Goal: Transaction & Acquisition: Book appointment/travel/reservation

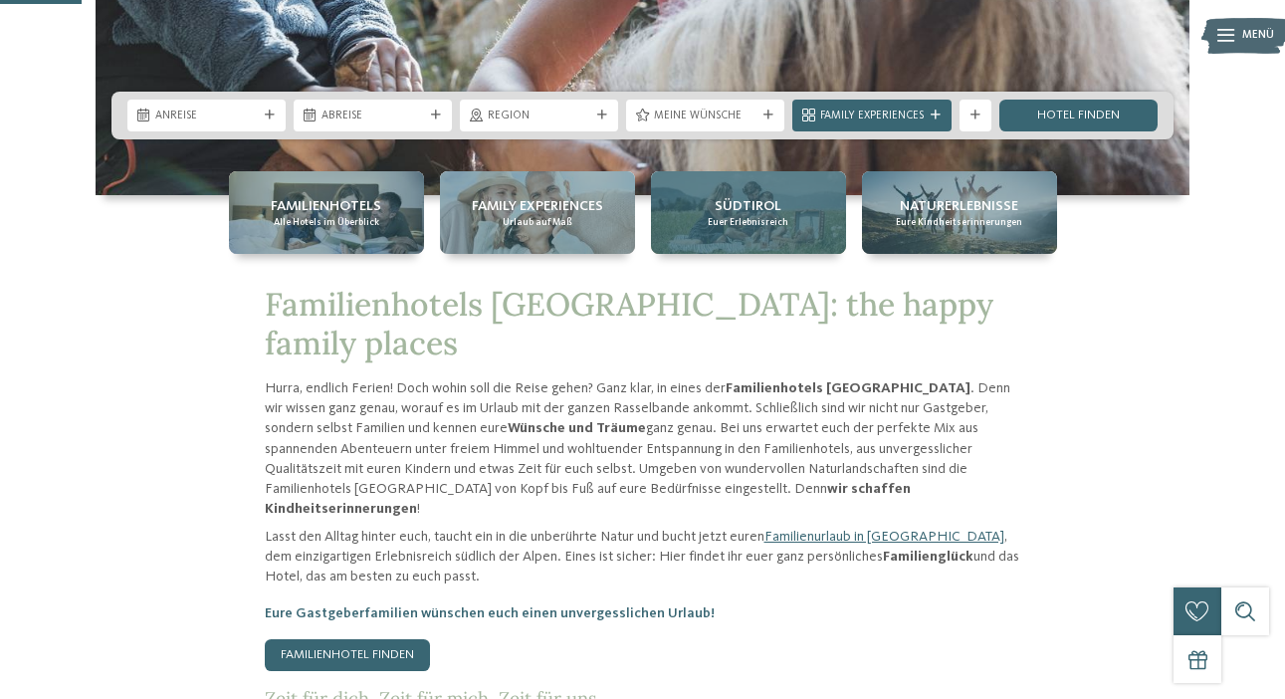
scroll to position [453, 0]
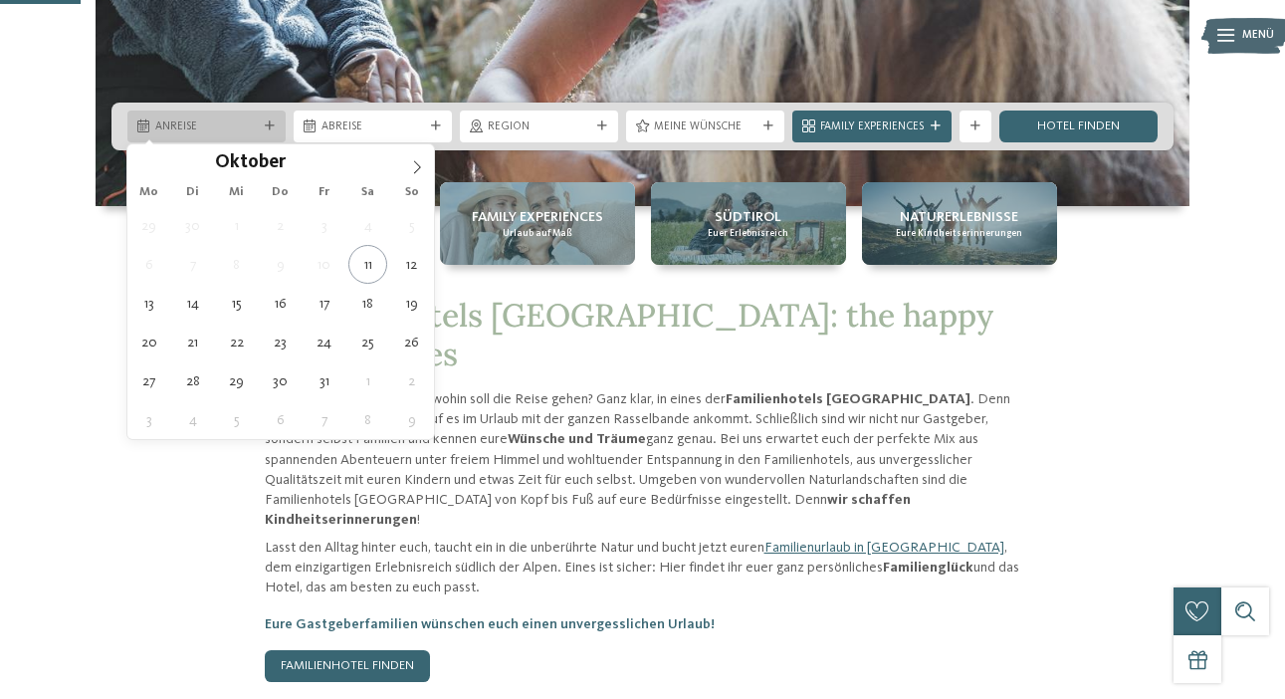
click at [220, 119] on span "Anreise" at bounding box center [206, 127] width 103 height 16
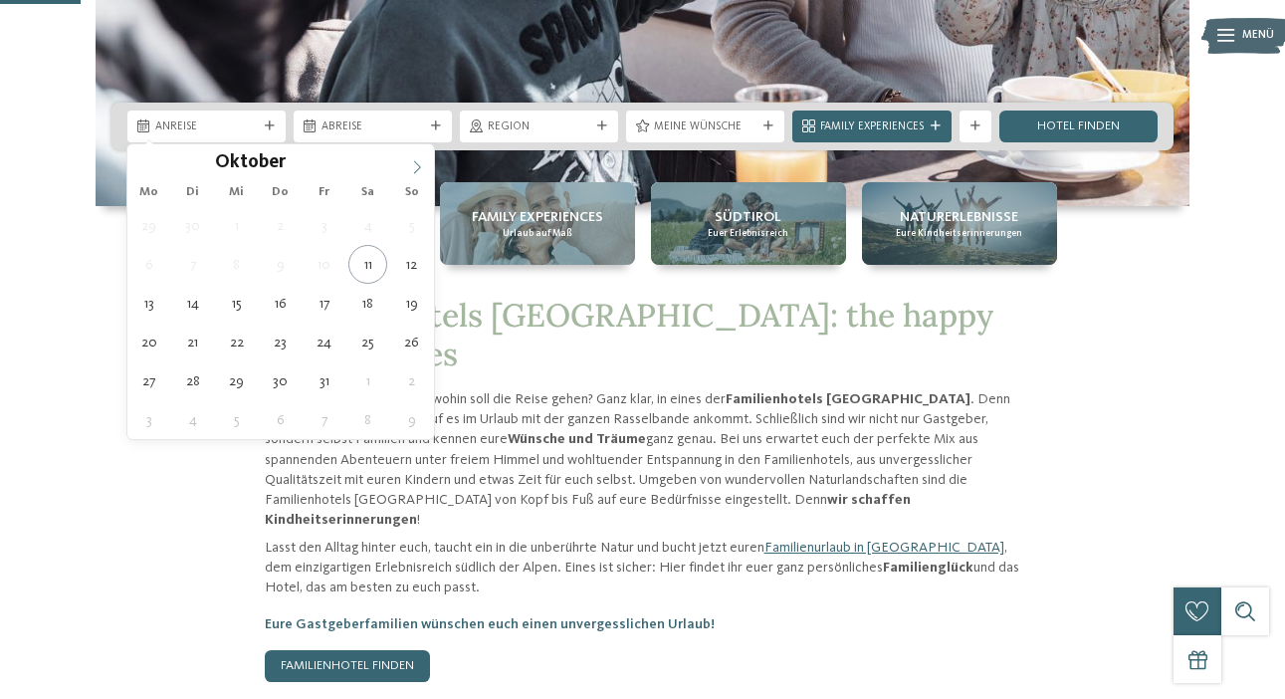
click at [405, 165] on span at bounding box center [417, 161] width 34 height 34
type input "****"
click at [405, 165] on span at bounding box center [417, 161] width 34 height 34
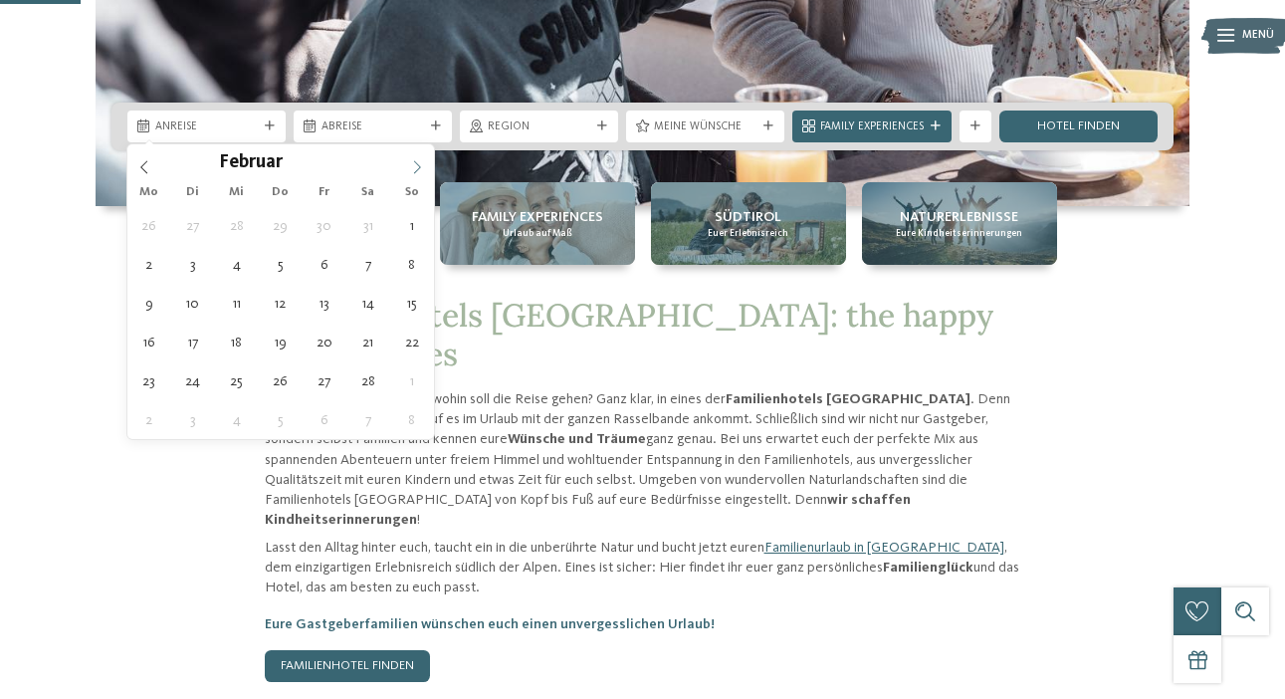
click at [405, 165] on span at bounding box center [417, 161] width 34 height 34
type div "27.05.2026"
type input "****"
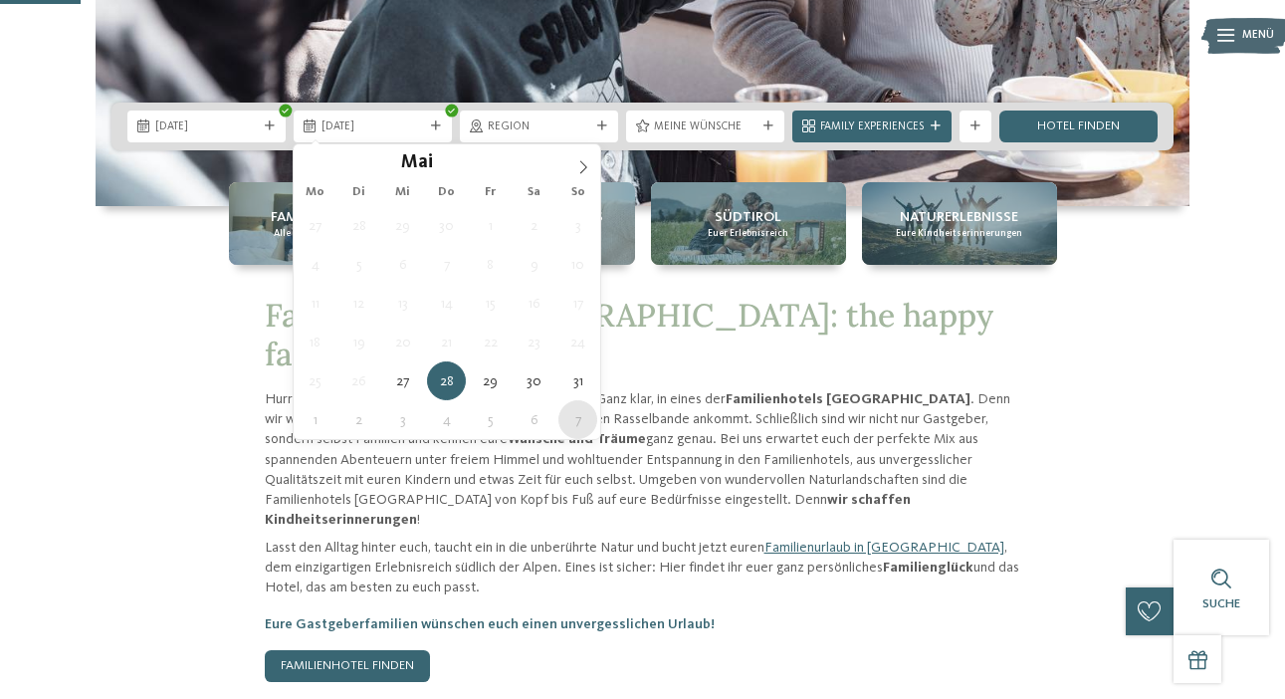
type div "07.06.2026"
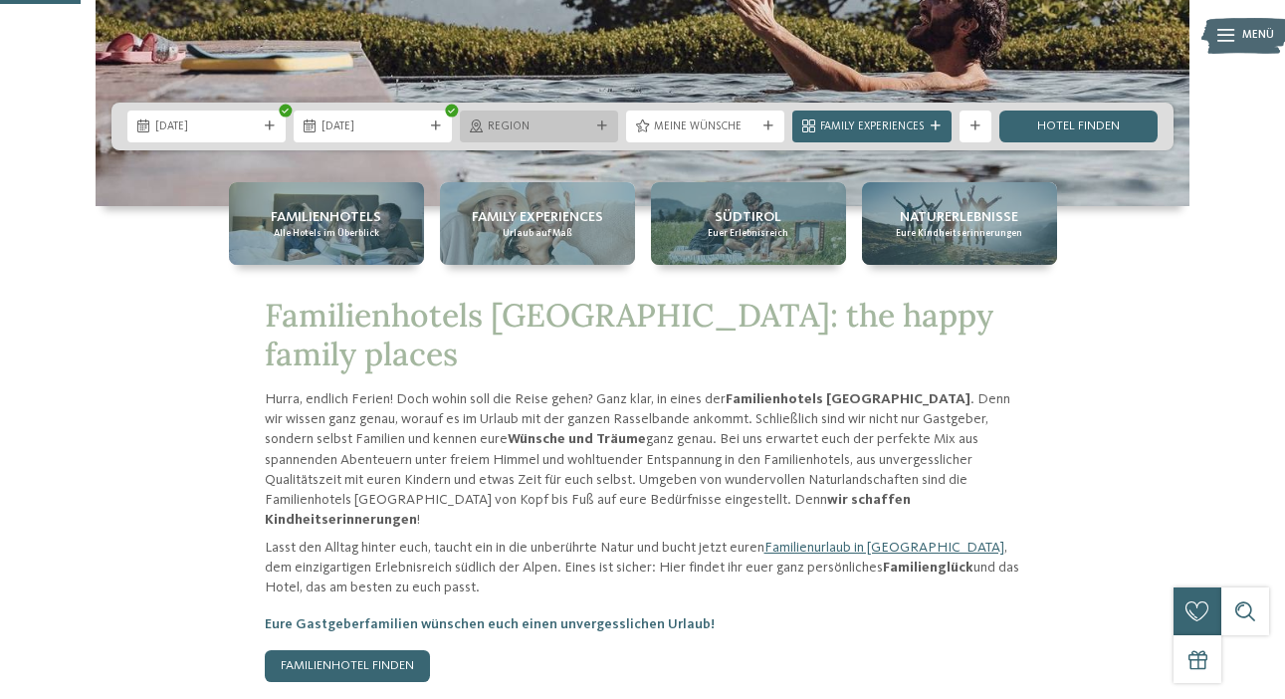
click at [582, 124] on span "Region" at bounding box center [539, 127] width 103 height 16
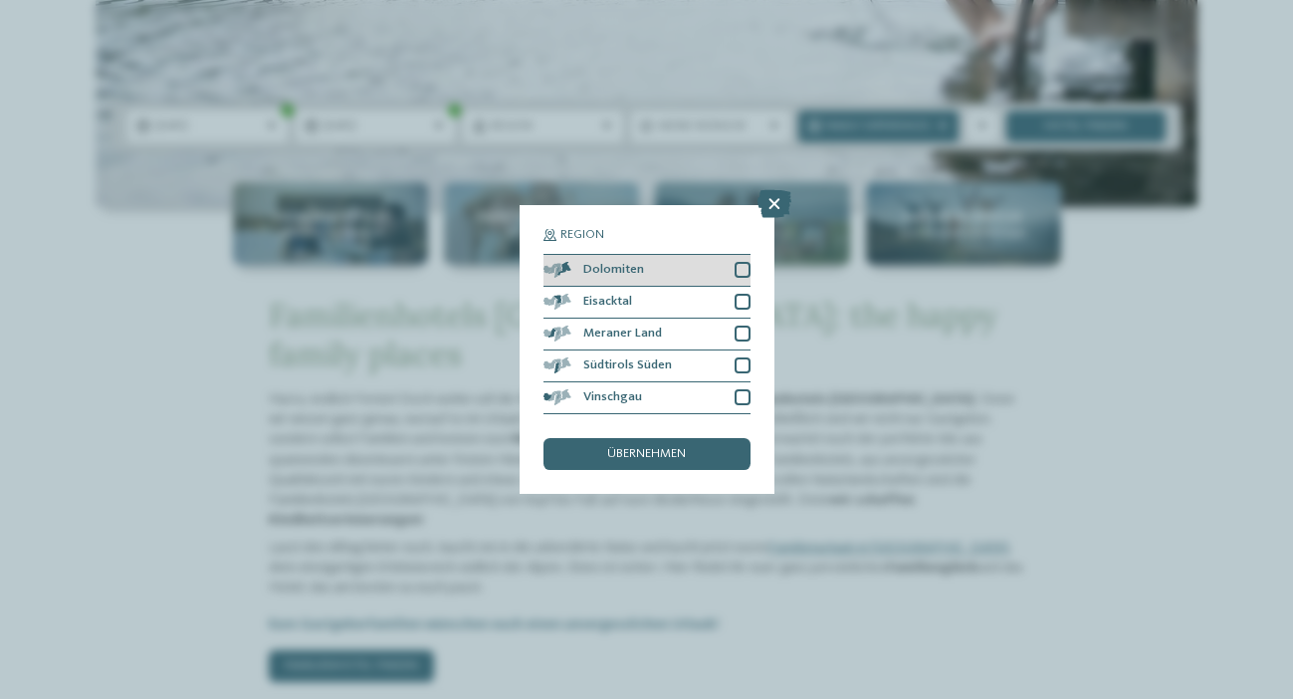
click at [748, 262] on div at bounding box center [742, 270] width 16 height 16
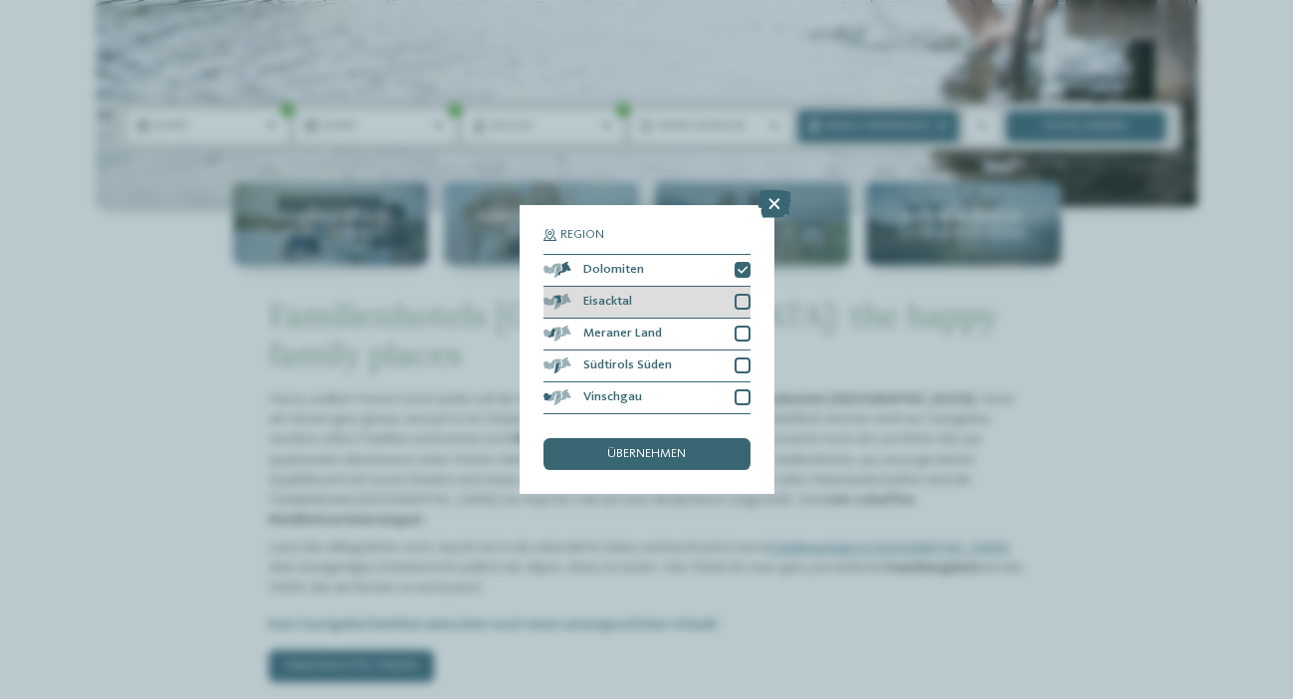
click at [744, 294] on div at bounding box center [742, 302] width 16 height 16
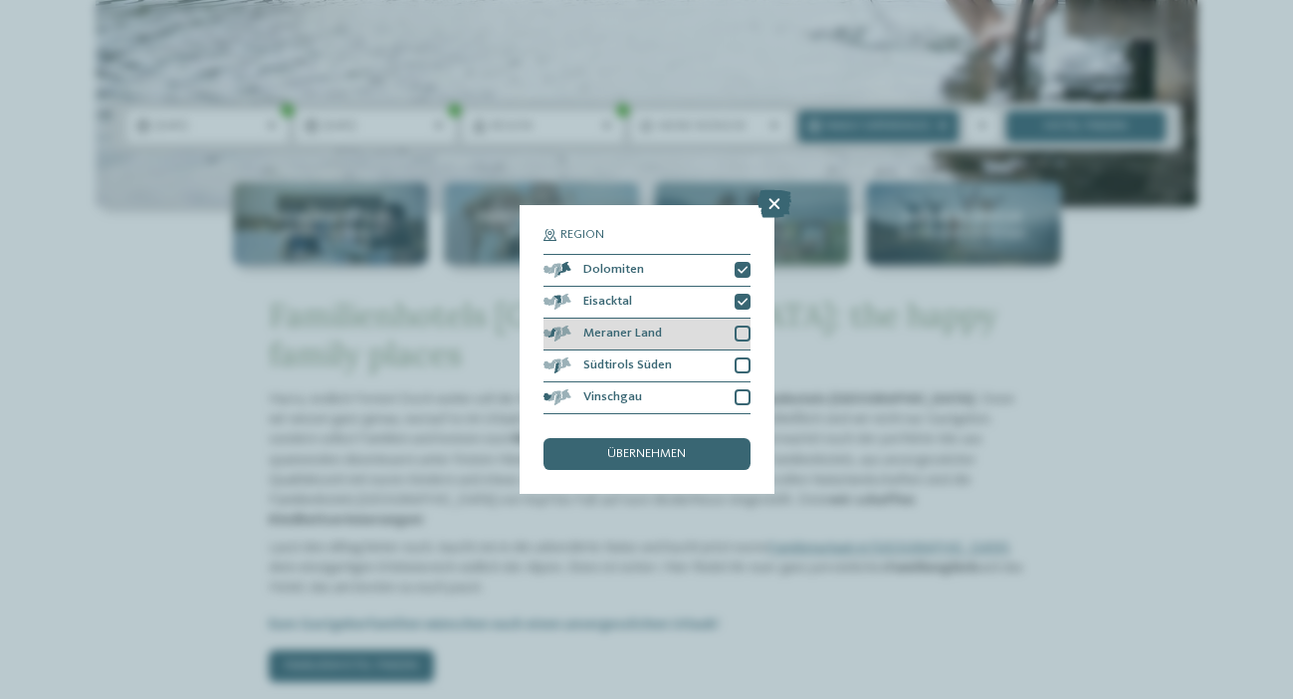
click at [747, 325] on div at bounding box center [742, 333] width 16 height 16
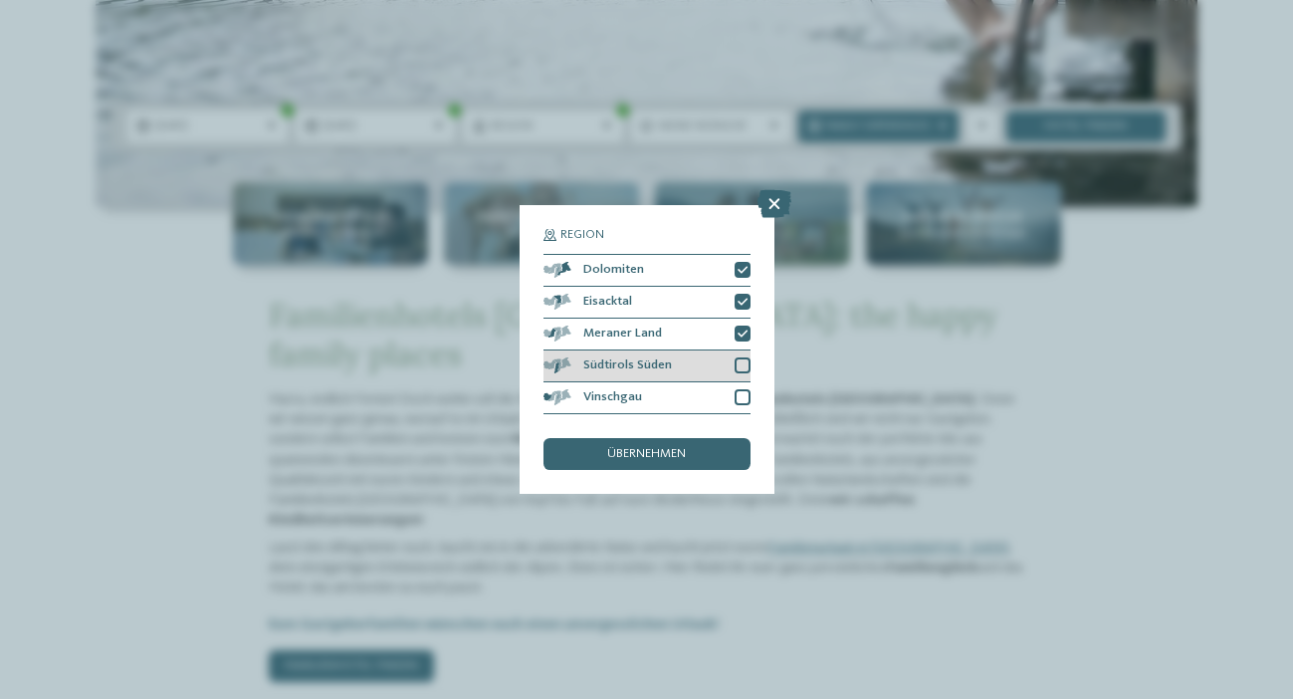
click at [748, 357] on div at bounding box center [742, 365] width 16 height 16
click at [745, 389] on div at bounding box center [742, 397] width 16 height 16
click at [714, 438] on div "übernehmen" at bounding box center [646, 454] width 207 height 32
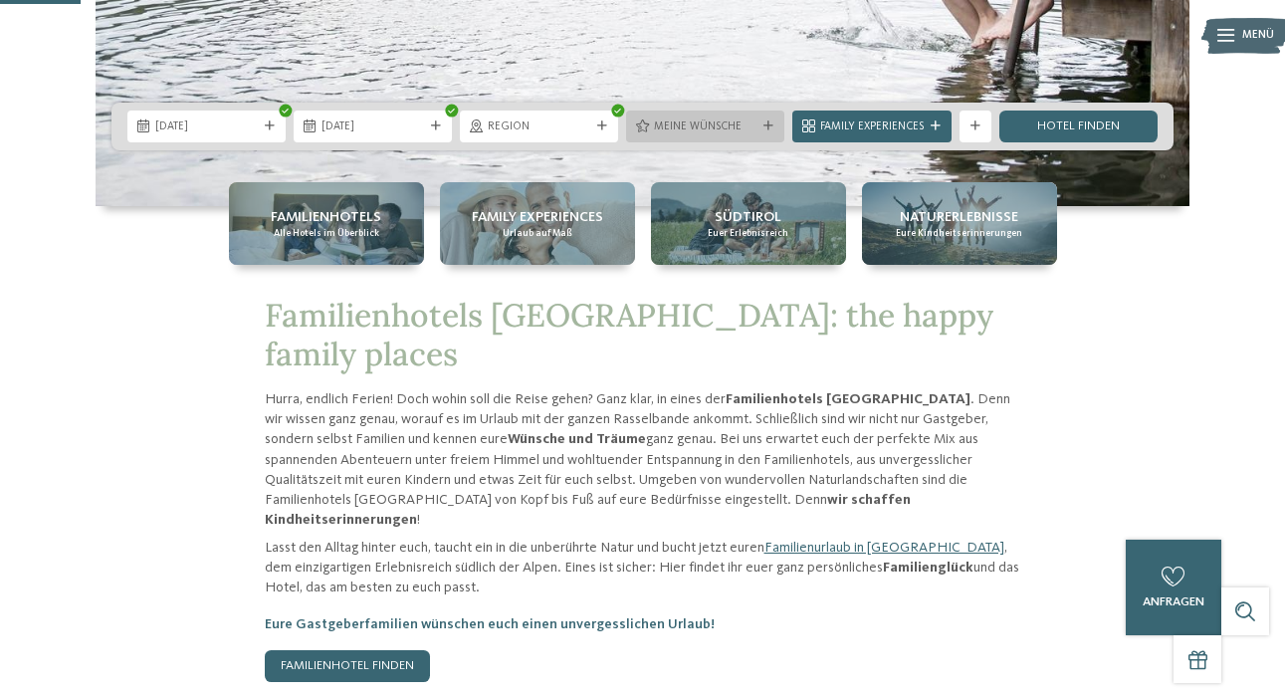
click at [688, 120] on span "Meine Wünsche" at bounding box center [705, 127] width 103 height 16
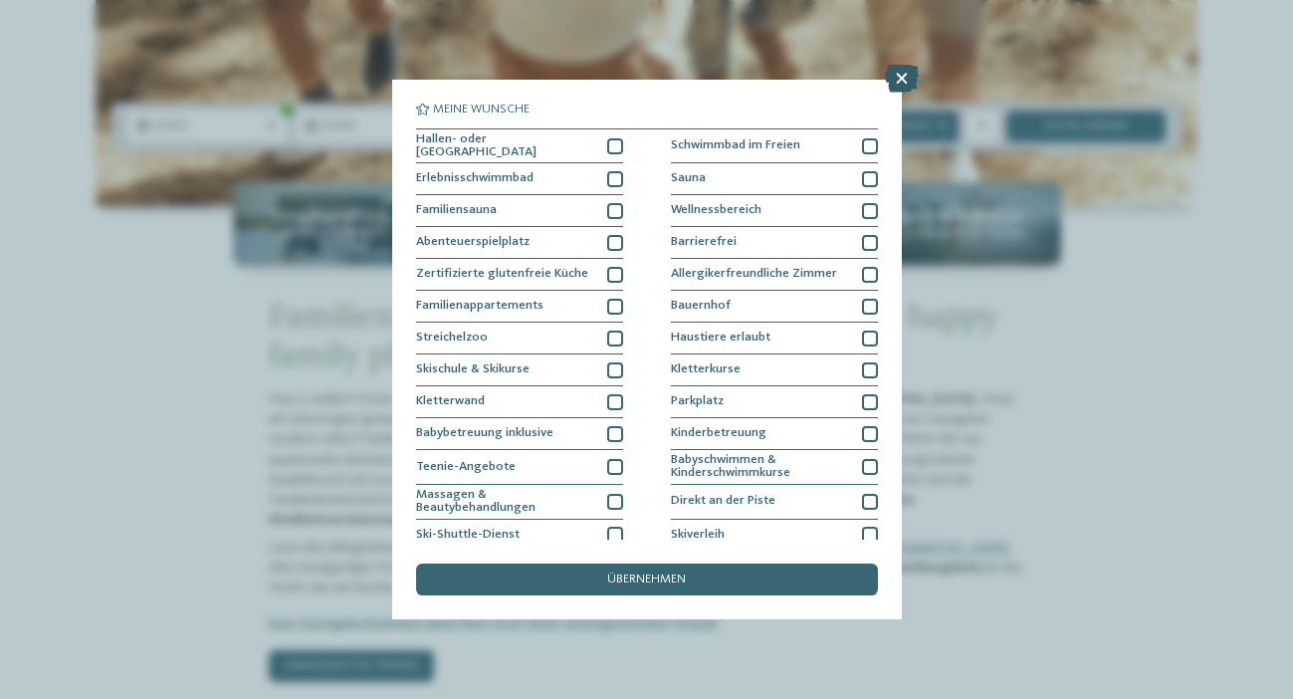
click at [902, 77] on icon at bounding box center [902, 79] width 34 height 28
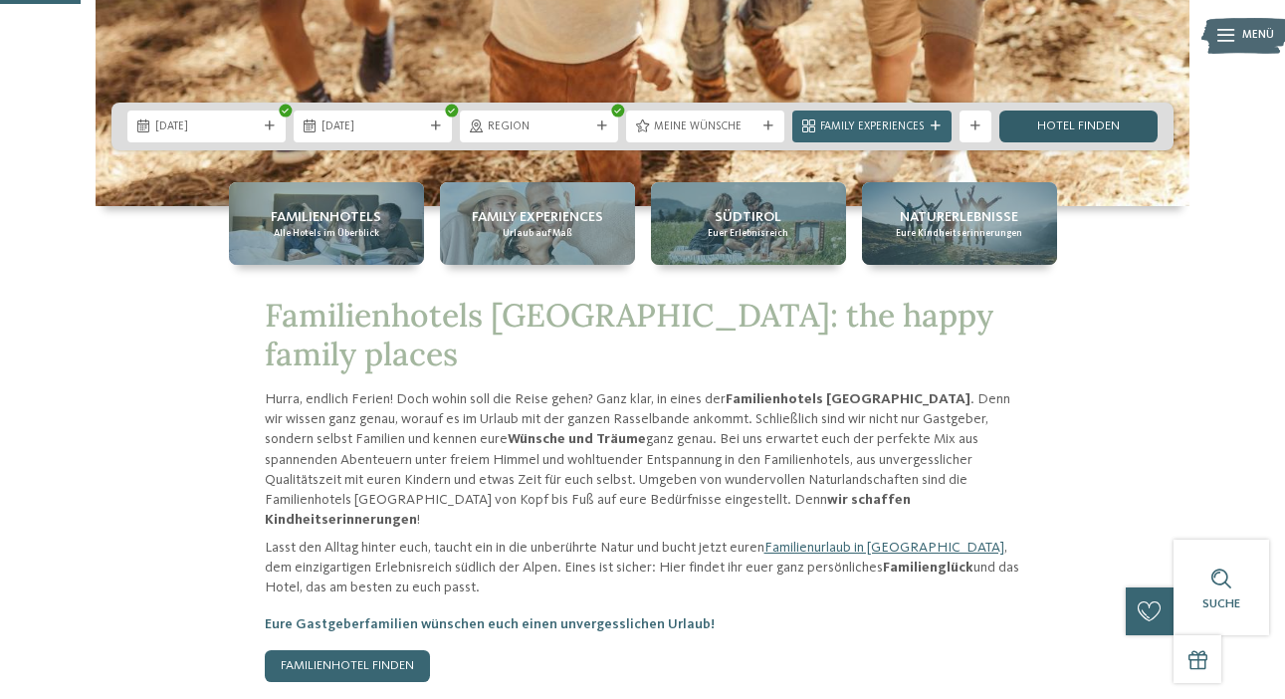
click at [1052, 131] on link "Hotel finden" at bounding box center [1078, 126] width 158 height 32
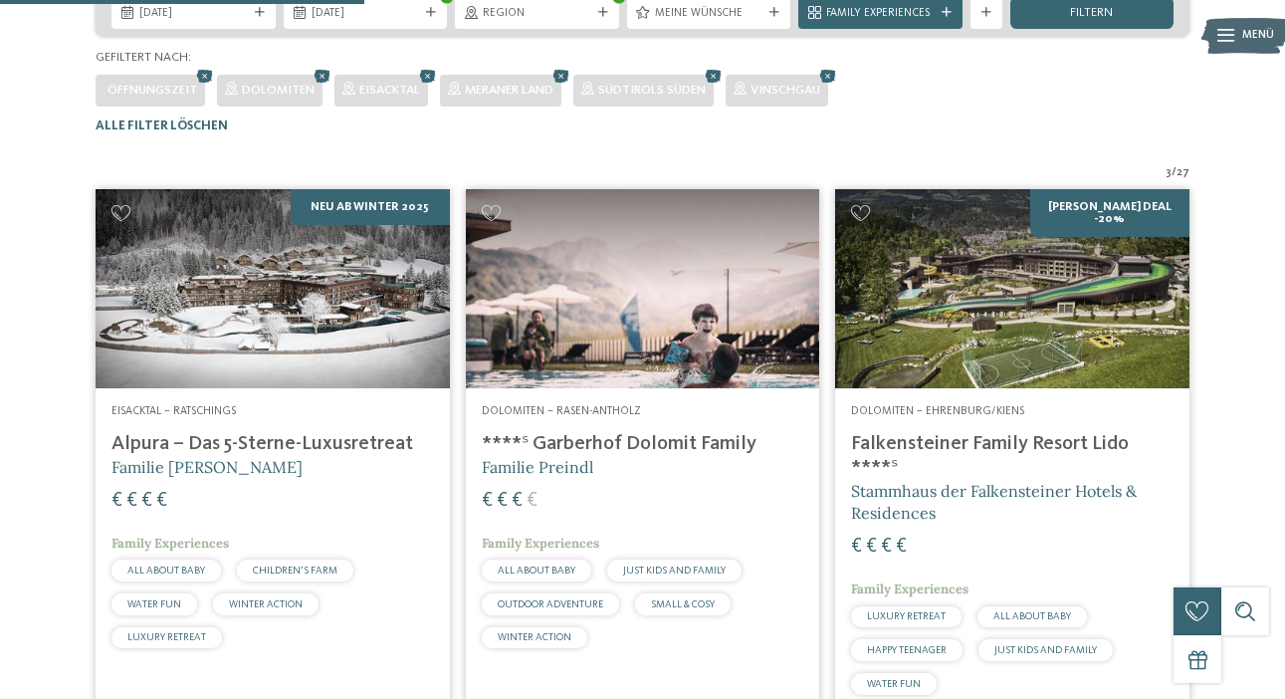
scroll to position [397, 0]
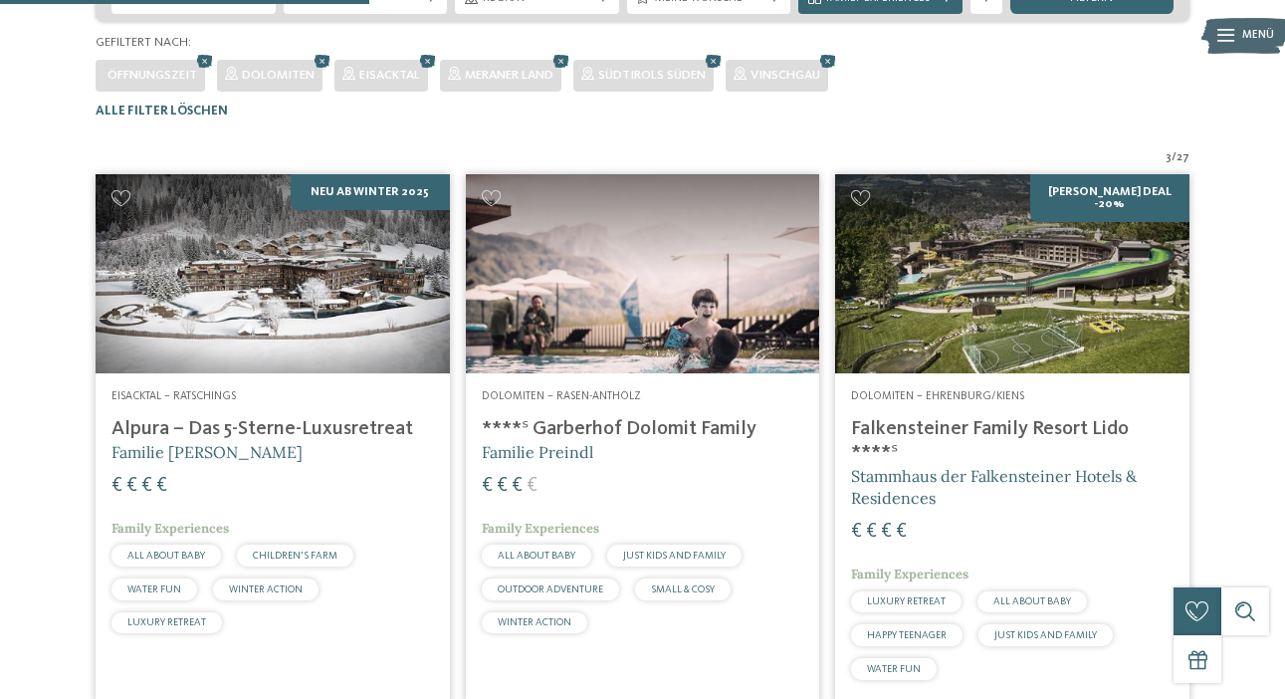
click at [693, 347] on img at bounding box center [643, 273] width 354 height 199
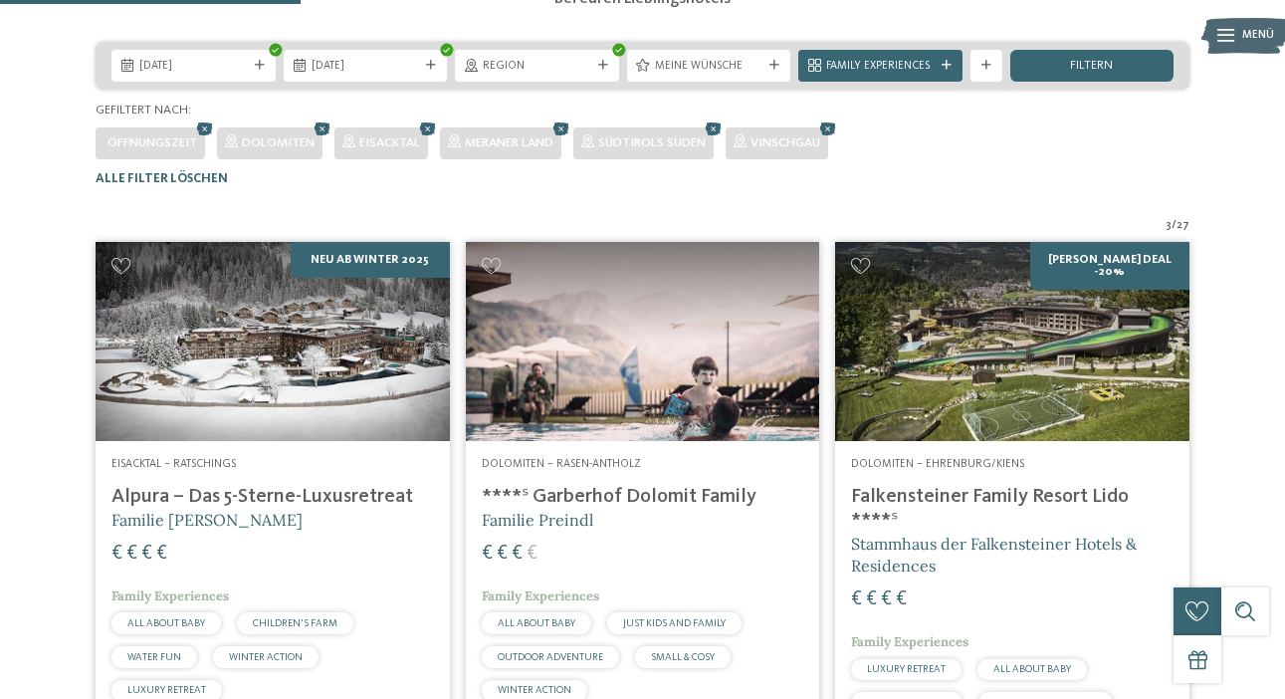
scroll to position [371, 0]
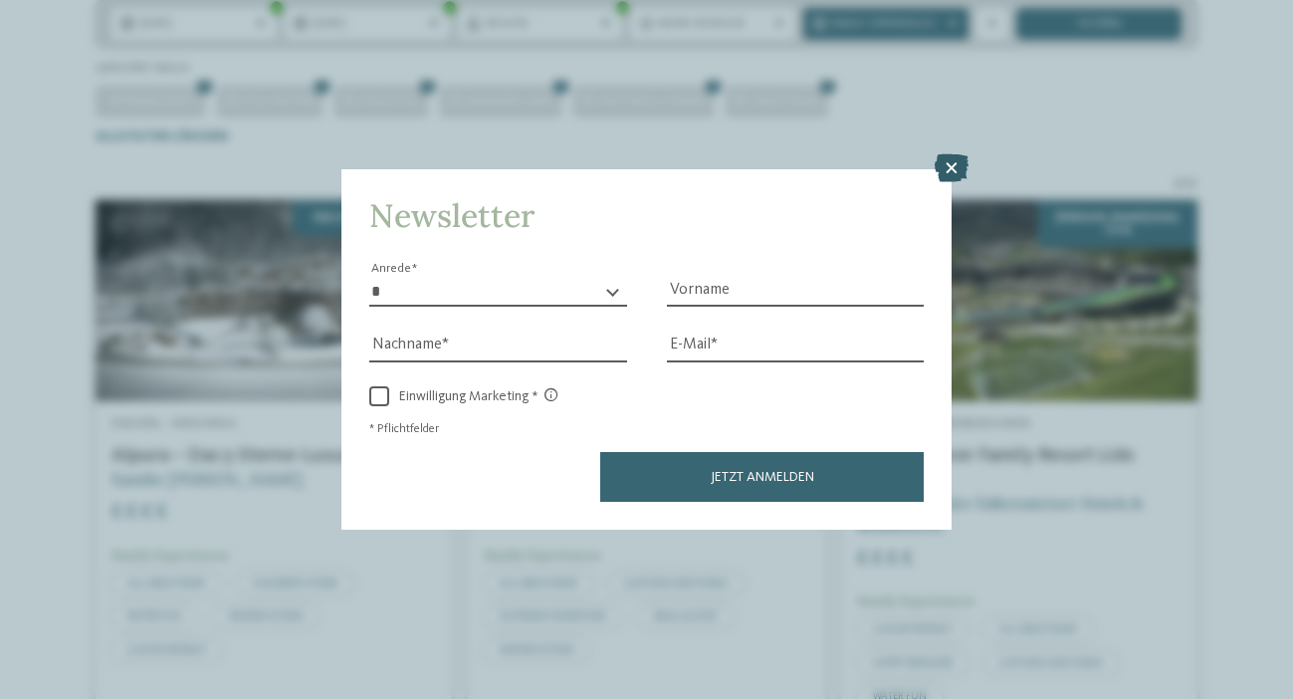
click at [954, 154] on icon at bounding box center [952, 168] width 34 height 28
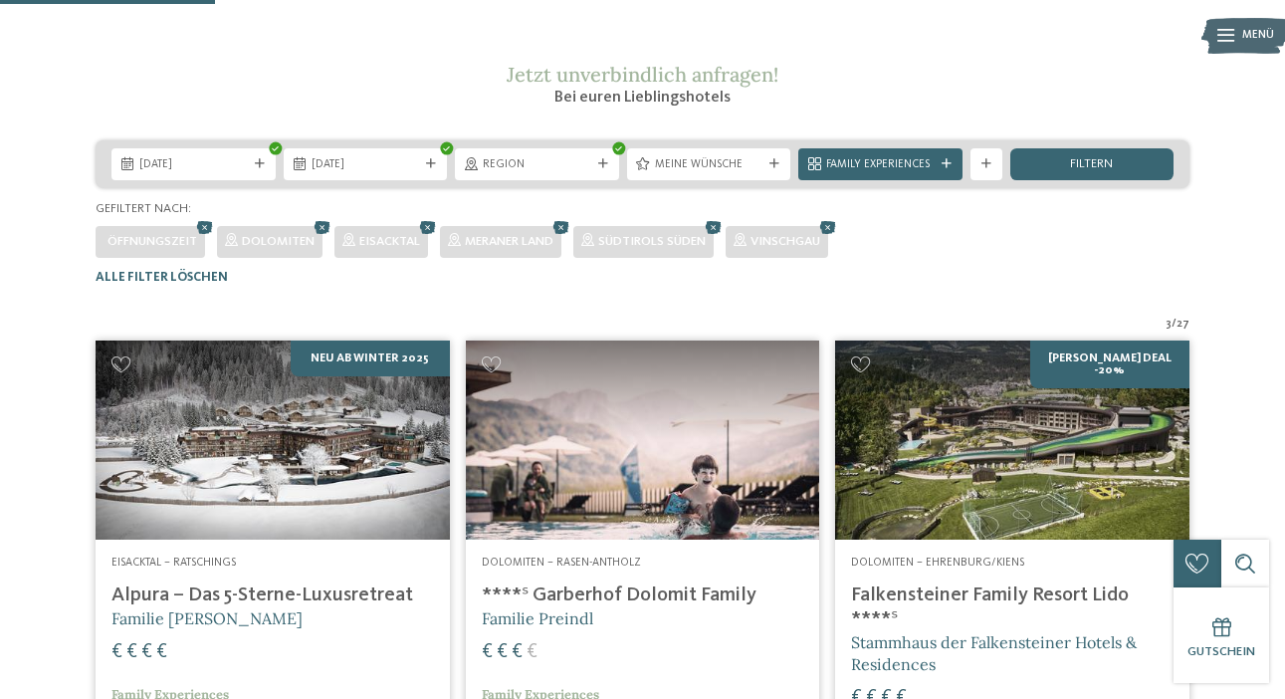
scroll to position [227, 0]
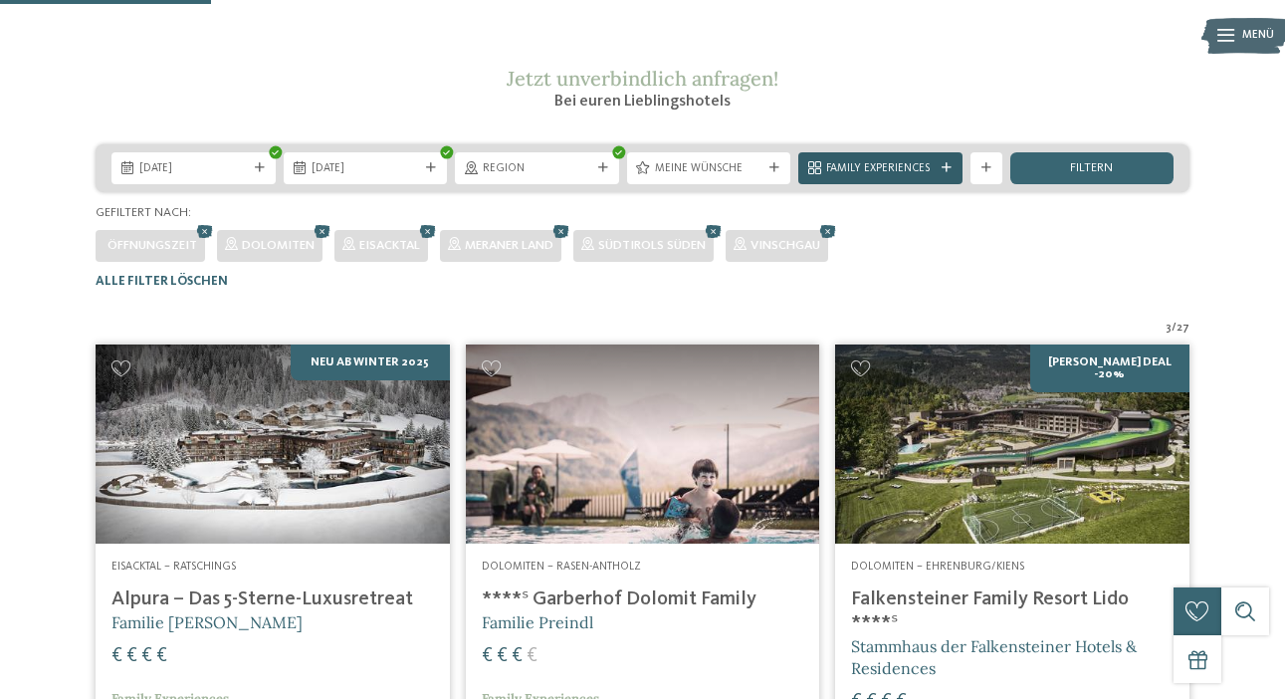
click at [948, 173] on icon at bounding box center [947, 168] width 10 height 10
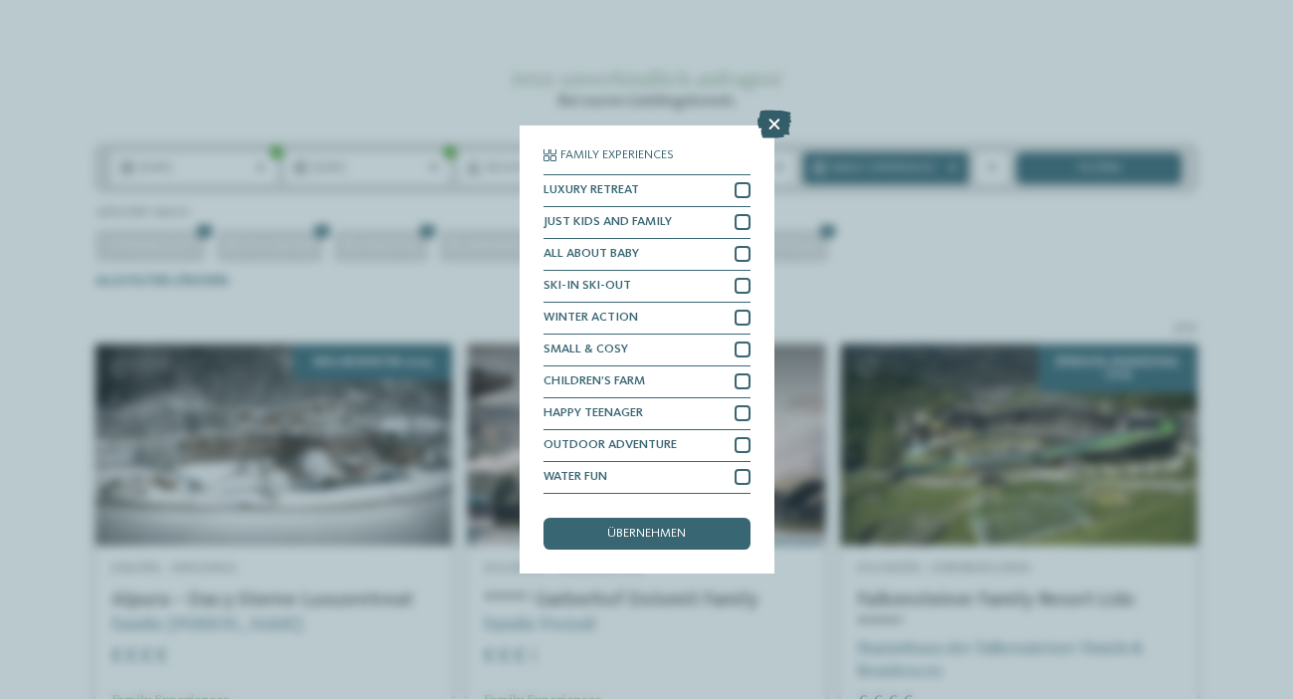
click at [776, 110] on icon at bounding box center [774, 124] width 34 height 28
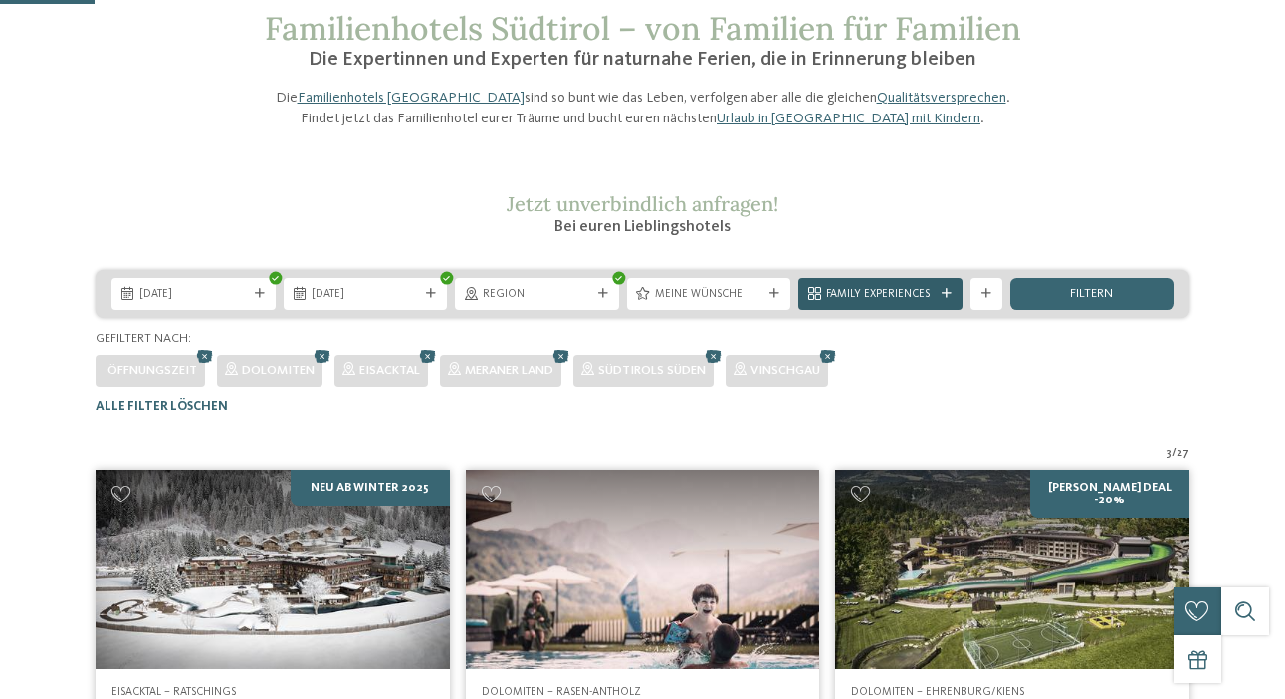
scroll to position [137, 0]
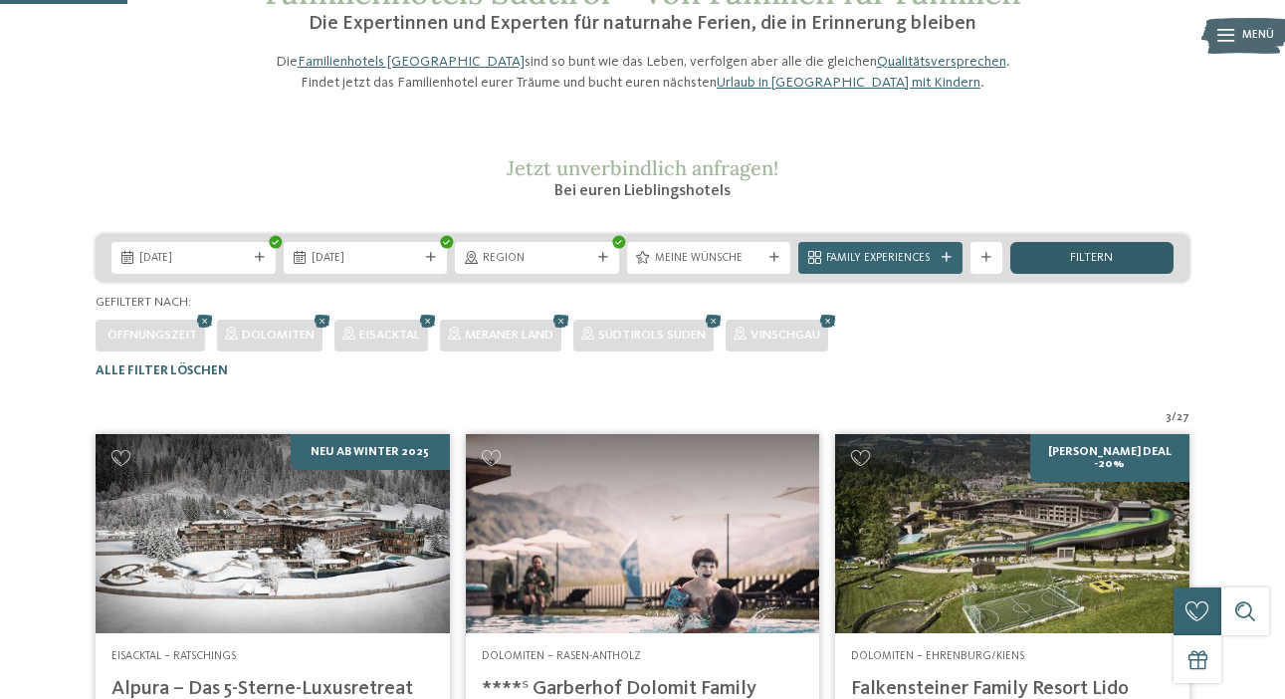
click at [1078, 265] on span "filtern" at bounding box center [1091, 258] width 43 height 13
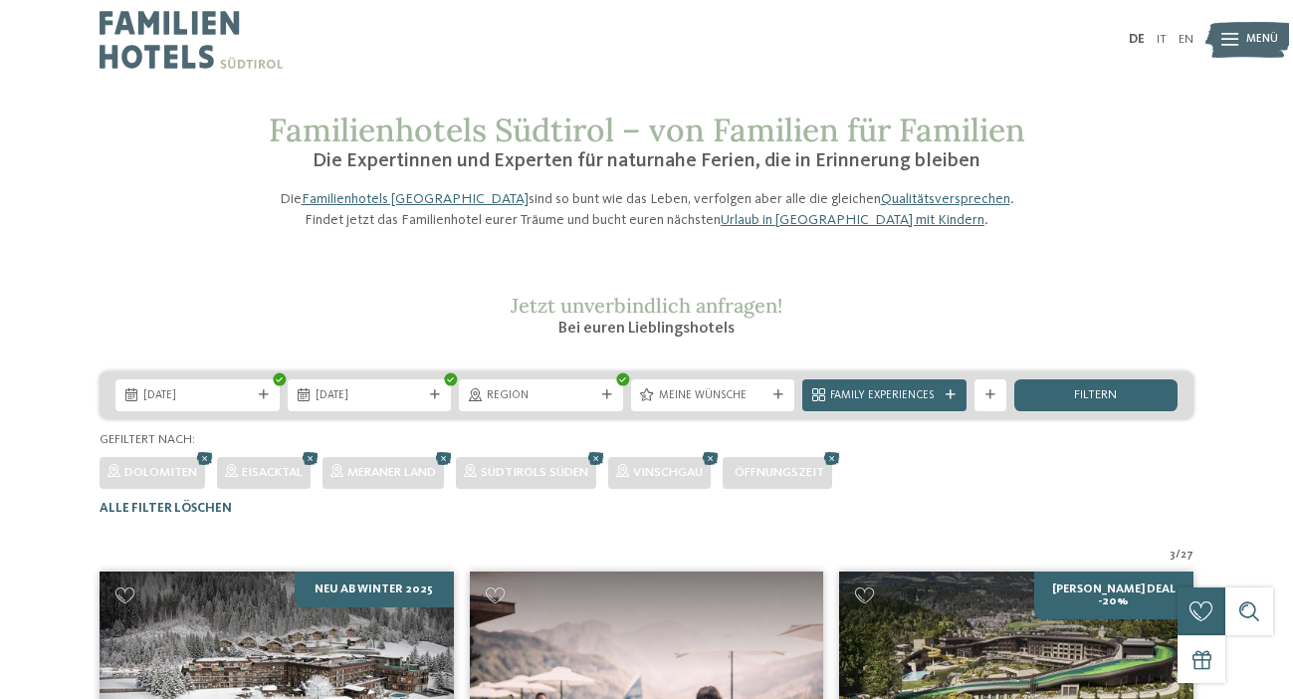
scroll to position [0, 0]
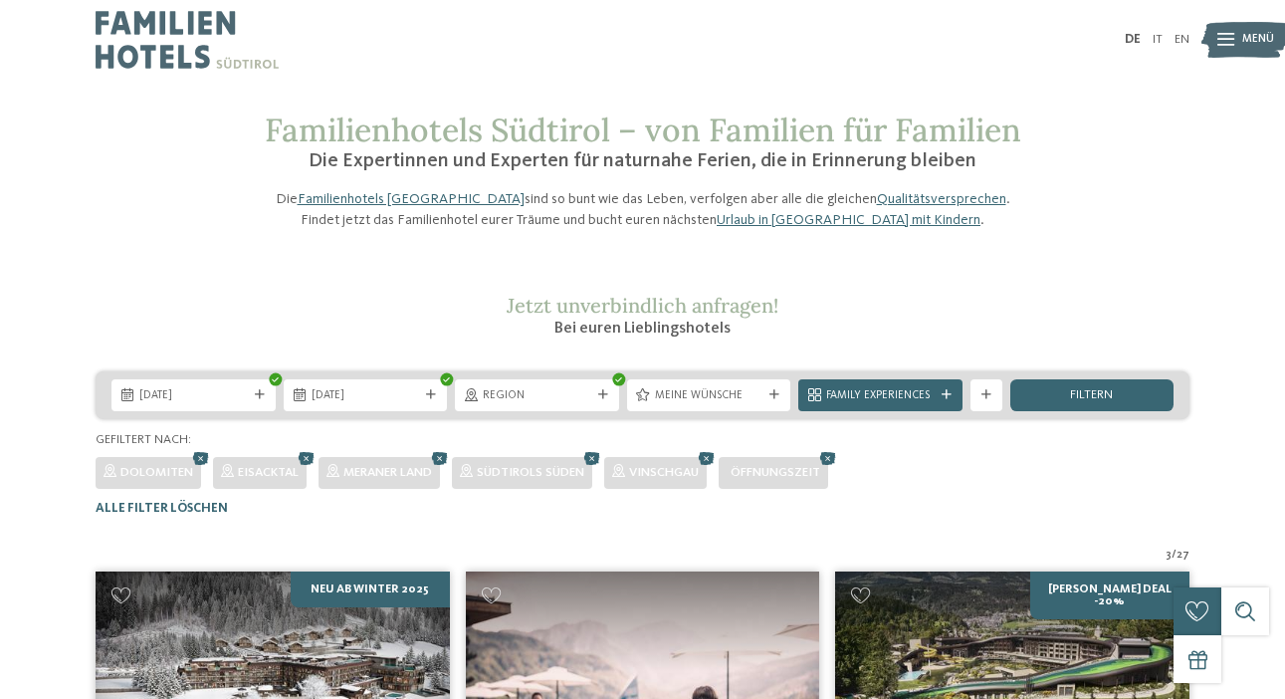
click at [1243, 44] on span "Menü" at bounding box center [1258, 40] width 32 height 16
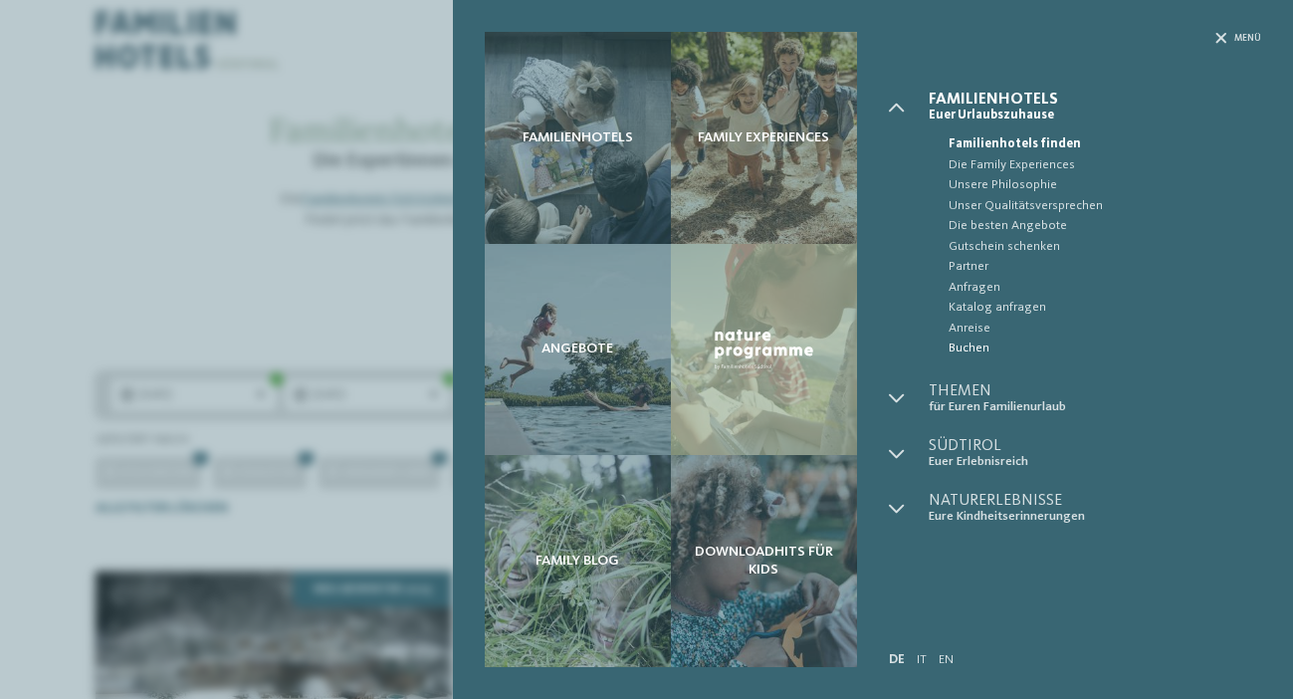
click at [984, 341] on span "Buchen" at bounding box center [1104, 348] width 313 height 20
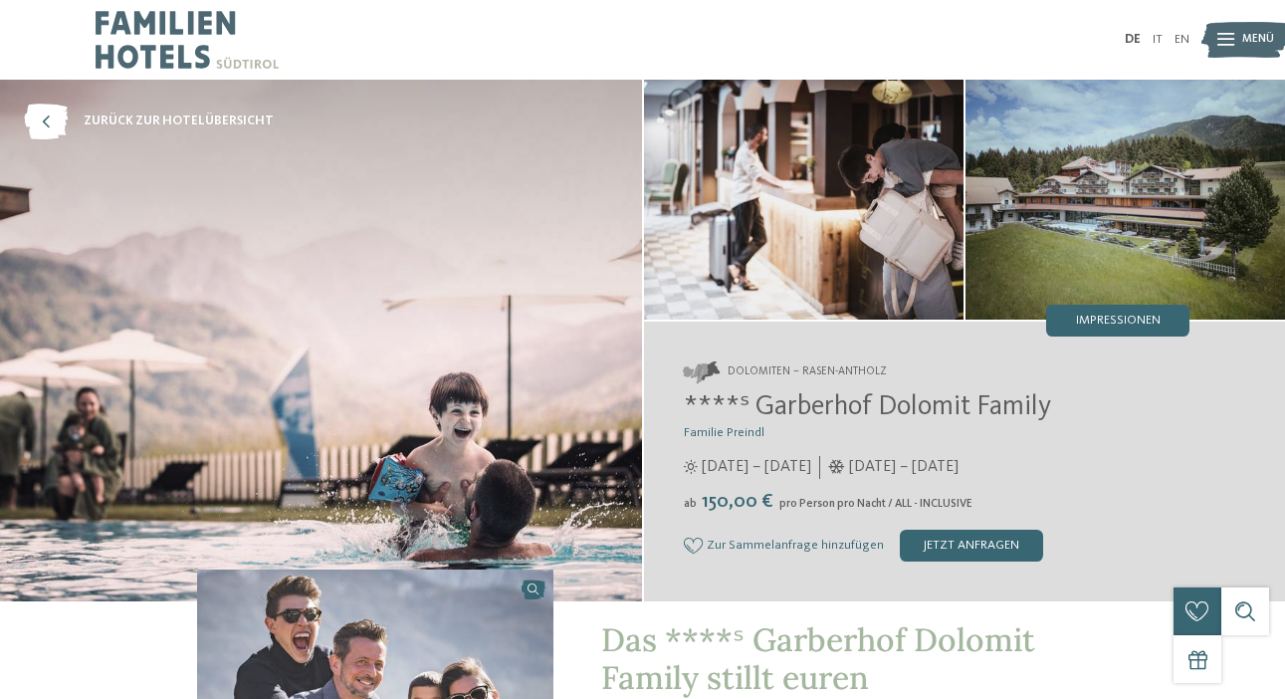
click at [1121, 198] on img at bounding box center [1124, 200] width 319 height 240
click at [1248, 29] on div "Menü" at bounding box center [1258, 40] width 32 height 40
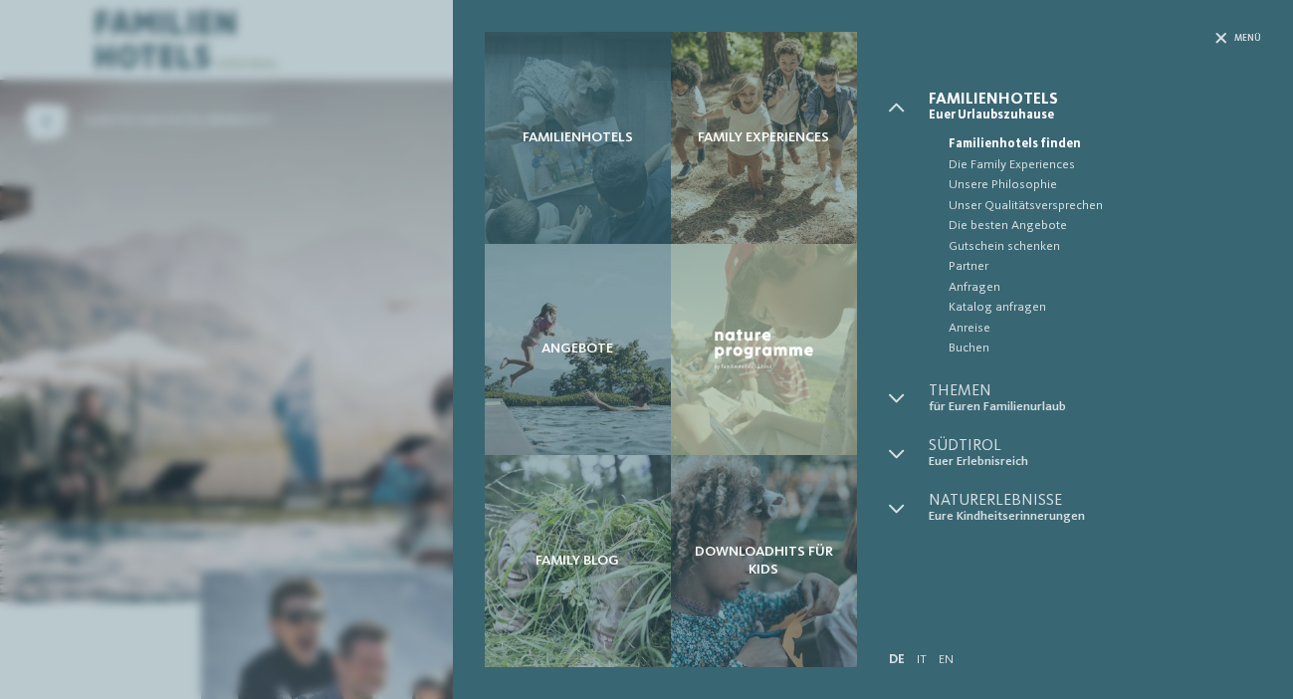
click at [615, 154] on div "Familienhotels" at bounding box center [578, 138] width 186 height 212
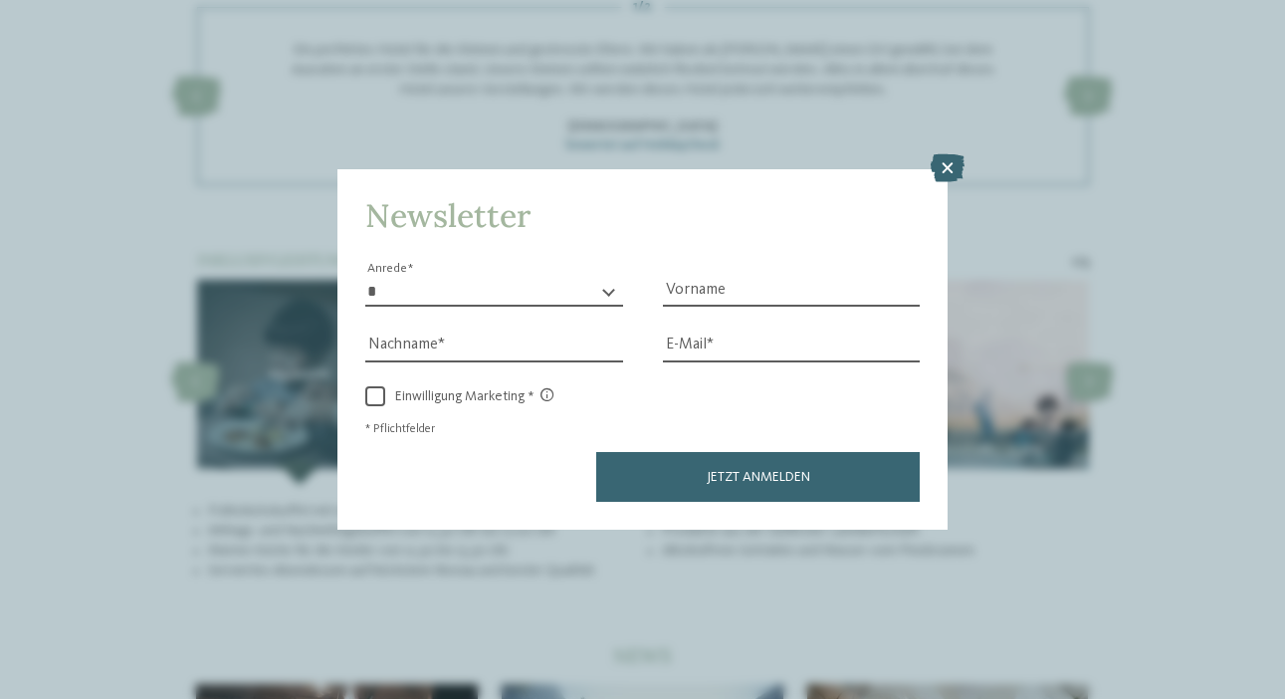
scroll to position [2887, 0]
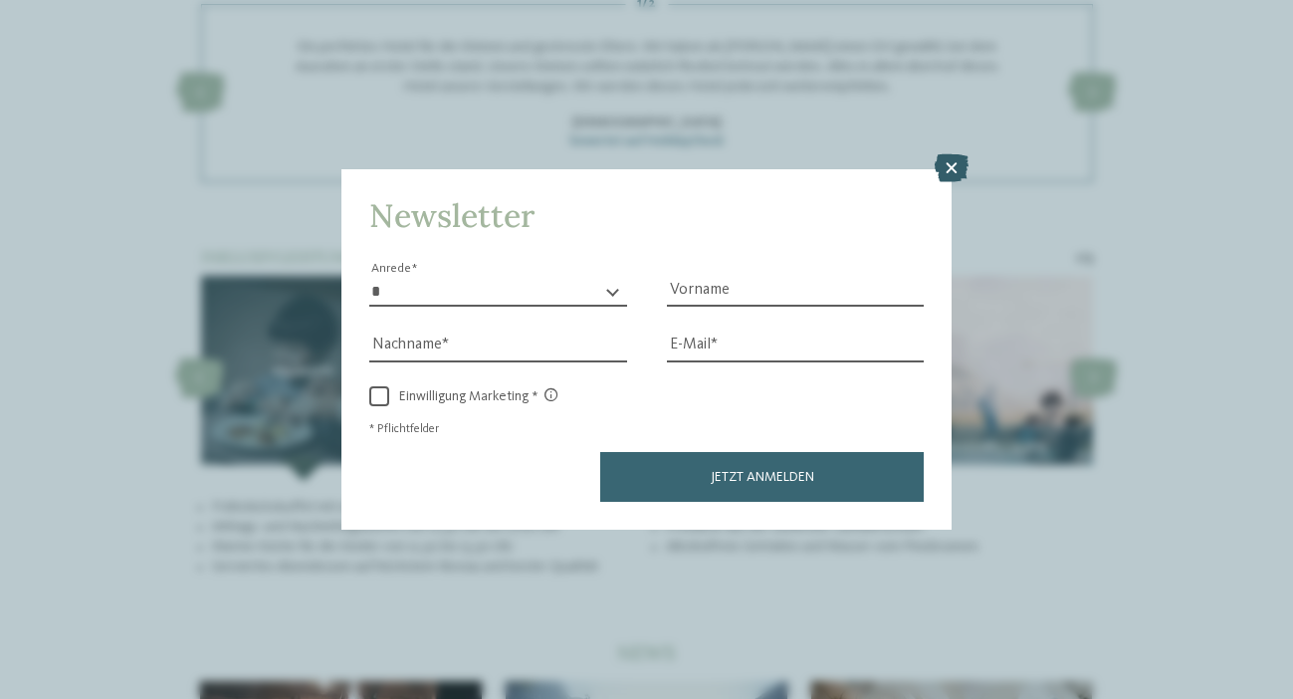
click at [956, 154] on icon at bounding box center [952, 168] width 34 height 28
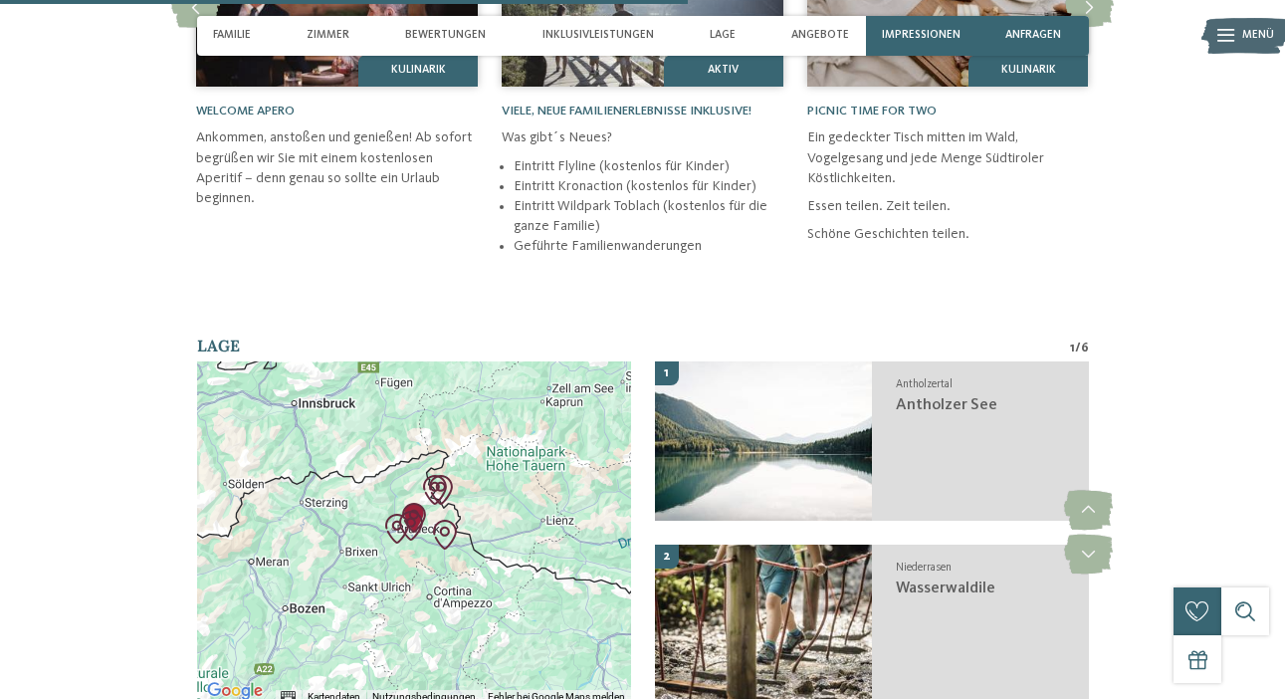
scroll to position [3654, 0]
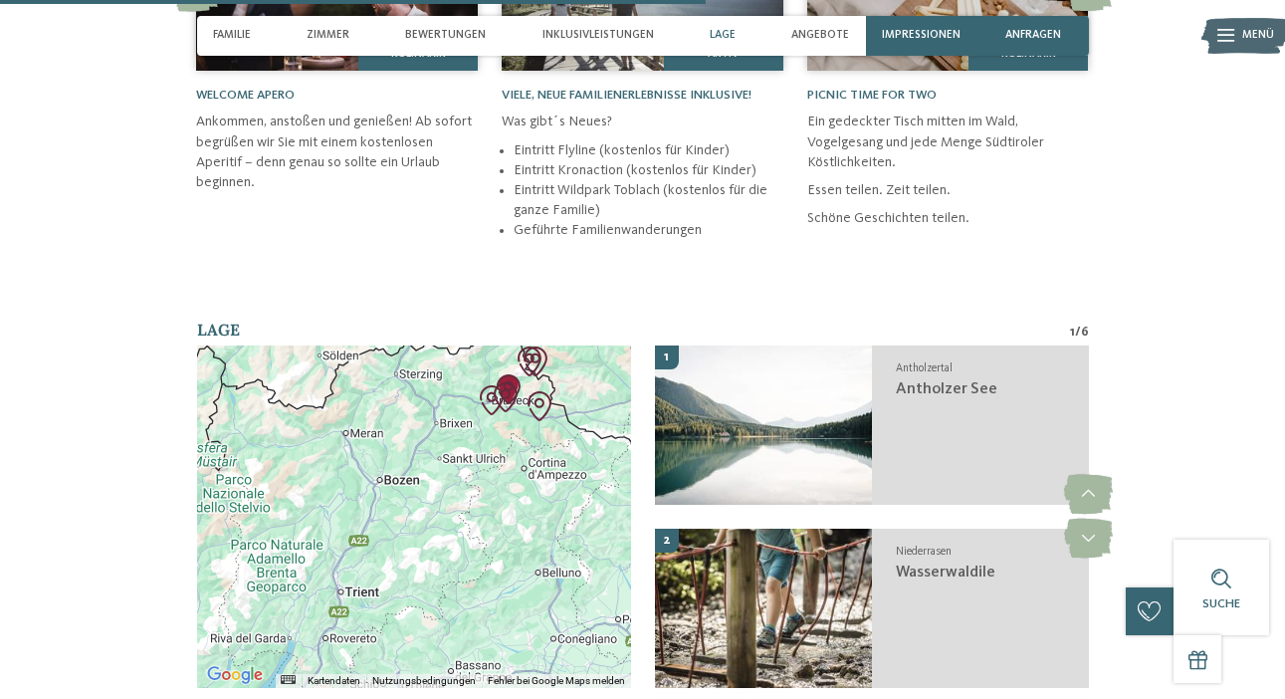
drag, startPoint x: 326, startPoint y: 595, endPoint x: 424, endPoint y: 479, distance: 151.9
click at [424, 479] on div at bounding box center [414, 516] width 434 height 342
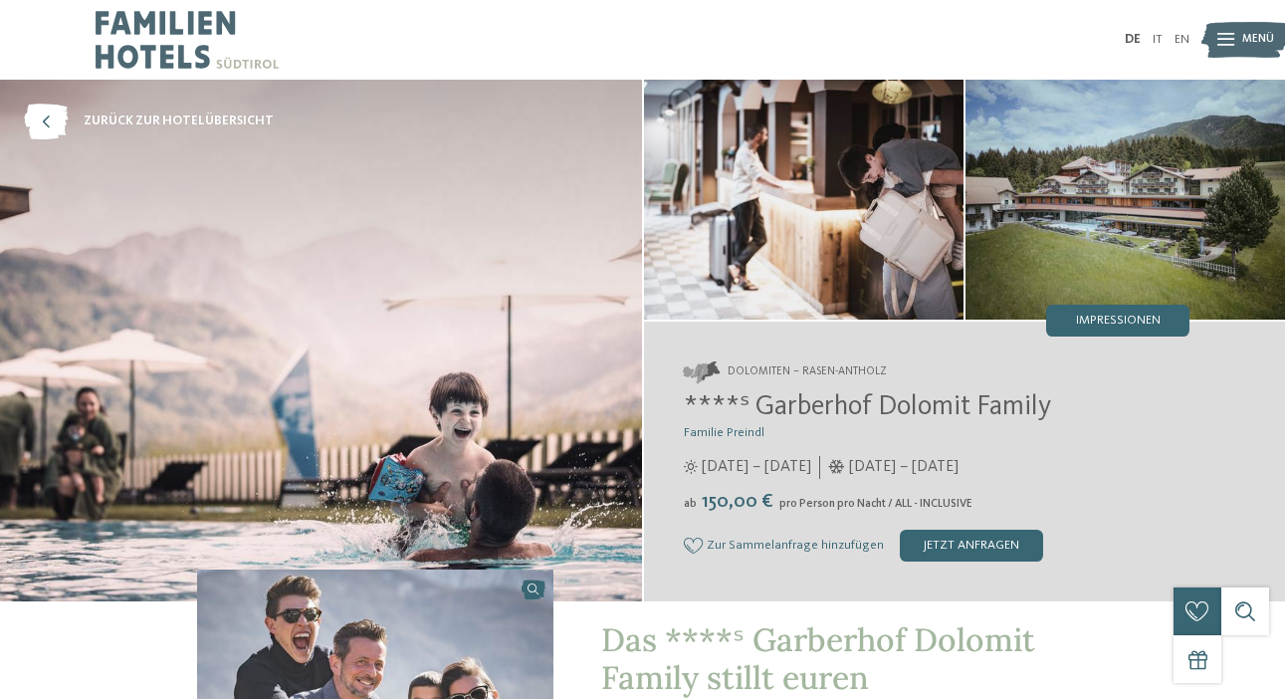
scroll to position [0, 0]
click at [1251, 27] on div "Menü" at bounding box center [1258, 40] width 32 height 40
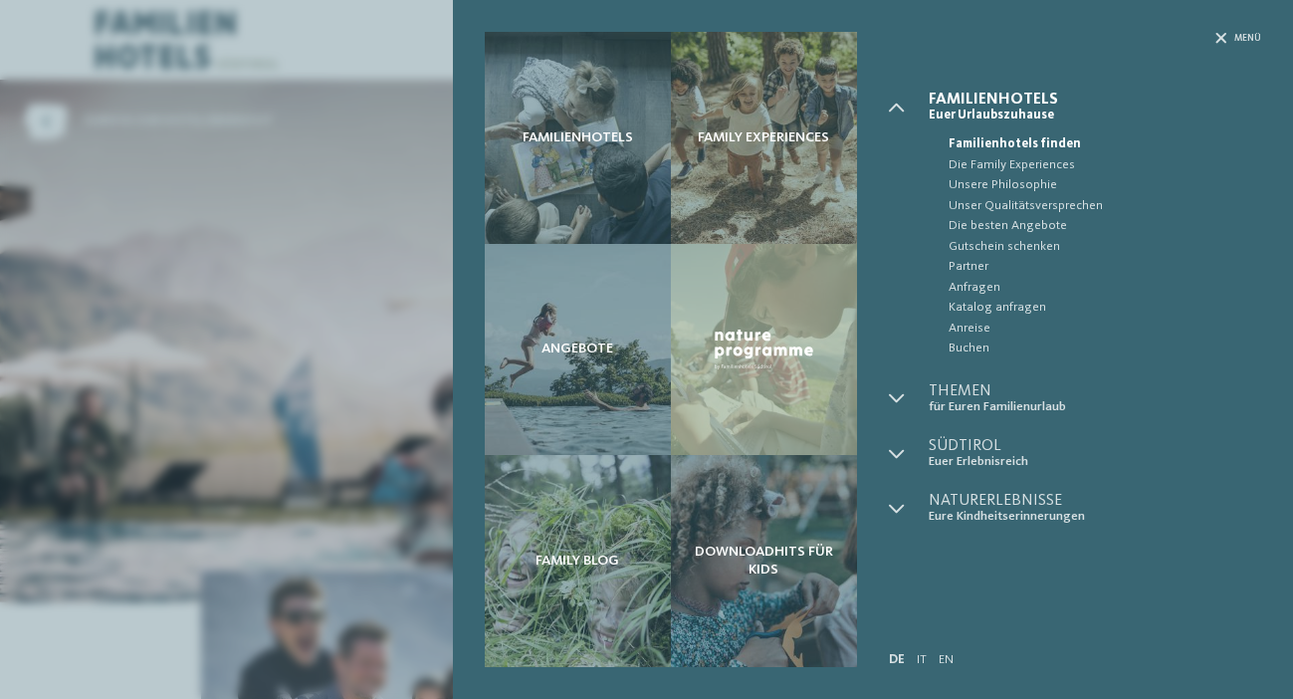
click at [1223, 48] on div "Menü" at bounding box center [1075, 62] width 372 height 60
click at [1222, 25] on div "Familienhotels Family Experiences" at bounding box center [873, 349] width 840 height 699
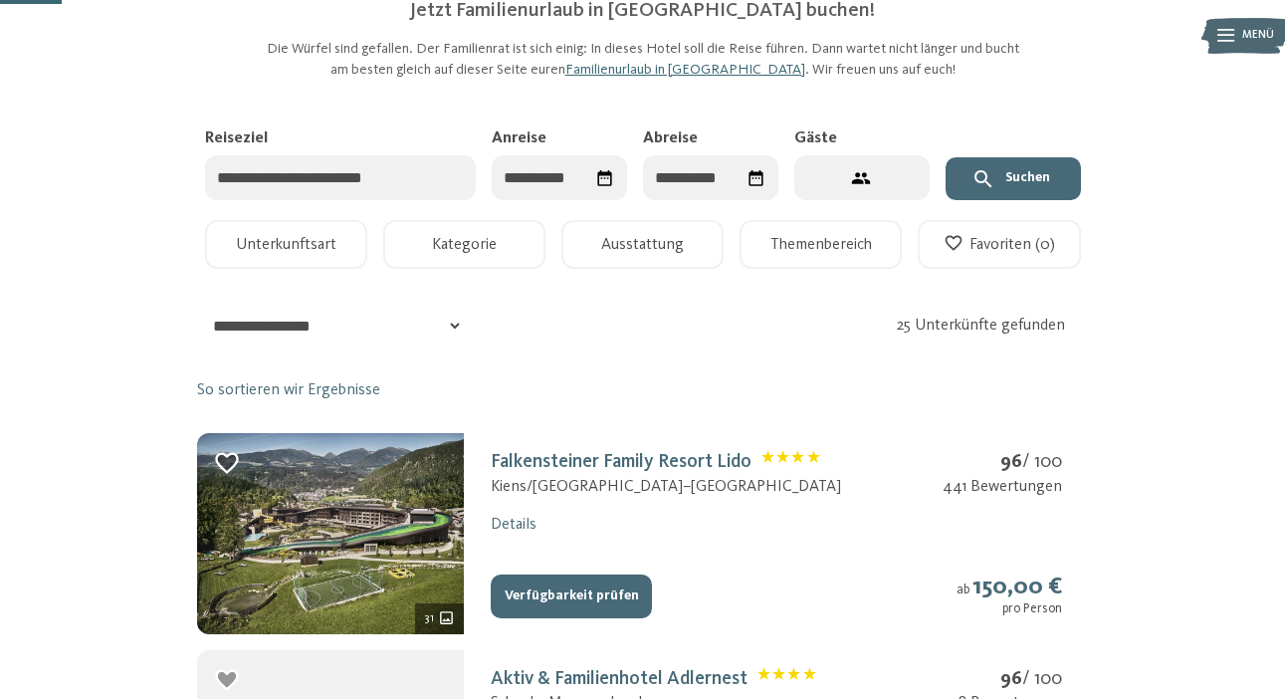
scroll to position [142, 0]
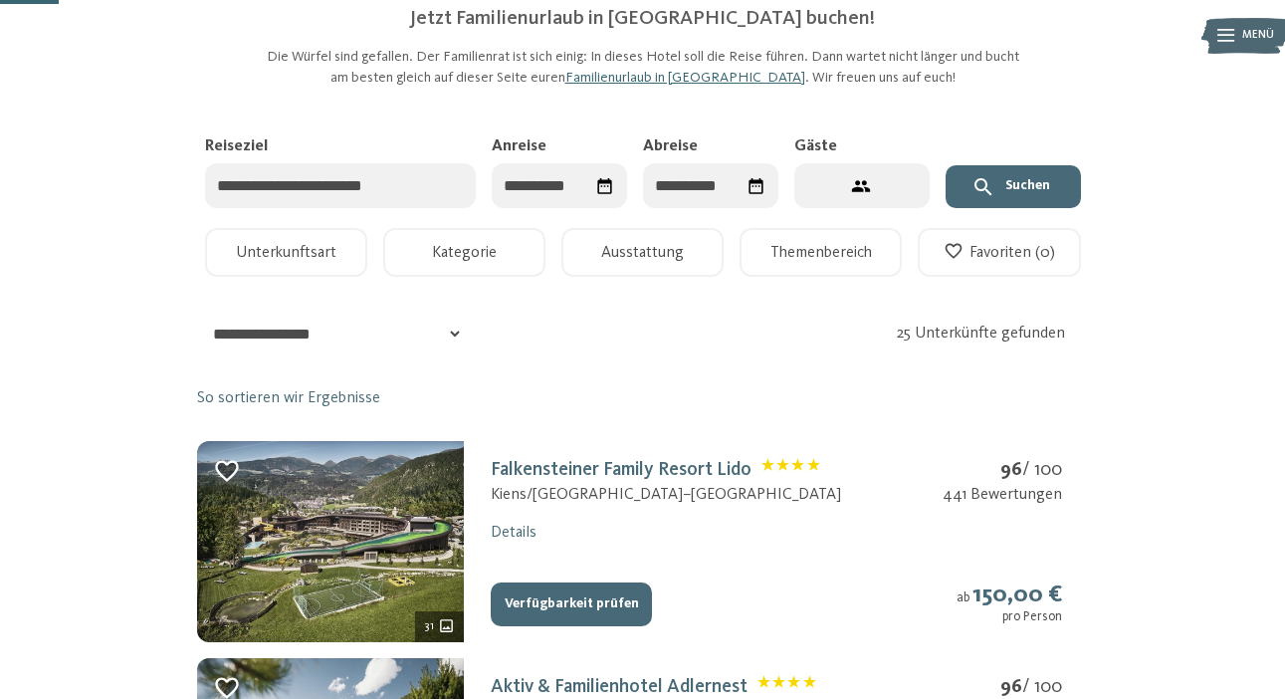
click at [441, 186] on input "Reiseziel" at bounding box center [340, 185] width 271 height 45
click at [524, 193] on input "Anreise" at bounding box center [559, 185] width 135 height 45
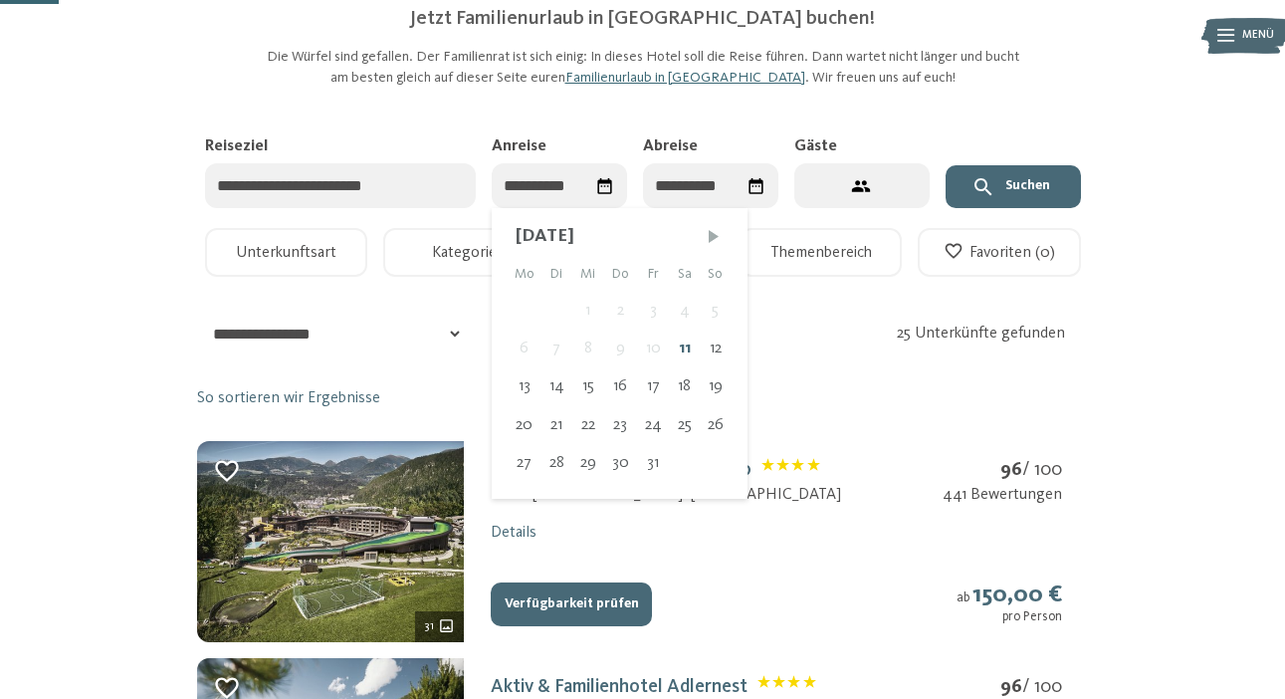
click at [722, 231] on span "Nächster Monat" at bounding box center [714, 236] width 20 height 20
click at [722, 231] on span "Nächster Monat" at bounding box center [715, 236] width 20 height 20
click at [722, 231] on span "Nächster Monat" at bounding box center [712, 236] width 20 height 20
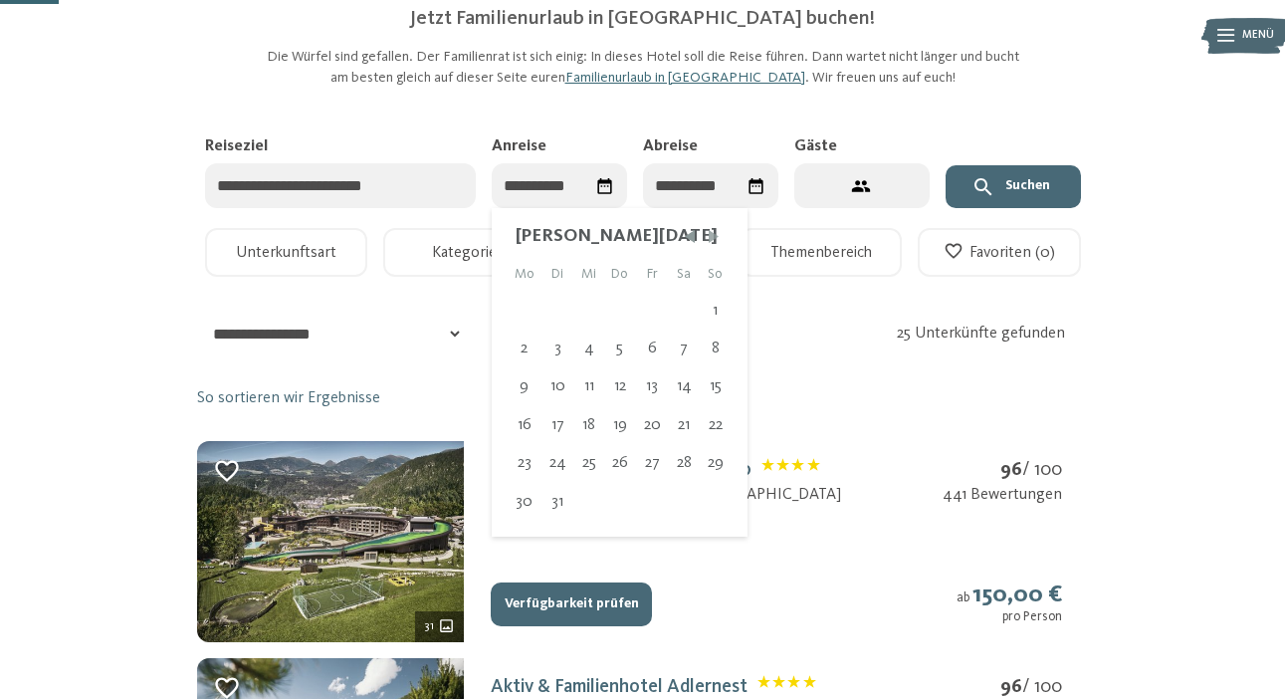
click at [722, 231] on span "Nächster Monat" at bounding box center [714, 236] width 20 height 20
click at [717, 237] on span "Nächster Monat" at bounding box center [714, 236] width 20 height 20
click at [587, 456] on div "27" at bounding box center [589, 463] width 33 height 38
type input "**********"
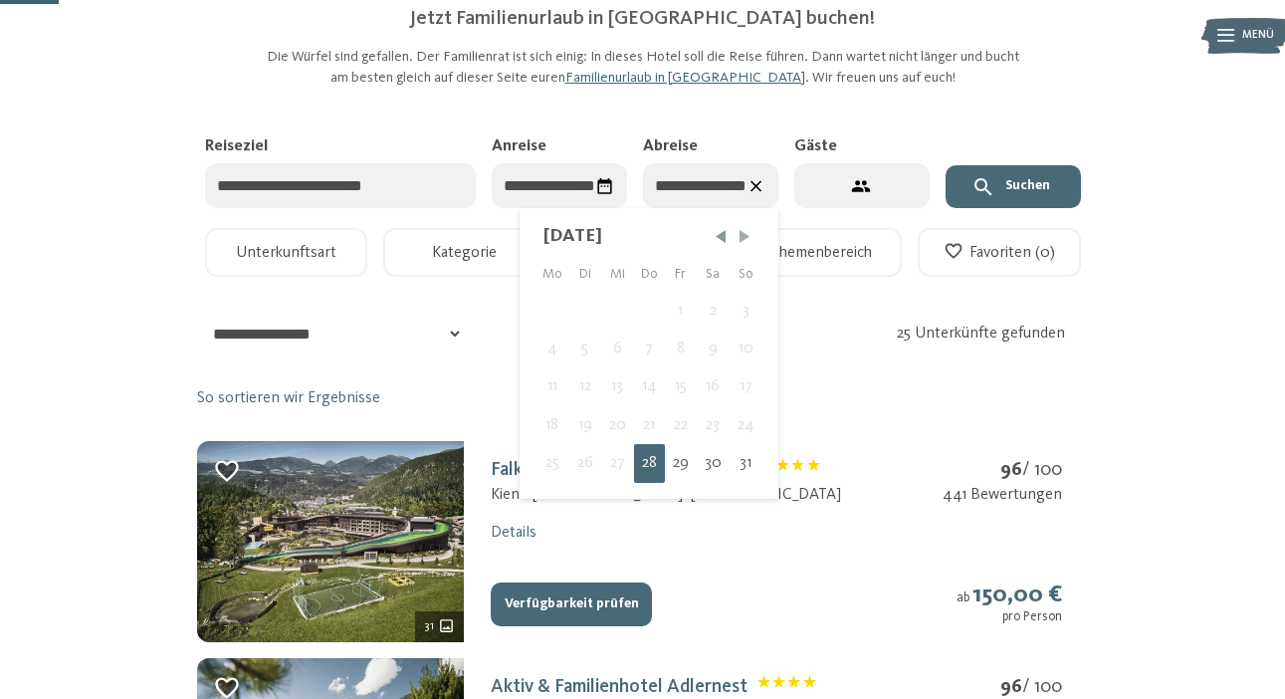
click at [742, 227] on span "Nächster Monat" at bounding box center [744, 236] width 20 height 20
click at [749, 304] on div "7" at bounding box center [747, 311] width 31 height 38
type input "**********"
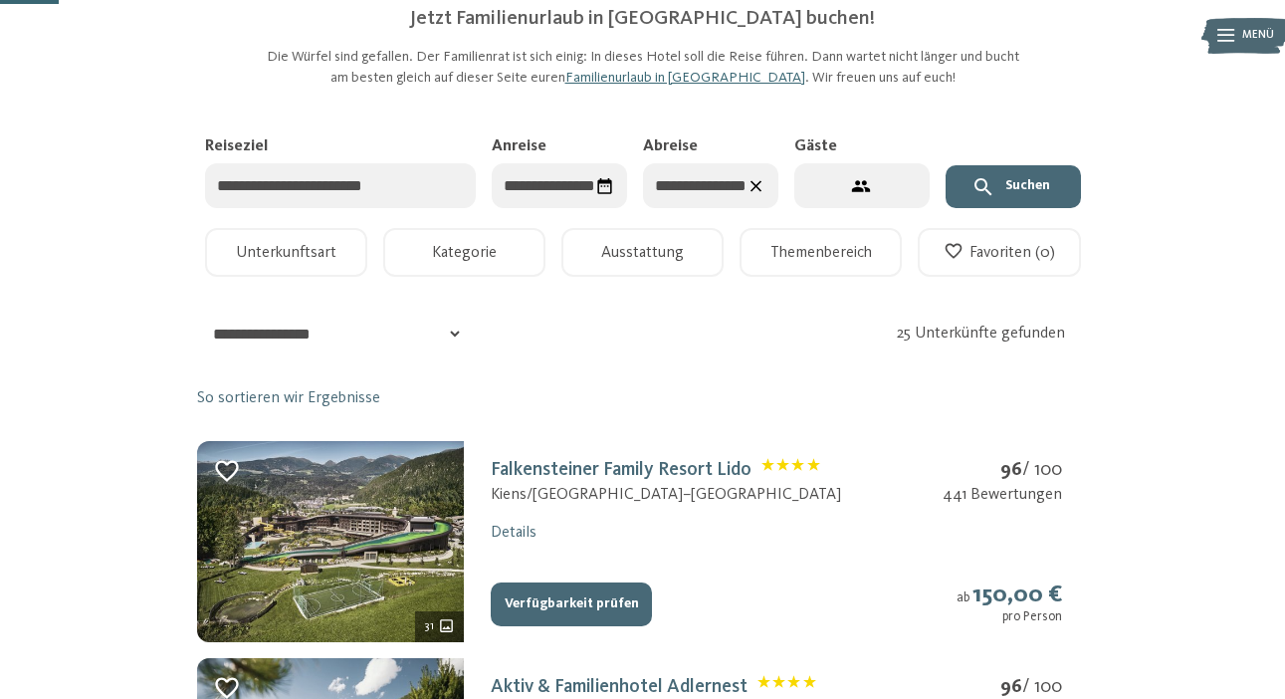
click at [859, 171] on button "2 Gäste – 1 Zimmer" at bounding box center [861, 185] width 135 height 45
select select "*"
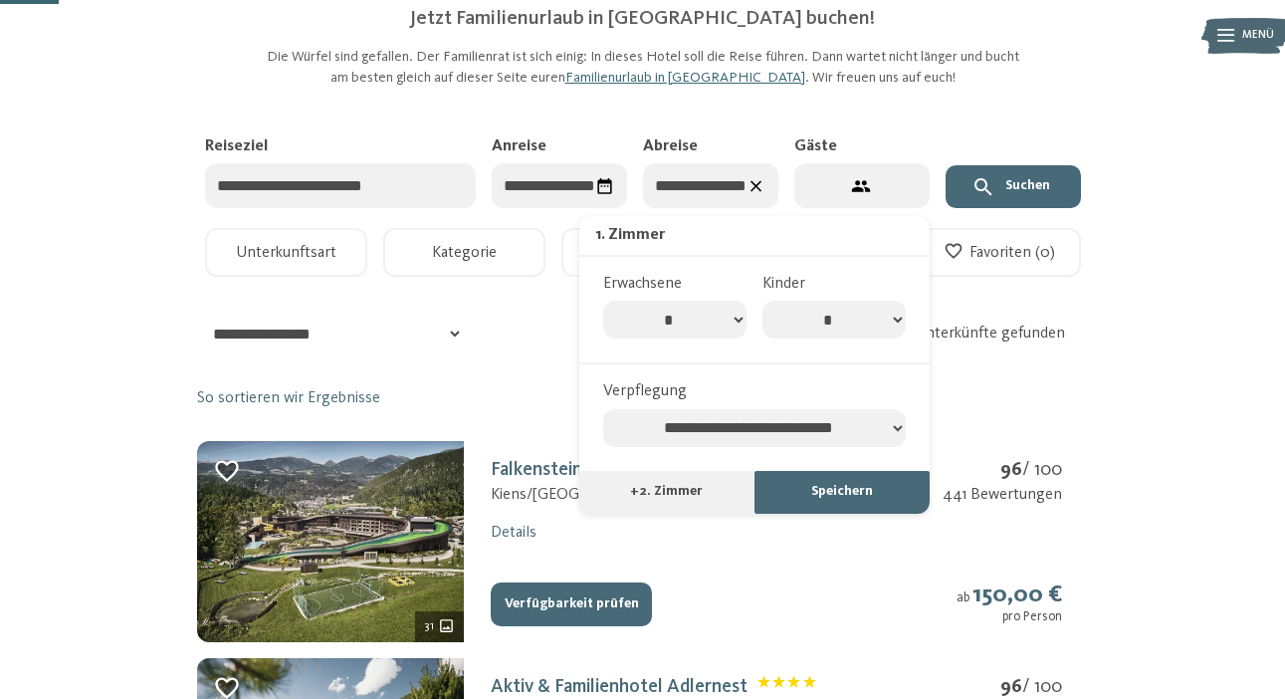
select select "*"
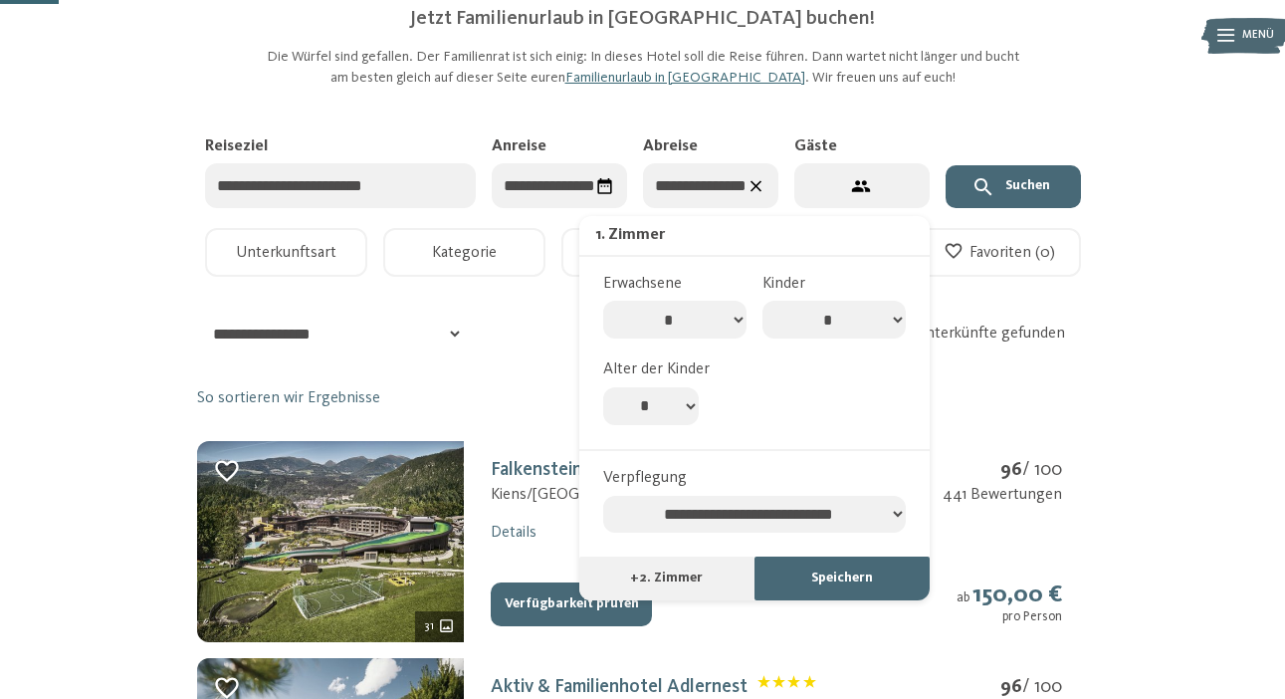
select select "*"
click at [661, 467] on div "**********" at bounding box center [754, 500] width 318 height 67
select select "**********"
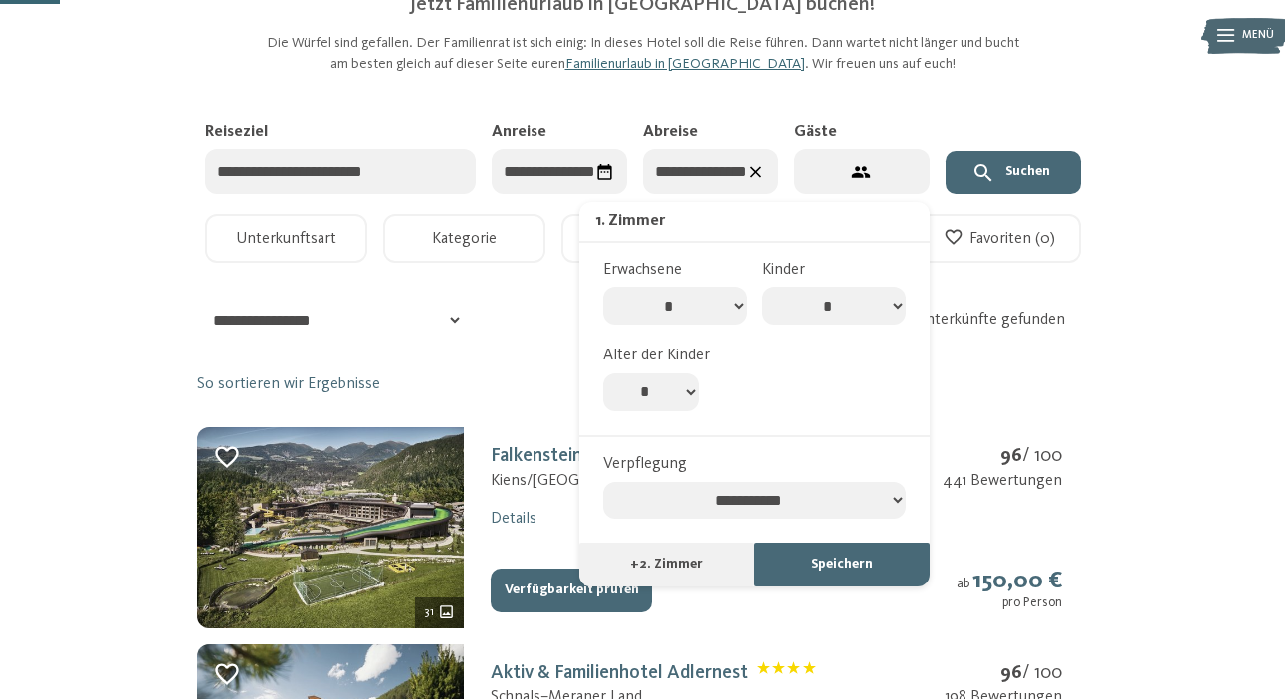
scroll to position [168, 0]
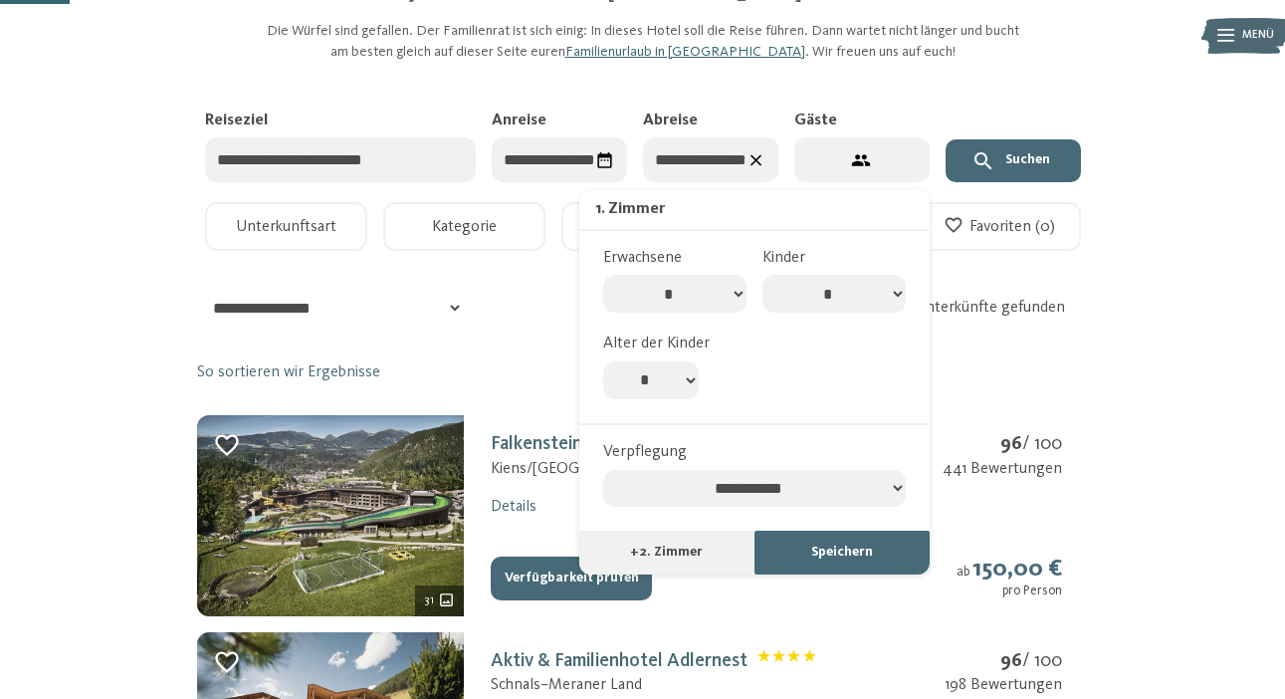
click at [806, 530] on button "Speichern" at bounding box center [841, 552] width 175 height 44
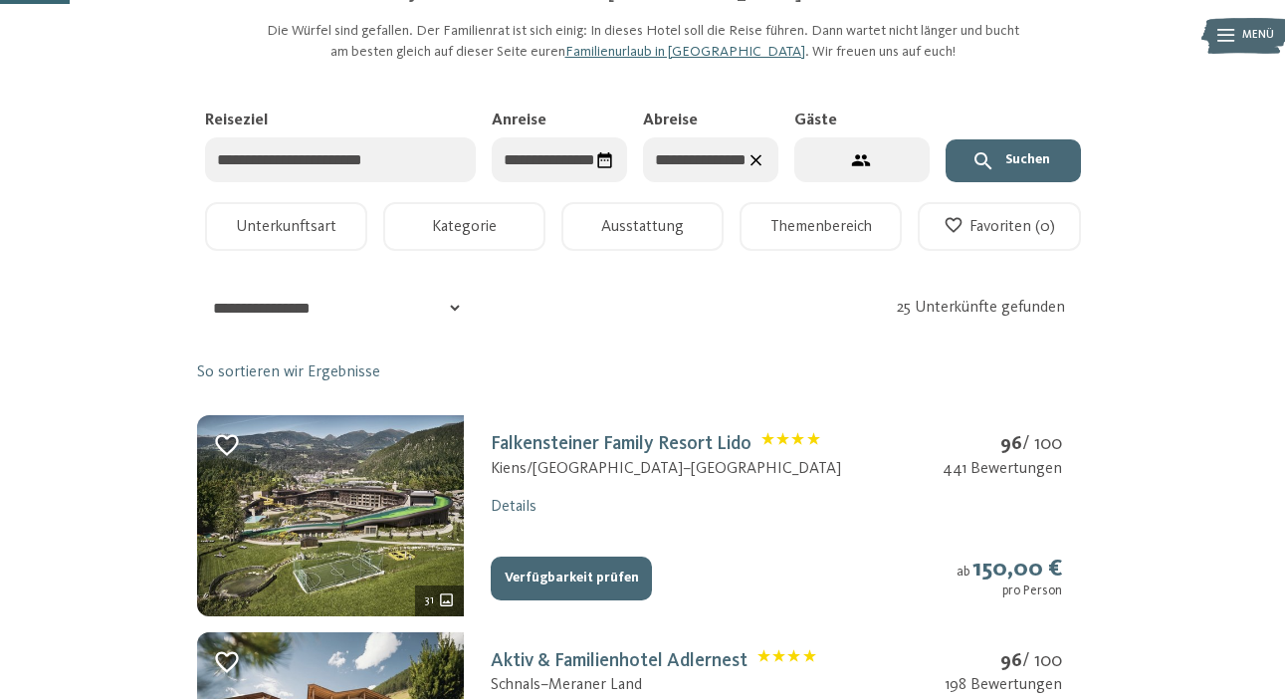
click at [1009, 162] on button "Suchen" at bounding box center [1012, 161] width 135 height 44
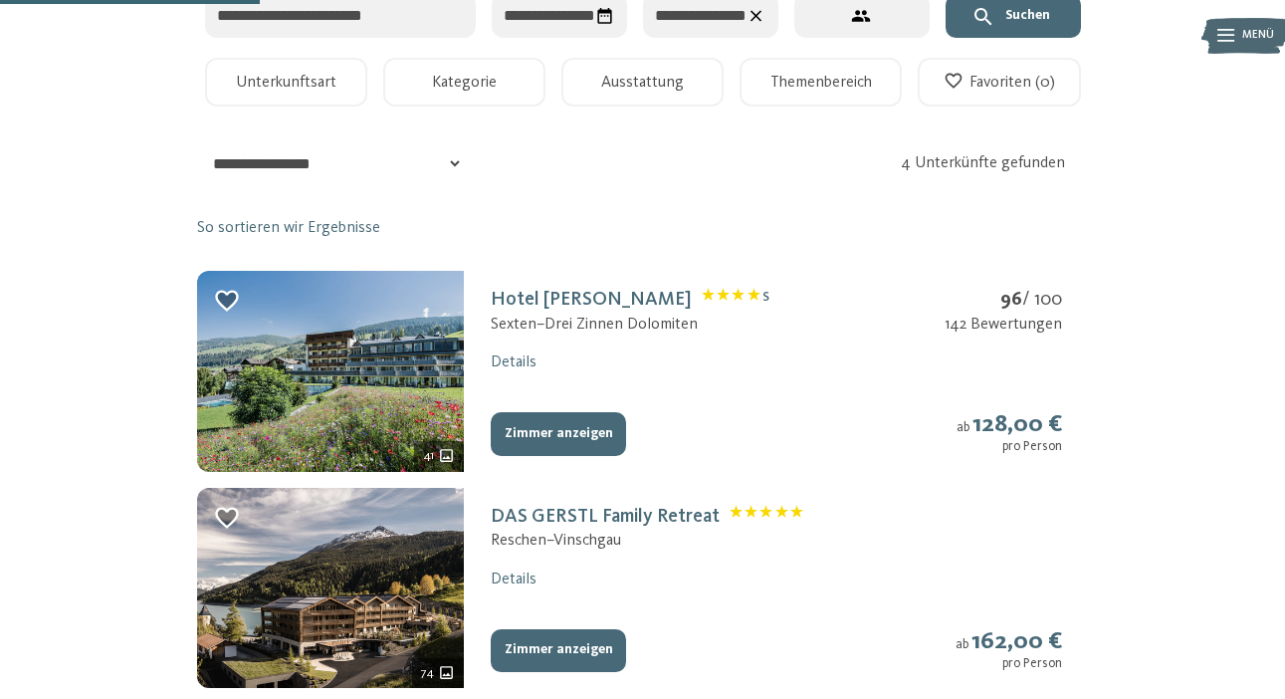
scroll to position [306, 0]
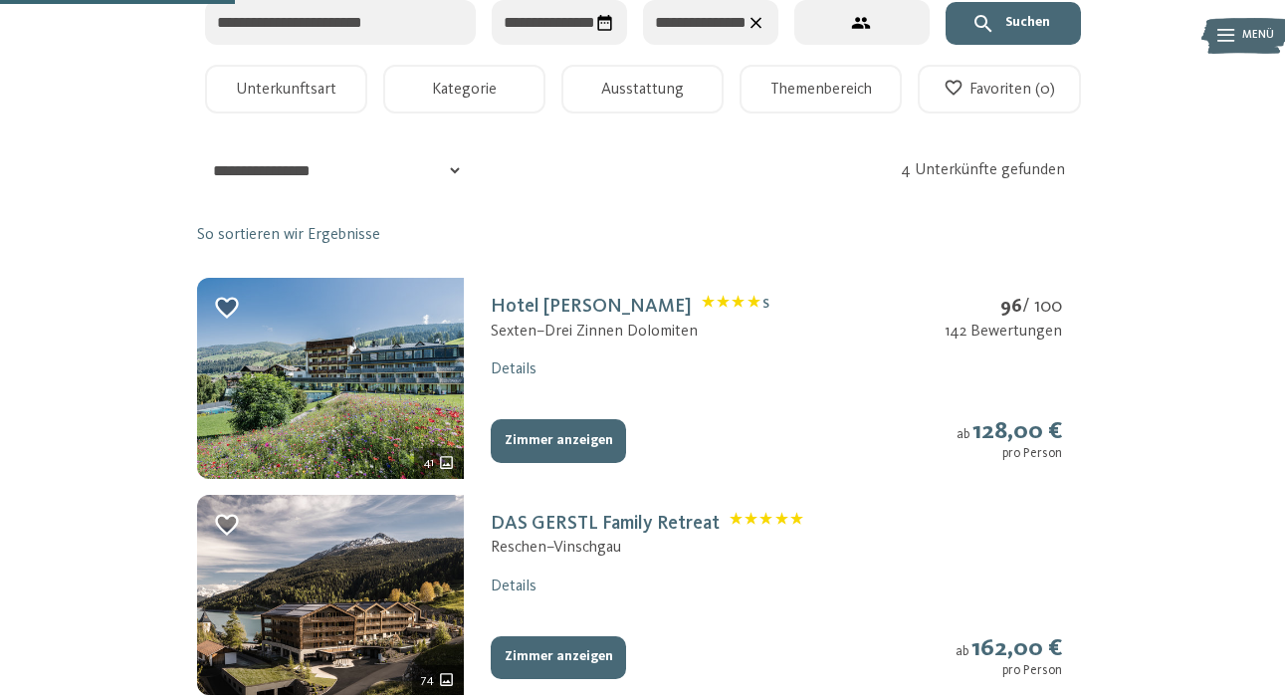
click at [400, 176] on div "**********" at bounding box center [643, 646] width 892 height 994
select select "*"
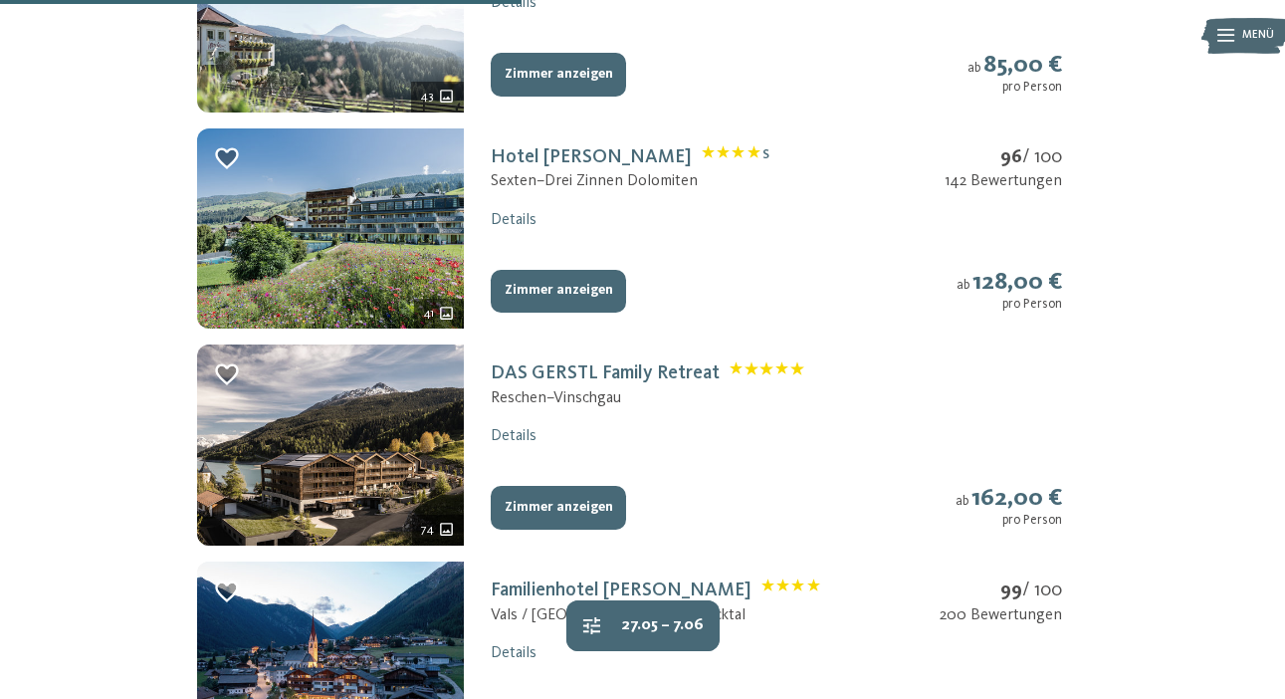
scroll to position [678, 0]
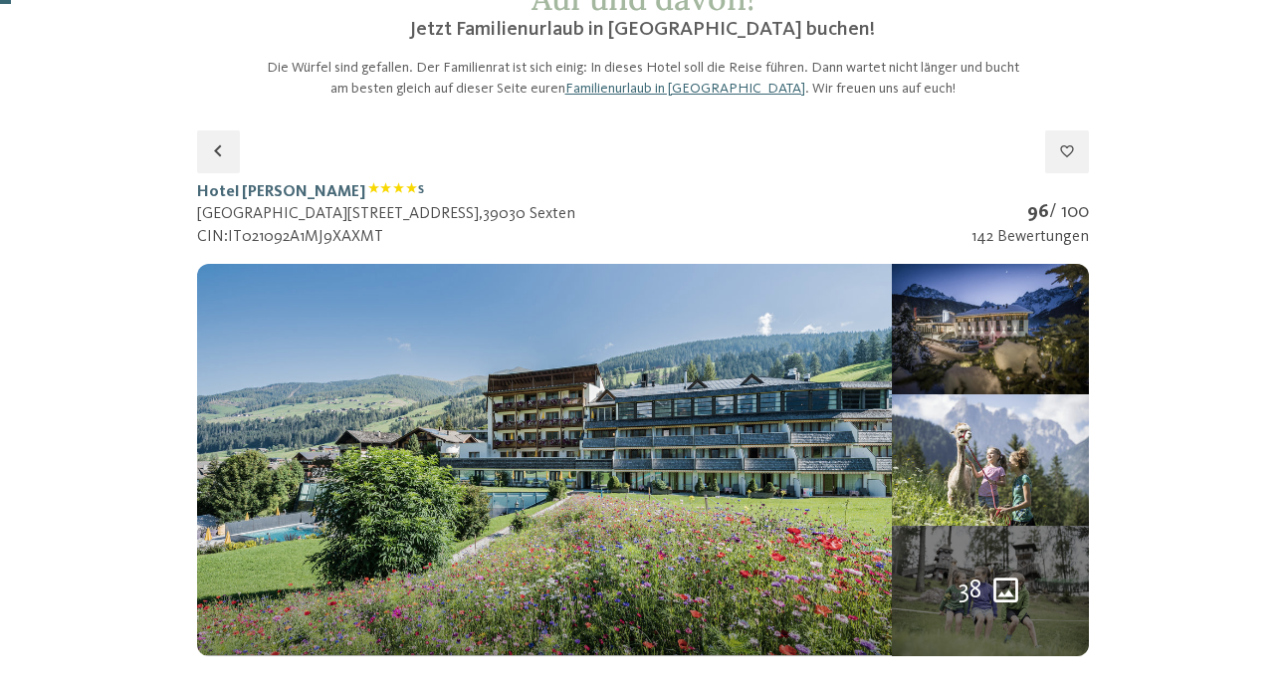
scroll to position [160, 0]
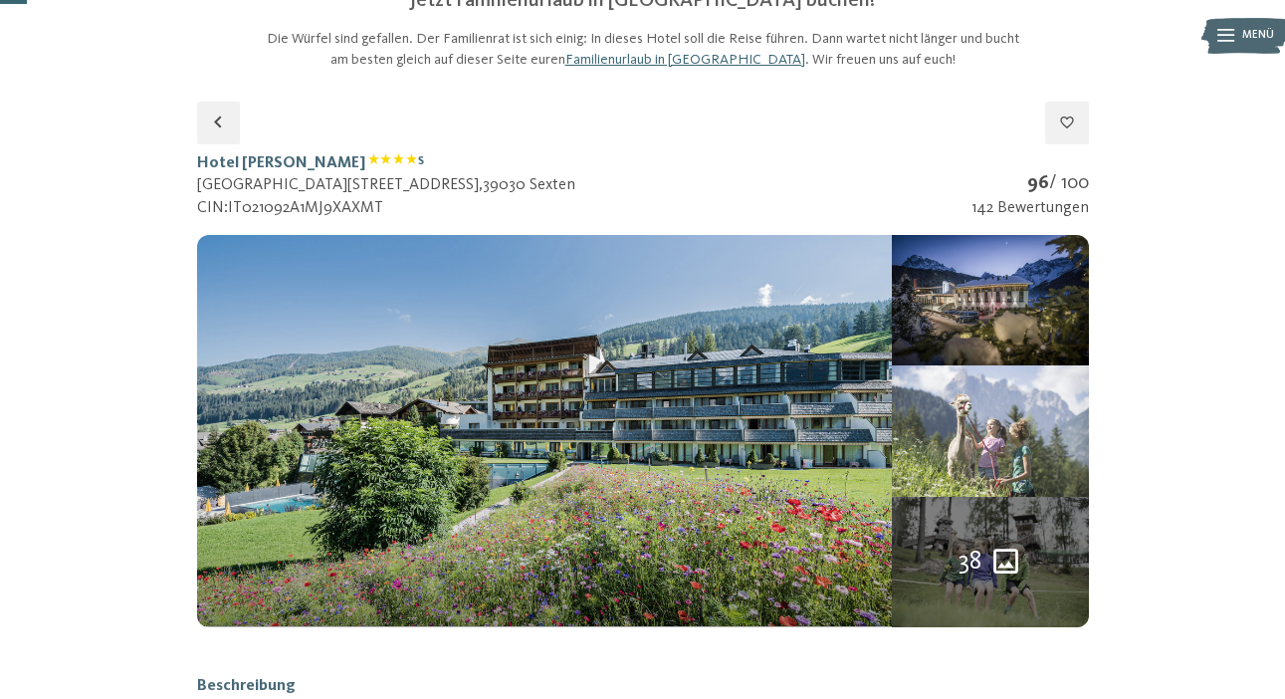
click at [991, 488] on img at bounding box center [990, 430] width 196 height 130
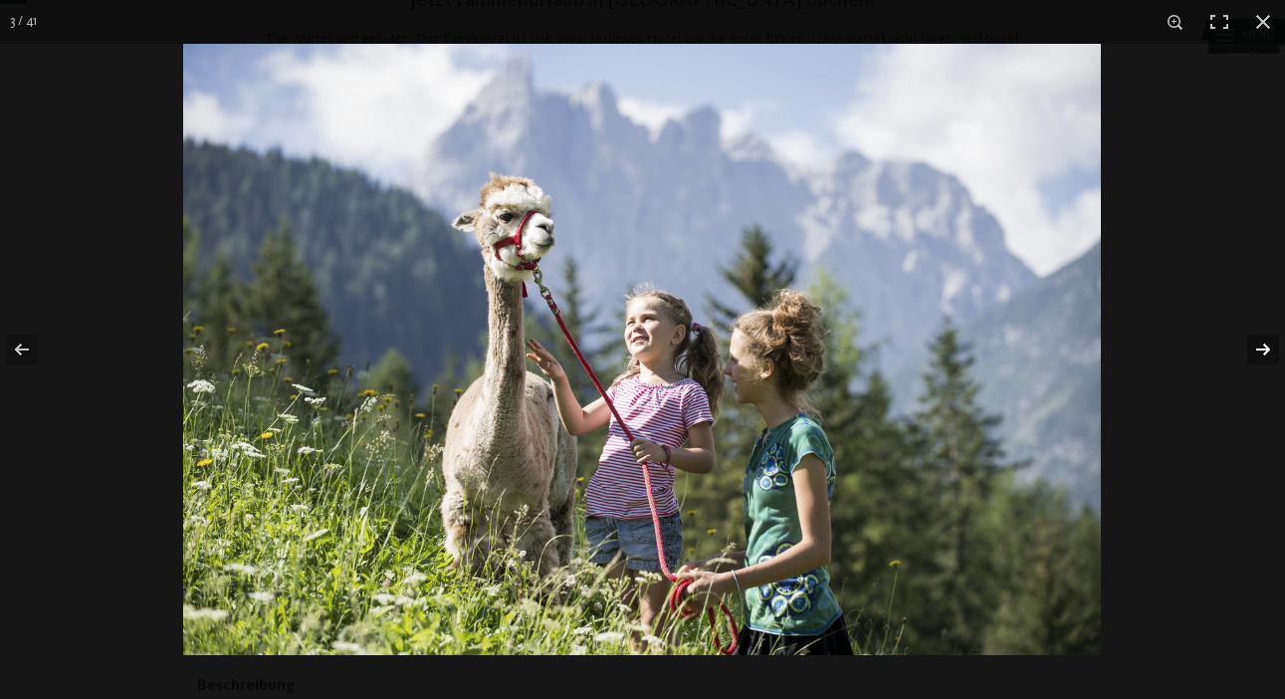
click at [1250, 337] on button "button" at bounding box center [1250, 350] width 70 height 100
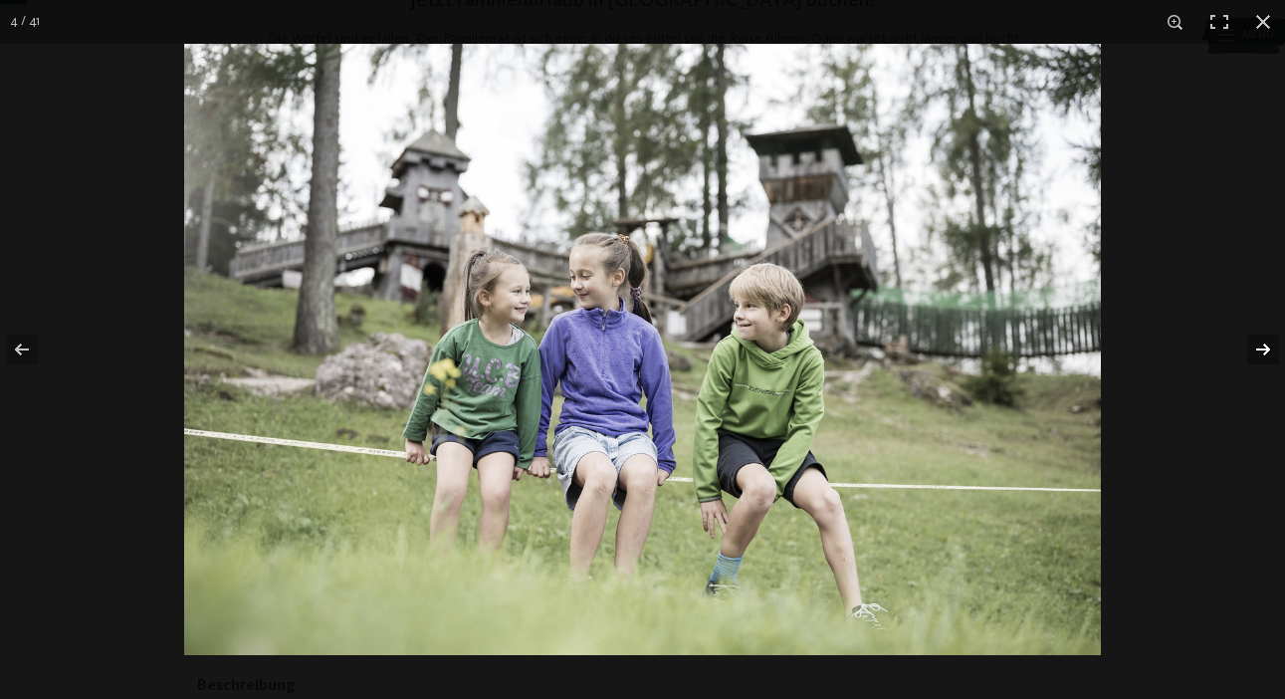
click at [1250, 337] on button "button" at bounding box center [1250, 350] width 70 height 100
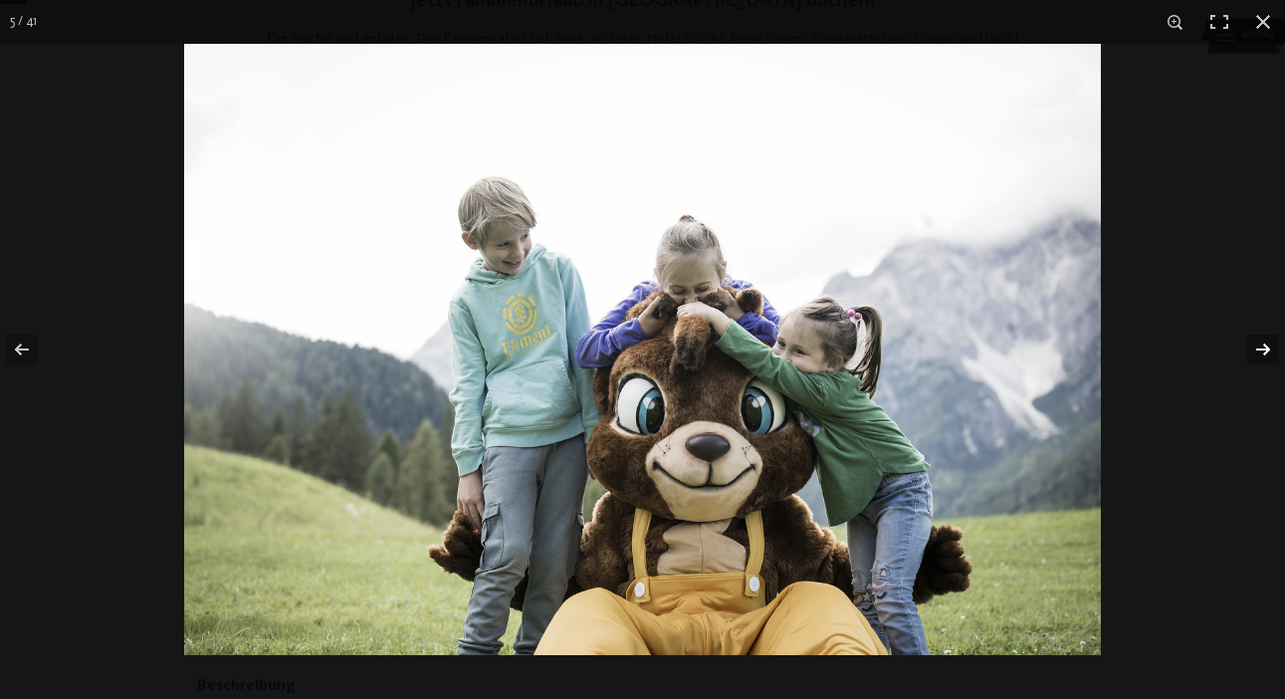
click at [1250, 337] on button "button" at bounding box center [1250, 350] width 70 height 100
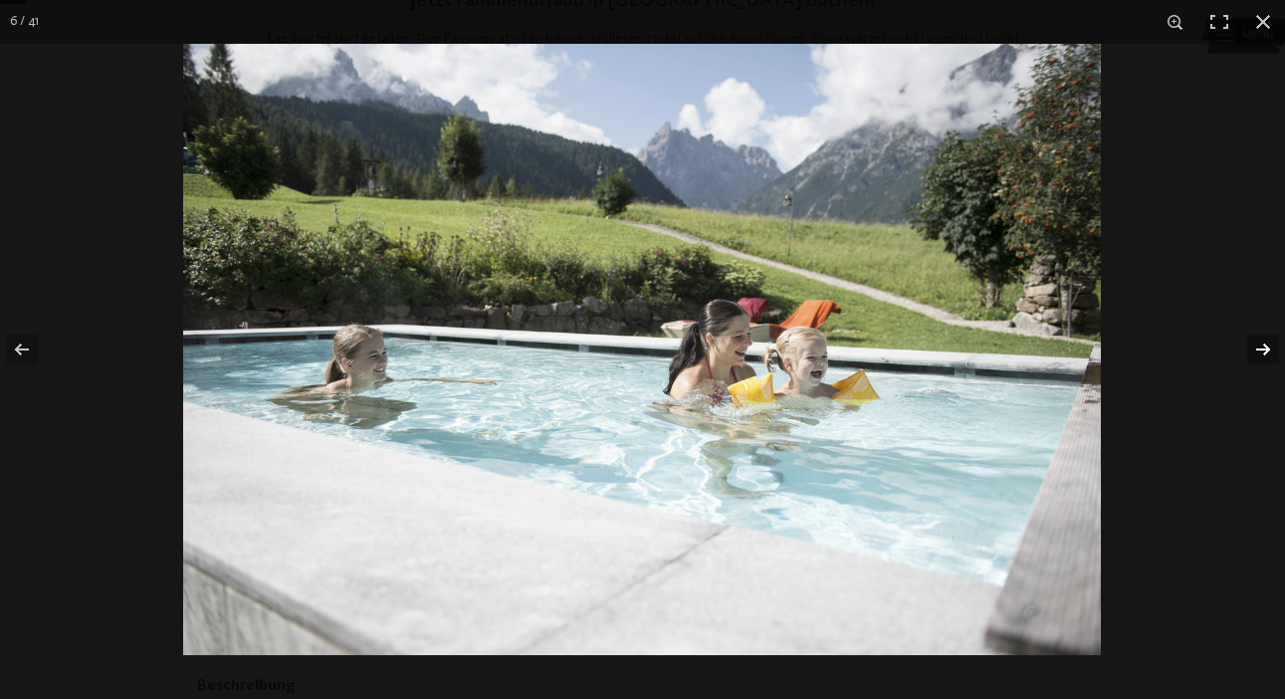
click at [1250, 337] on button "button" at bounding box center [1250, 350] width 70 height 100
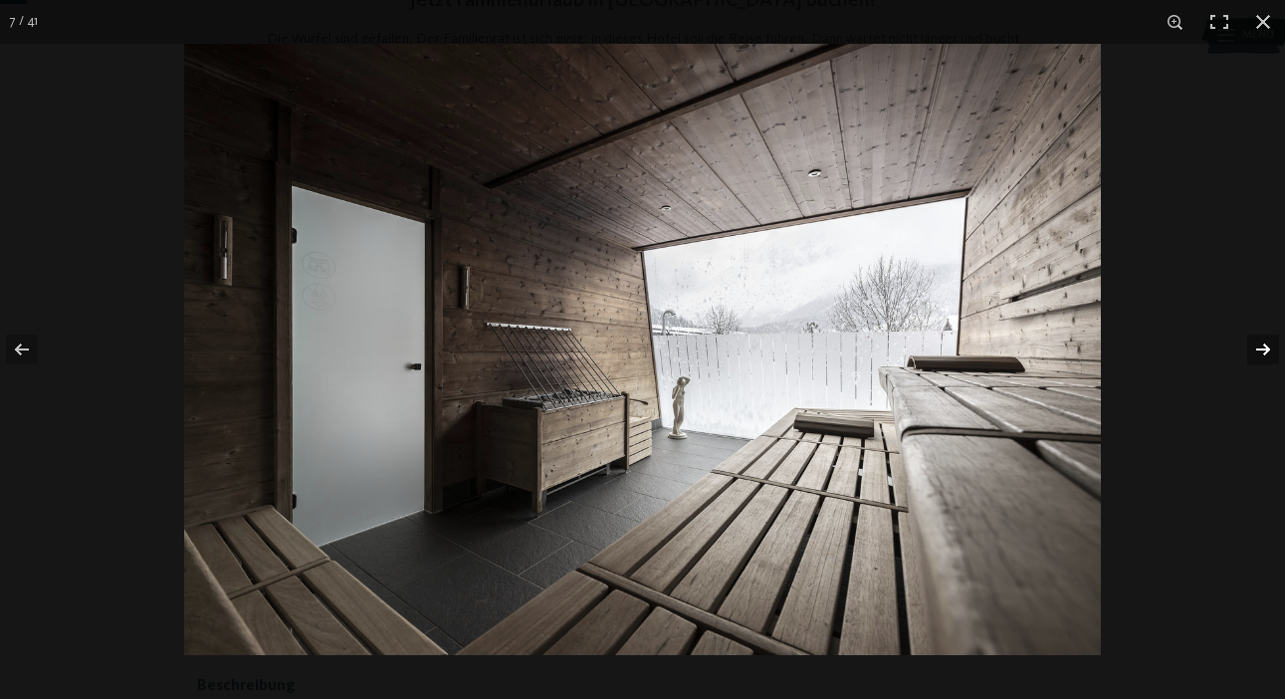
click at [1250, 337] on button "button" at bounding box center [1250, 350] width 70 height 100
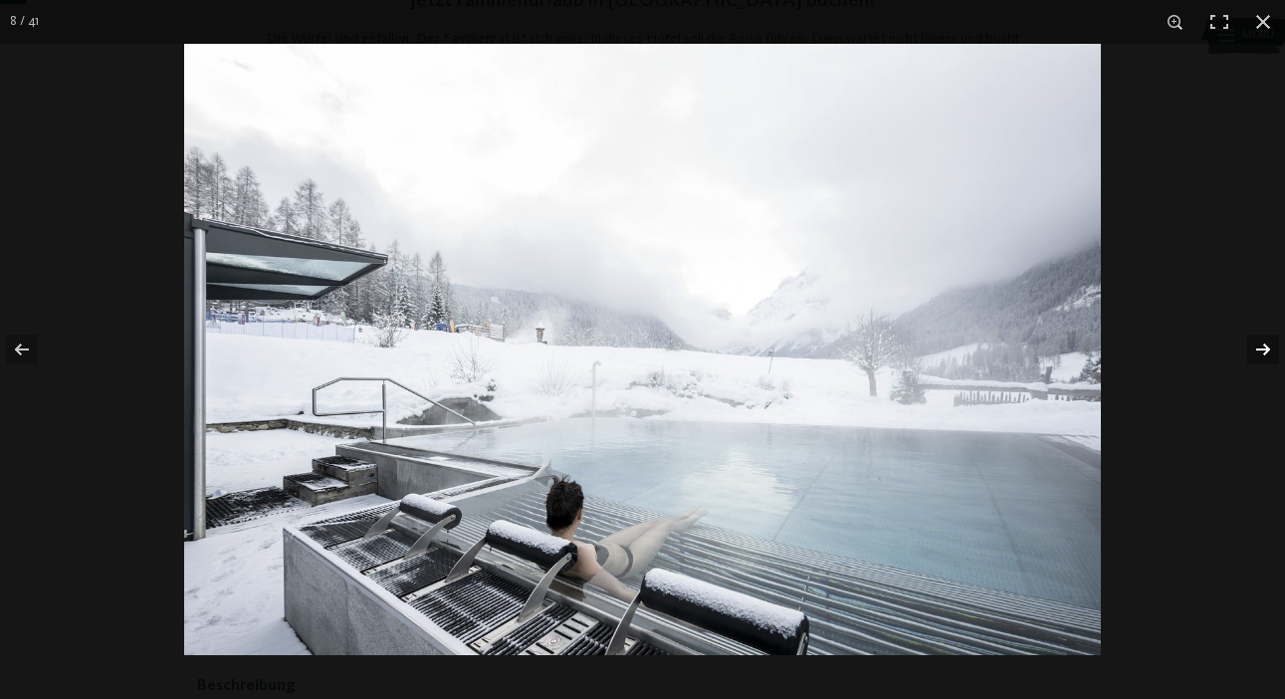
click at [1250, 337] on button "button" at bounding box center [1250, 350] width 70 height 100
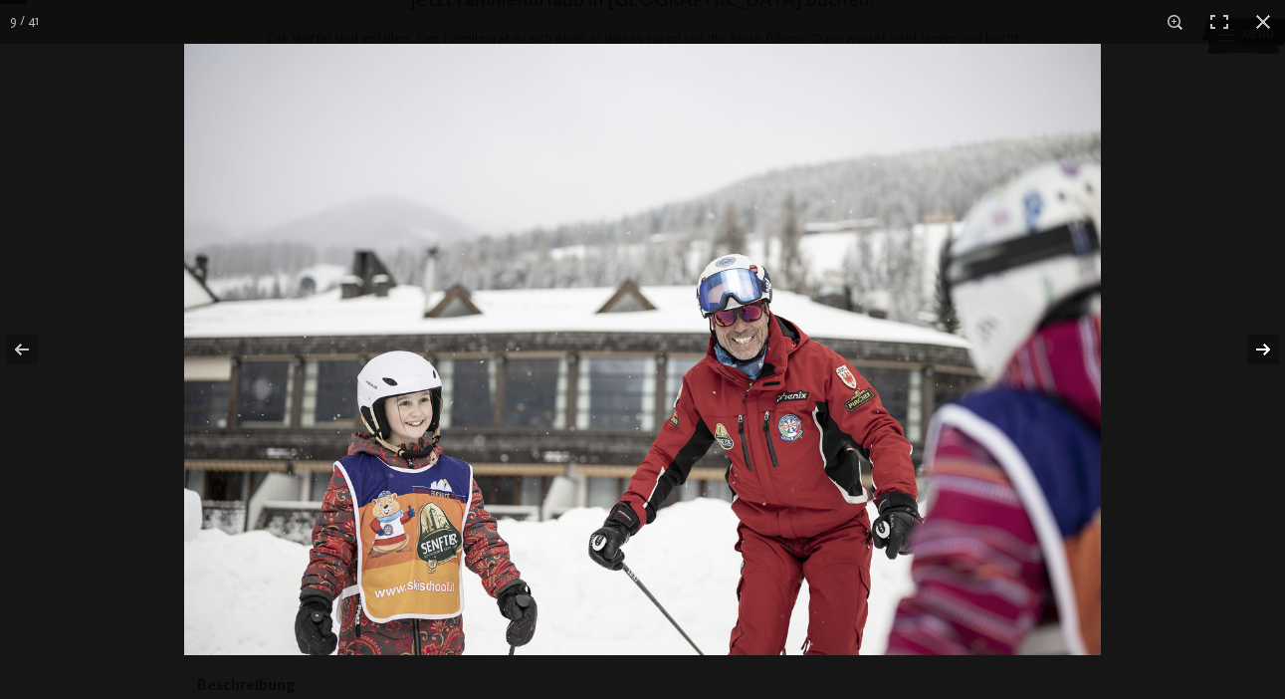
click at [1250, 337] on button "button" at bounding box center [1250, 350] width 70 height 100
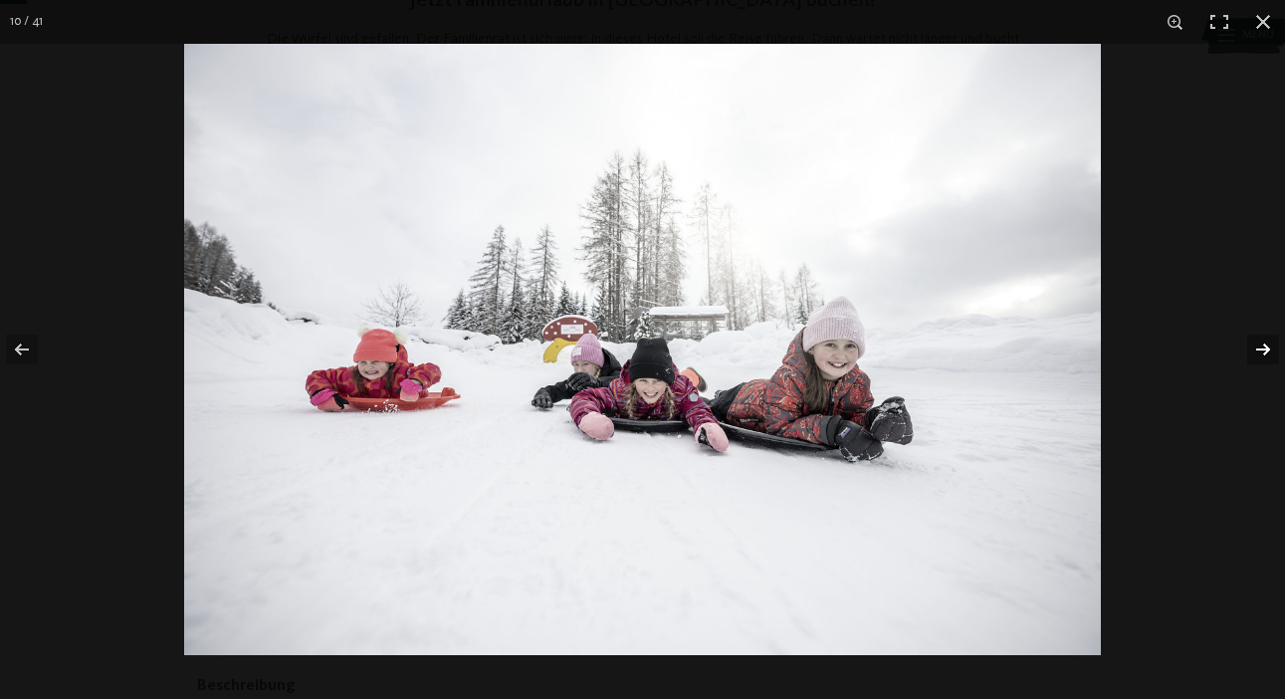
click at [1250, 337] on button "button" at bounding box center [1250, 350] width 70 height 100
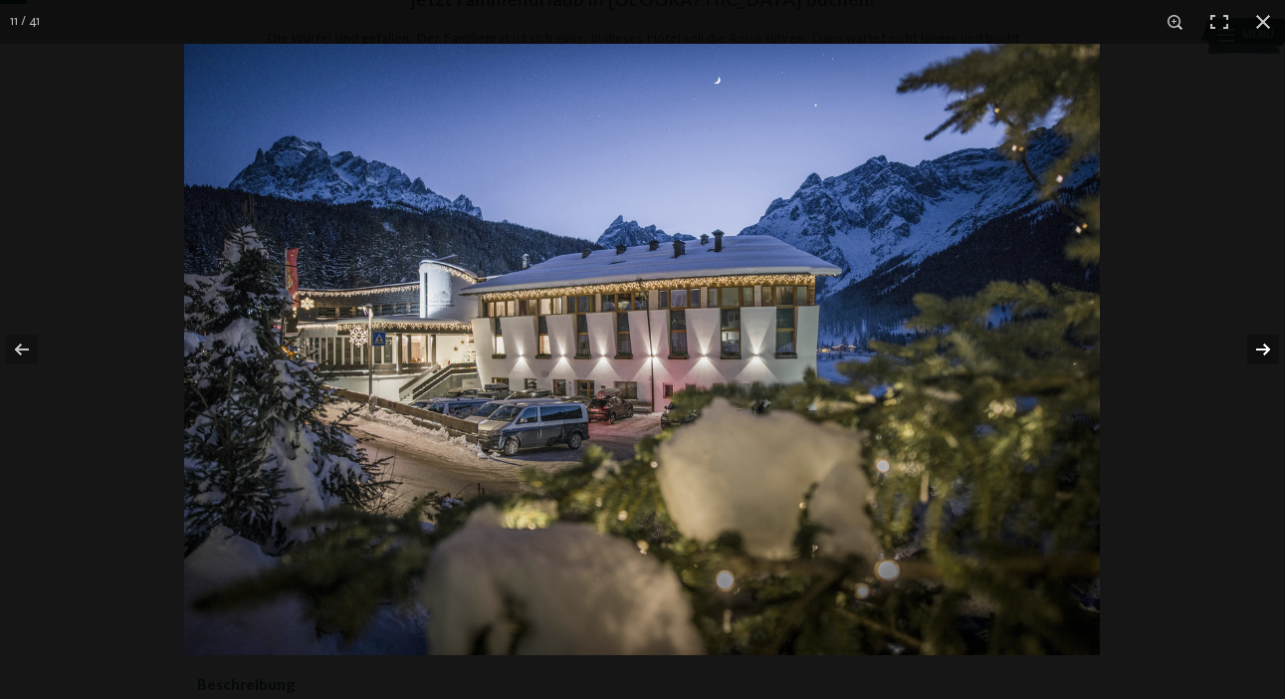
click at [1250, 337] on button "button" at bounding box center [1250, 350] width 70 height 100
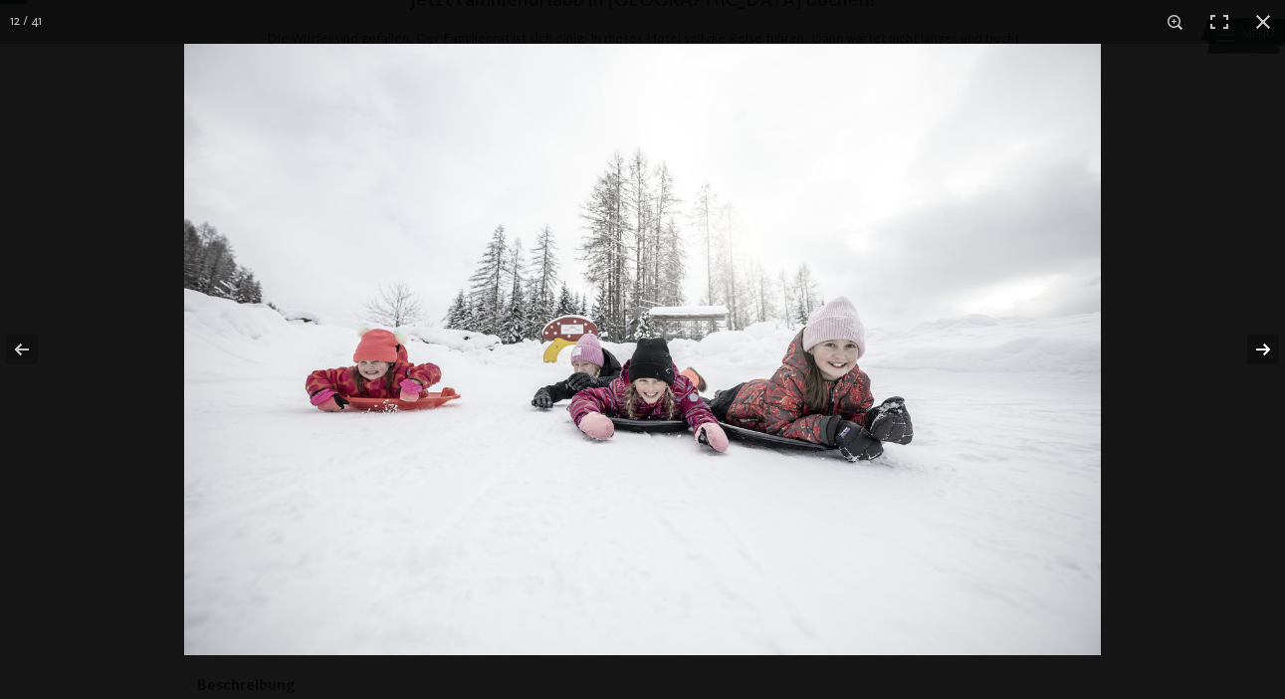
click at [1250, 337] on button "button" at bounding box center [1250, 350] width 70 height 100
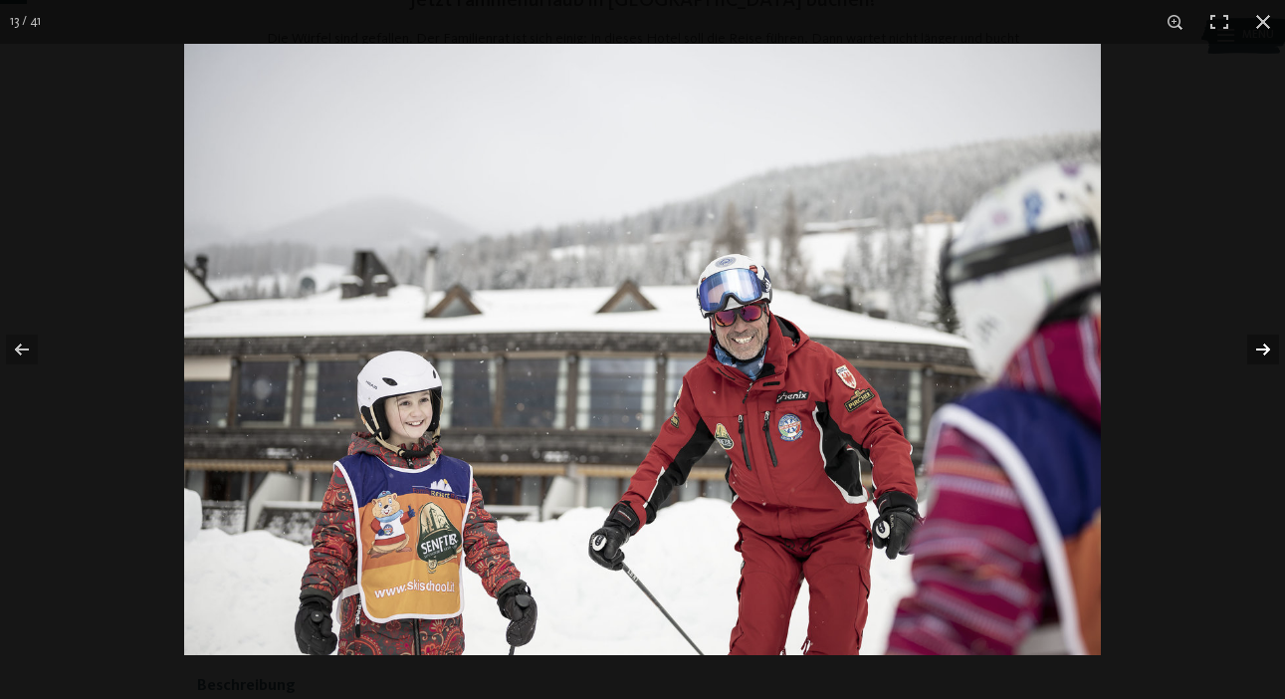
click at [1250, 337] on button "button" at bounding box center [1250, 350] width 70 height 100
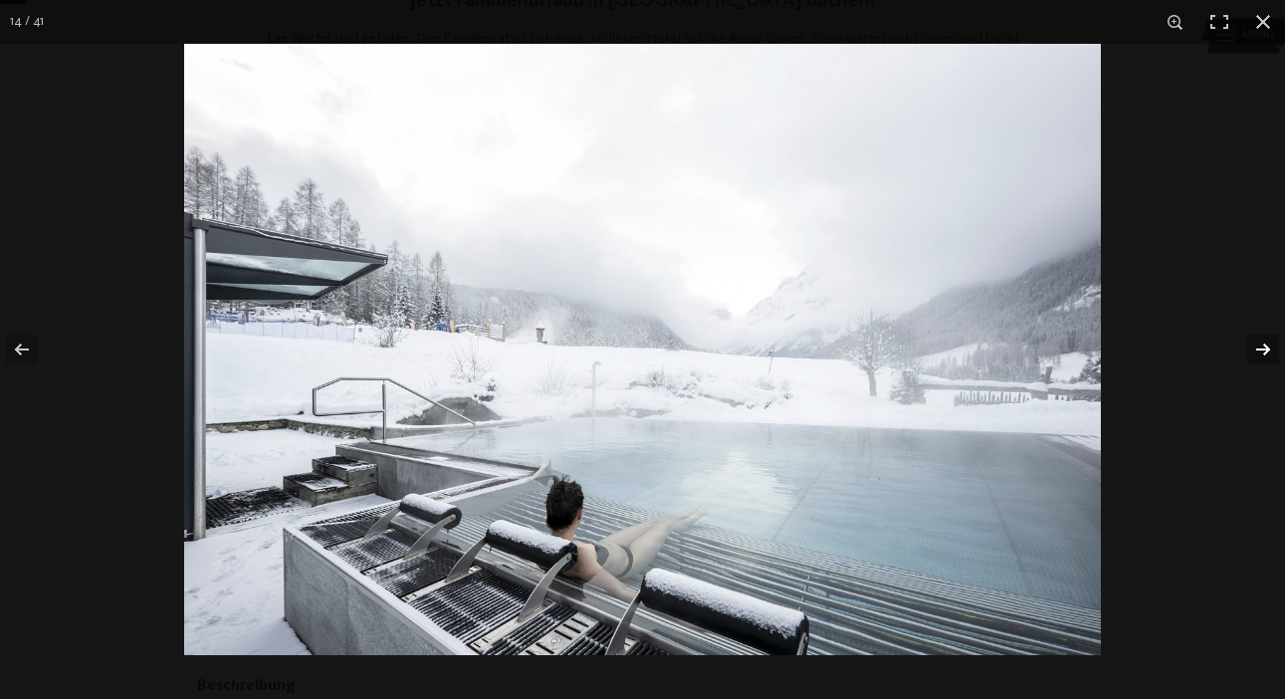
click at [1250, 337] on button "button" at bounding box center [1250, 350] width 70 height 100
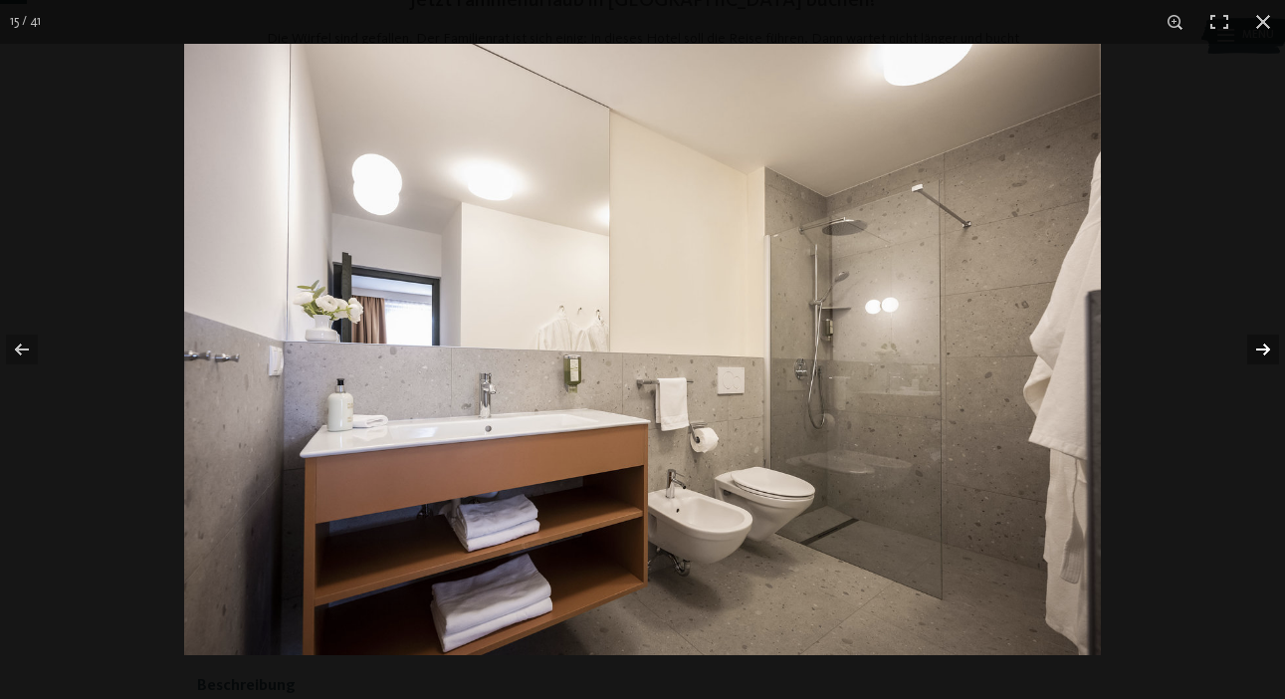
click at [1250, 337] on button "button" at bounding box center [1250, 350] width 70 height 100
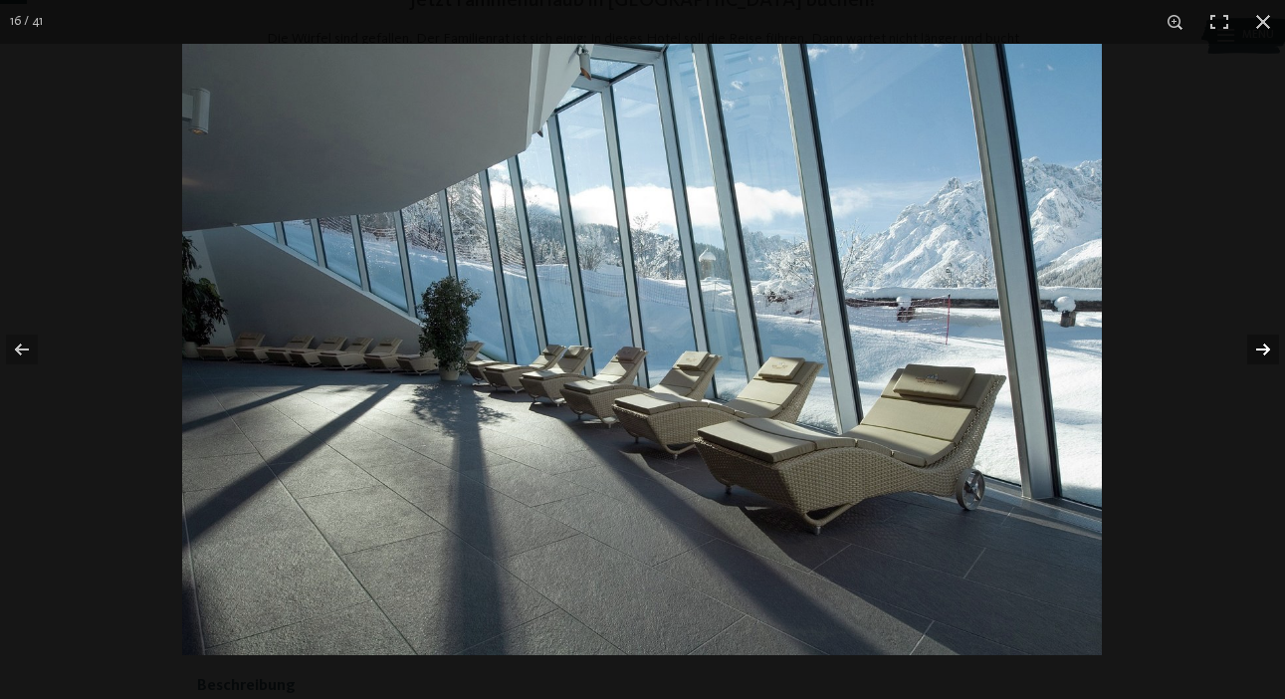
click at [1250, 337] on button "button" at bounding box center [1250, 350] width 70 height 100
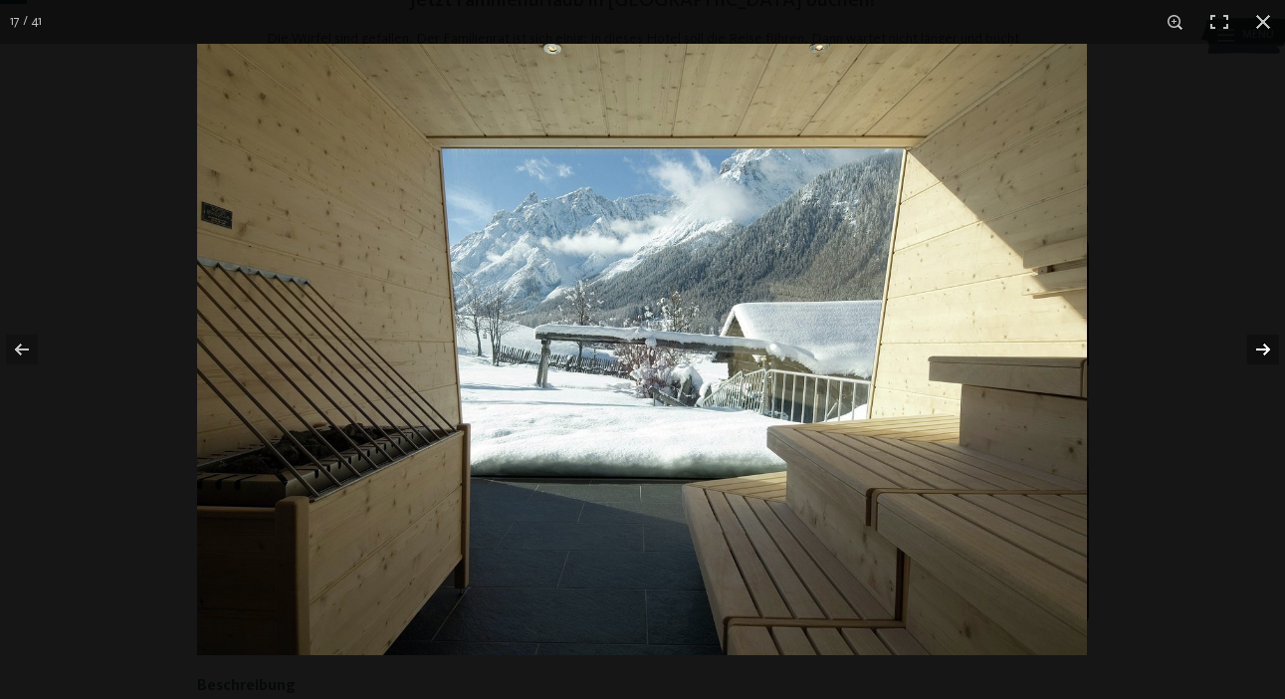
click at [1250, 337] on button "button" at bounding box center [1250, 350] width 70 height 100
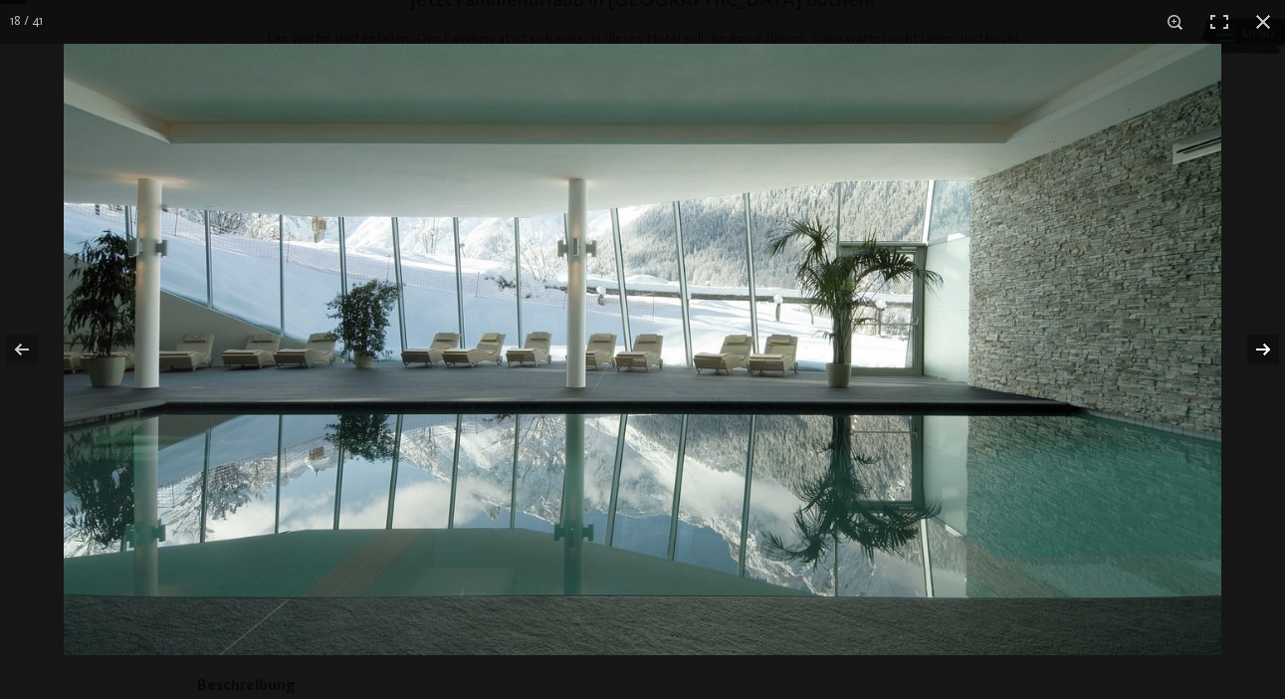
click at [1250, 337] on button "button" at bounding box center [1250, 350] width 70 height 100
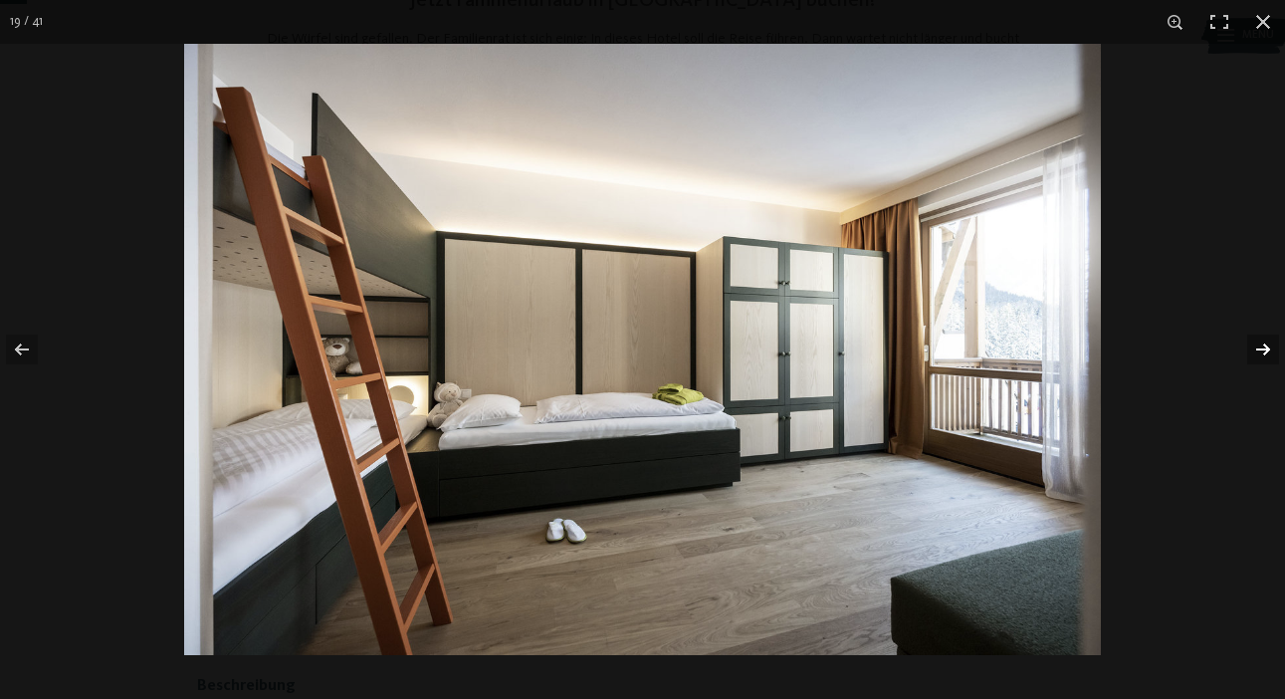
click at [1250, 337] on button "button" at bounding box center [1250, 350] width 70 height 100
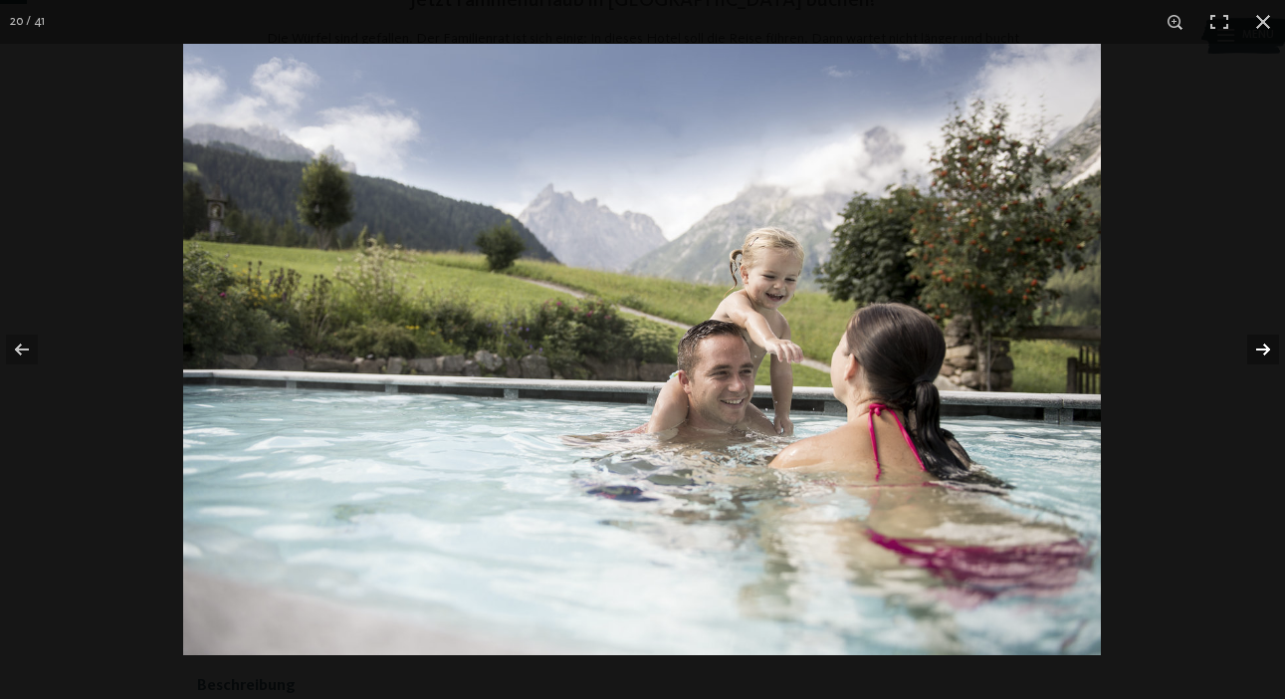
click at [1250, 337] on button "button" at bounding box center [1250, 350] width 70 height 100
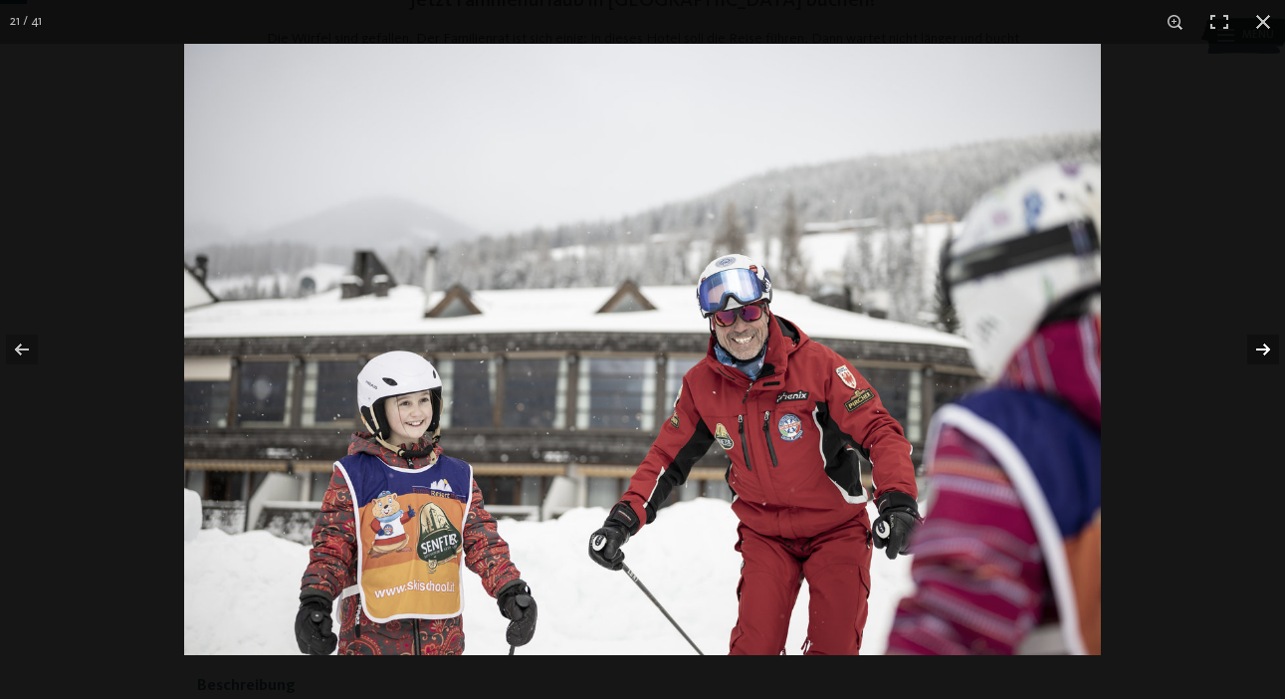
click at [1250, 337] on button "button" at bounding box center [1250, 350] width 70 height 100
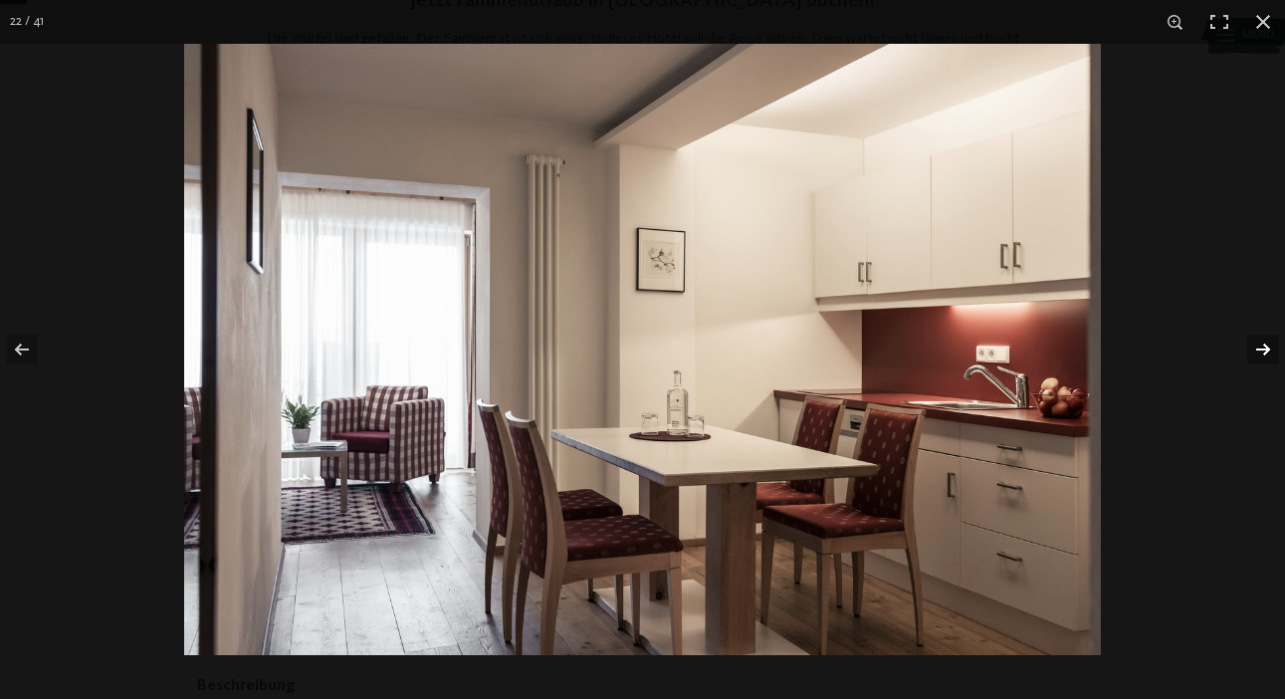
click at [1250, 337] on button "button" at bounding box center [1250, 350] width 70 height 100
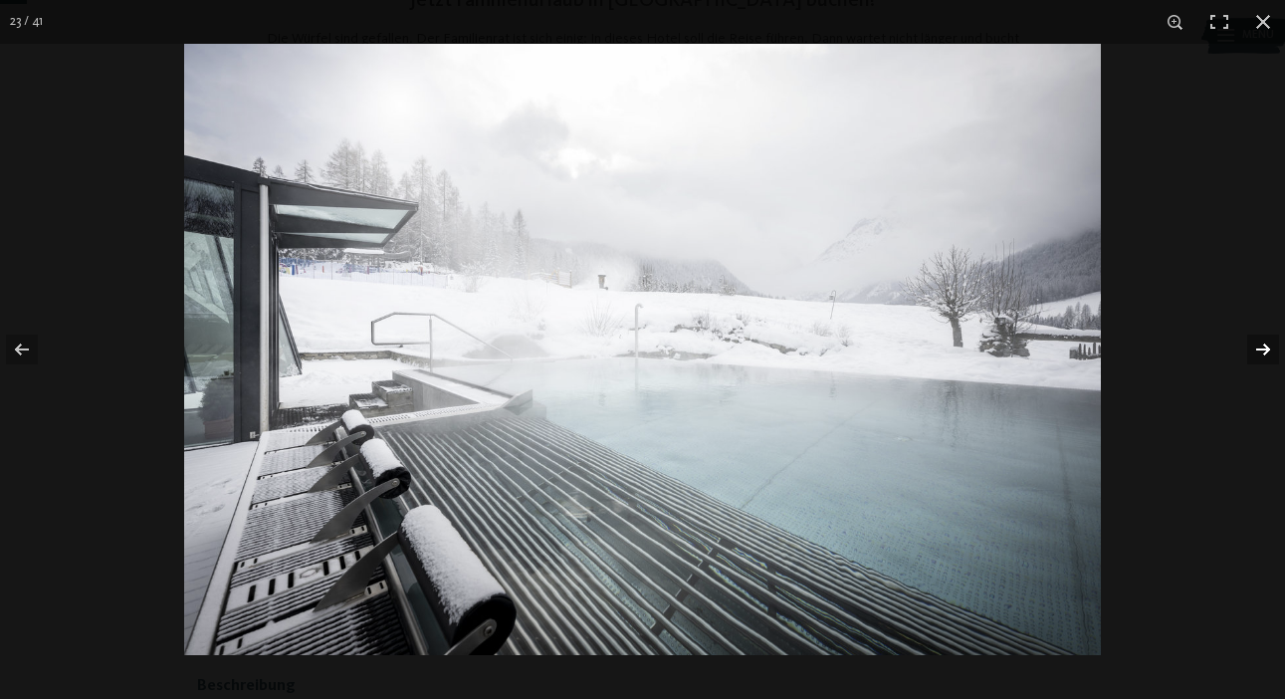
click at [1250, 337] on button "button" at bounding box center [1250, 350] width 70 height 100
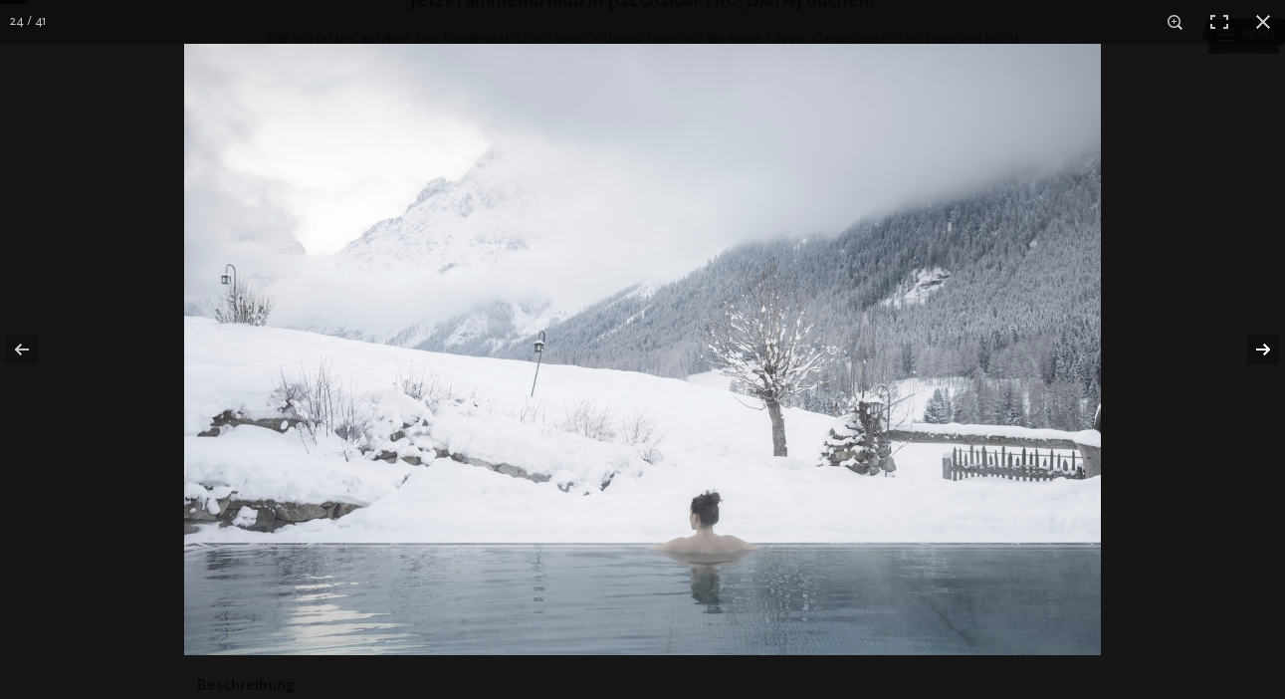
click at [1250, 337] on button "button" at bounding box center [1250, 350] width 70 height 100
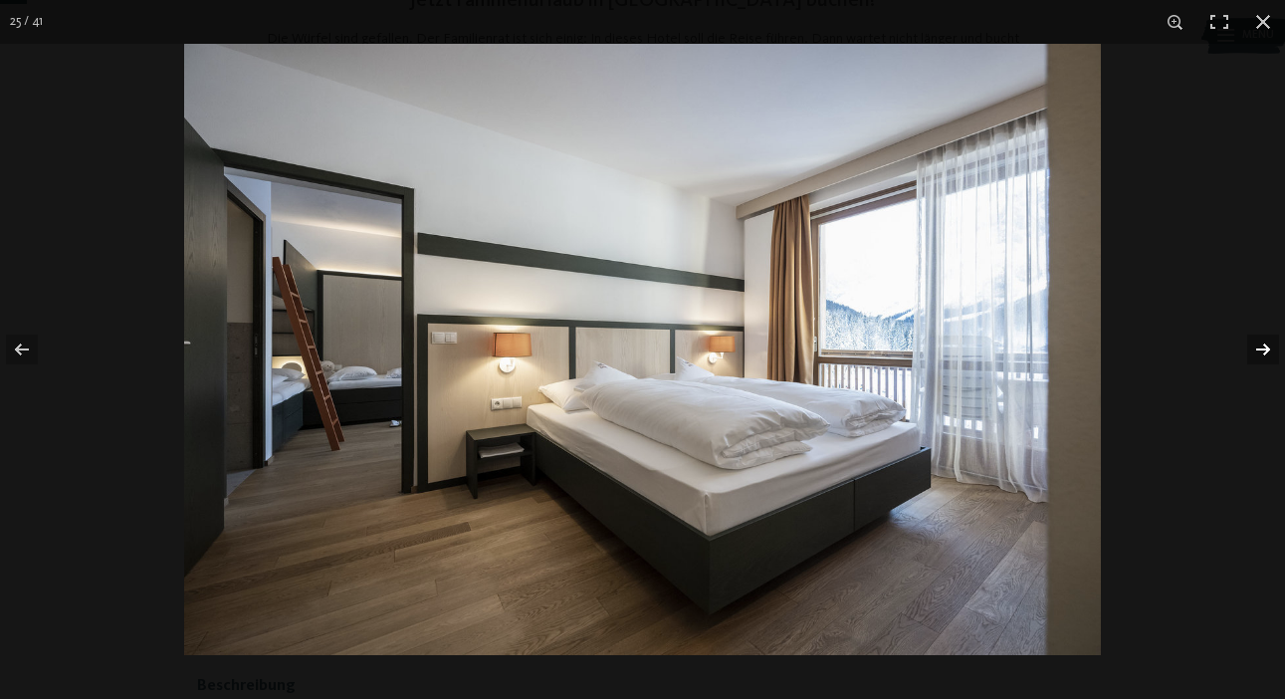
click at [1250, 337] on button "button" at bounding box center [1250, 350] width 70 height 100
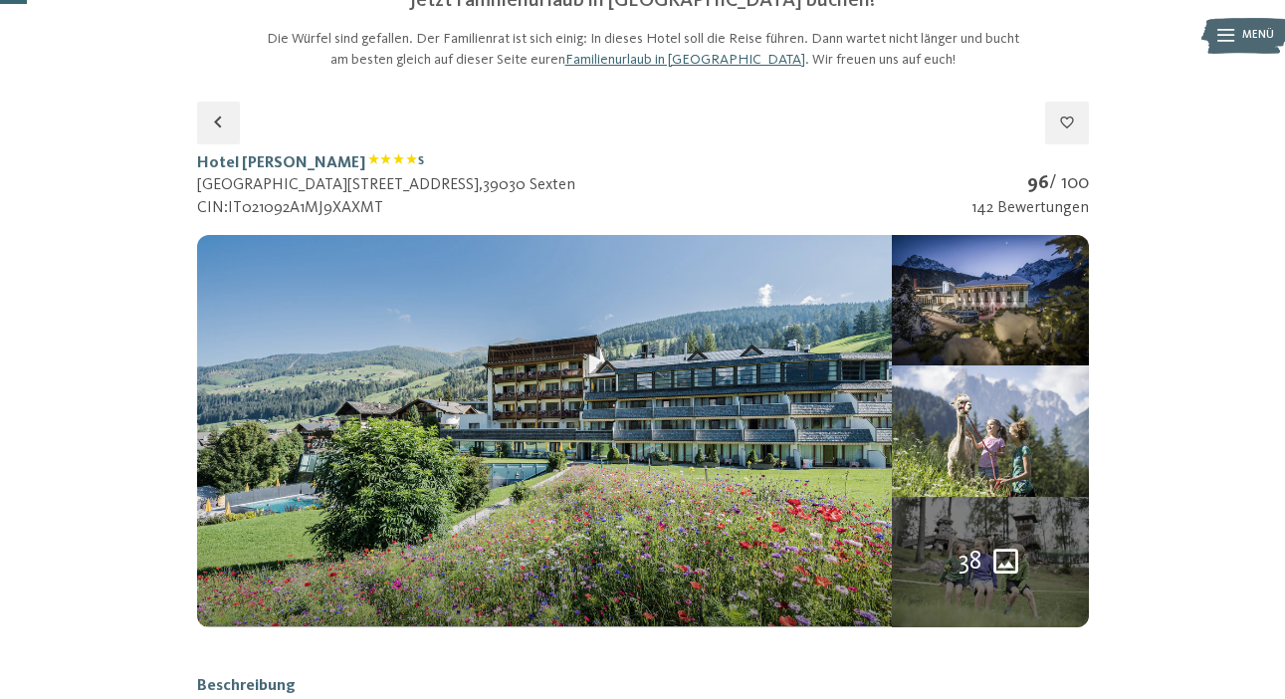
click at [0, 0] on button "button" at bounding box center [0, 0] width 0 height 0
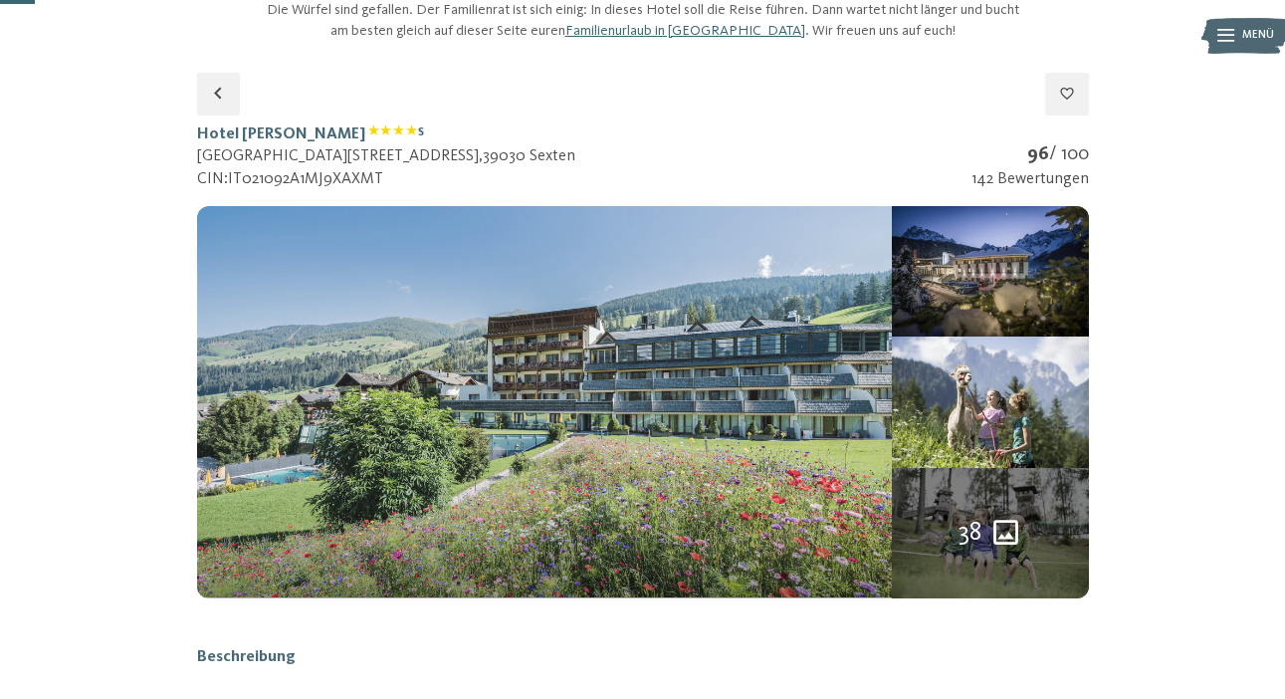
scroll to position [213, 0]
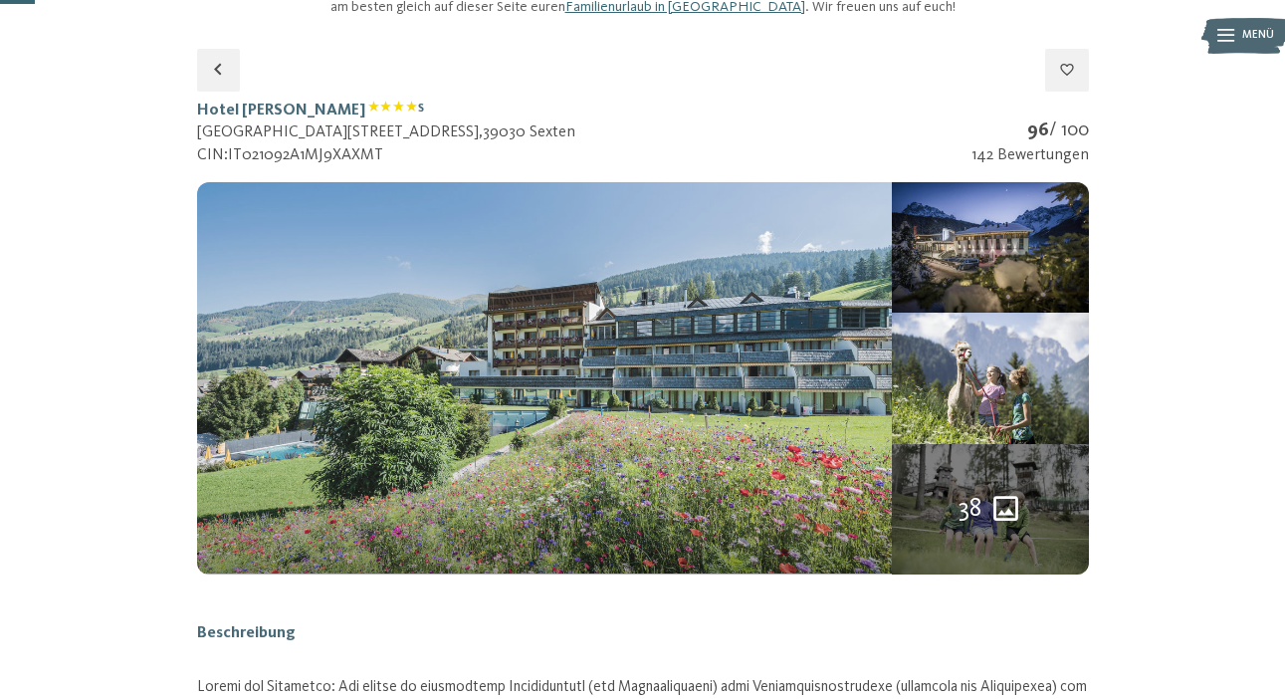
click at [768, 375] on img at bounding box center [545, 377] width 696 height 391
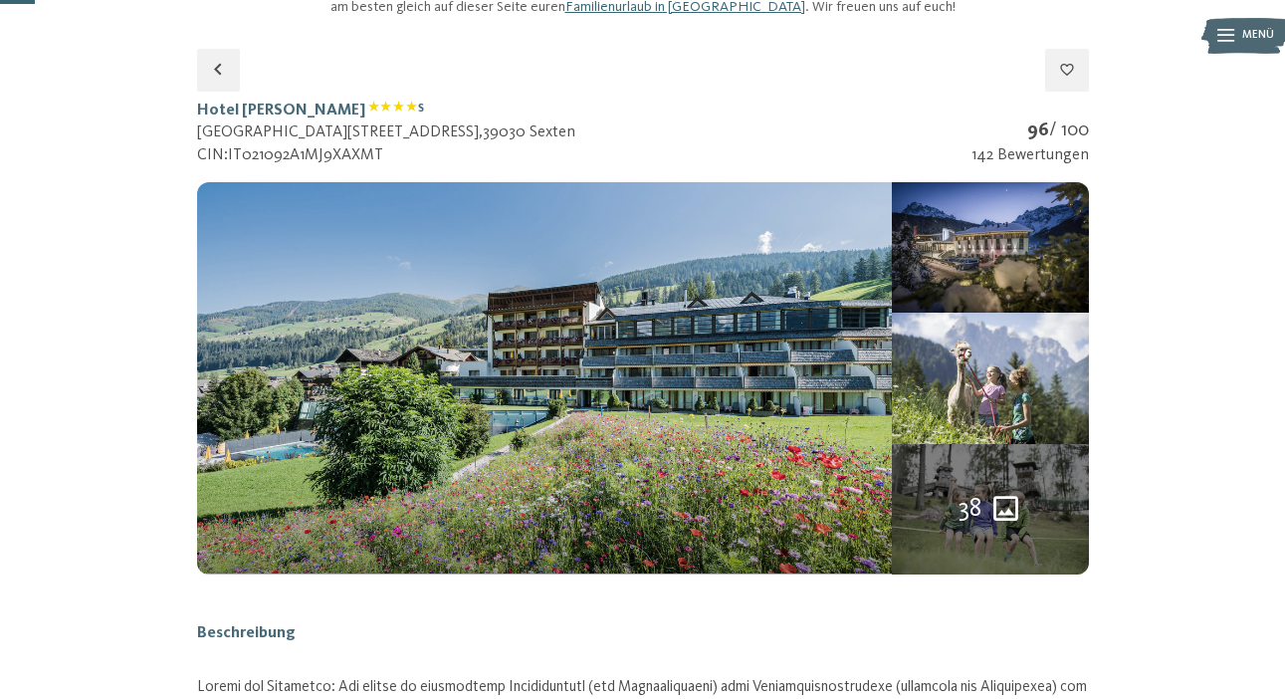
click at [0, 0] on button "button" at bounding box center [0, 0] width 0 height 0
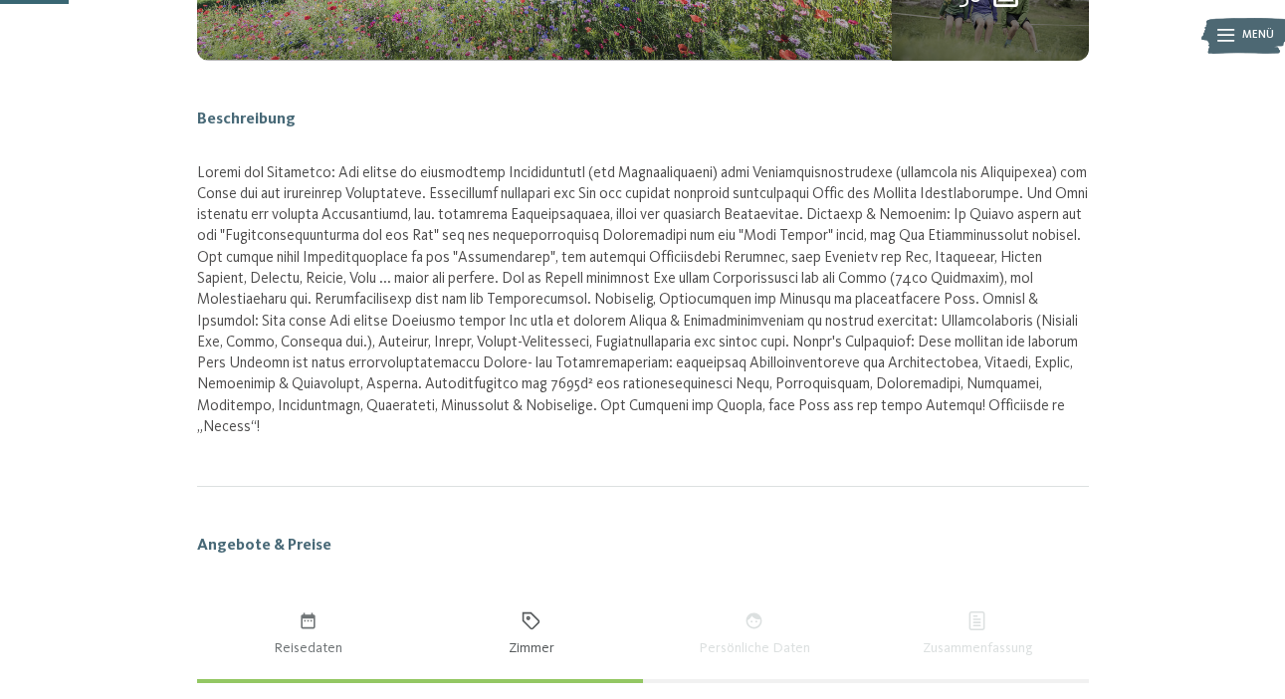
scroll to position [864, 0]
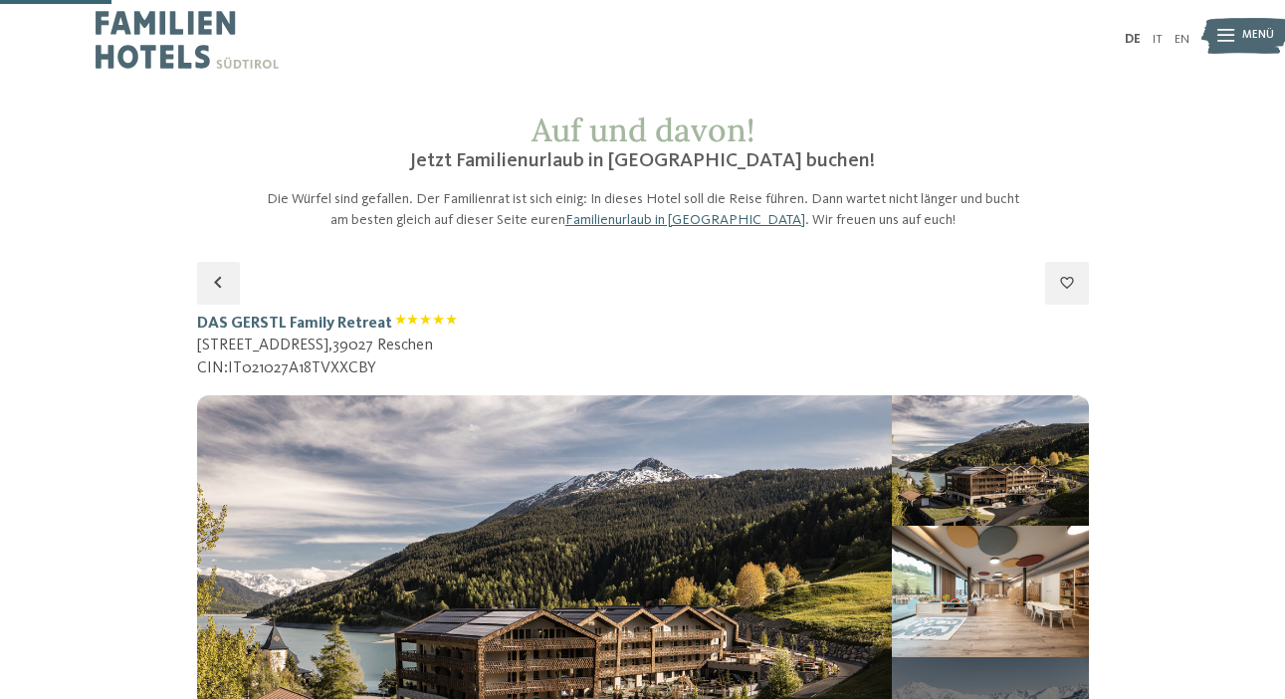
select select "*"
select select "**********"
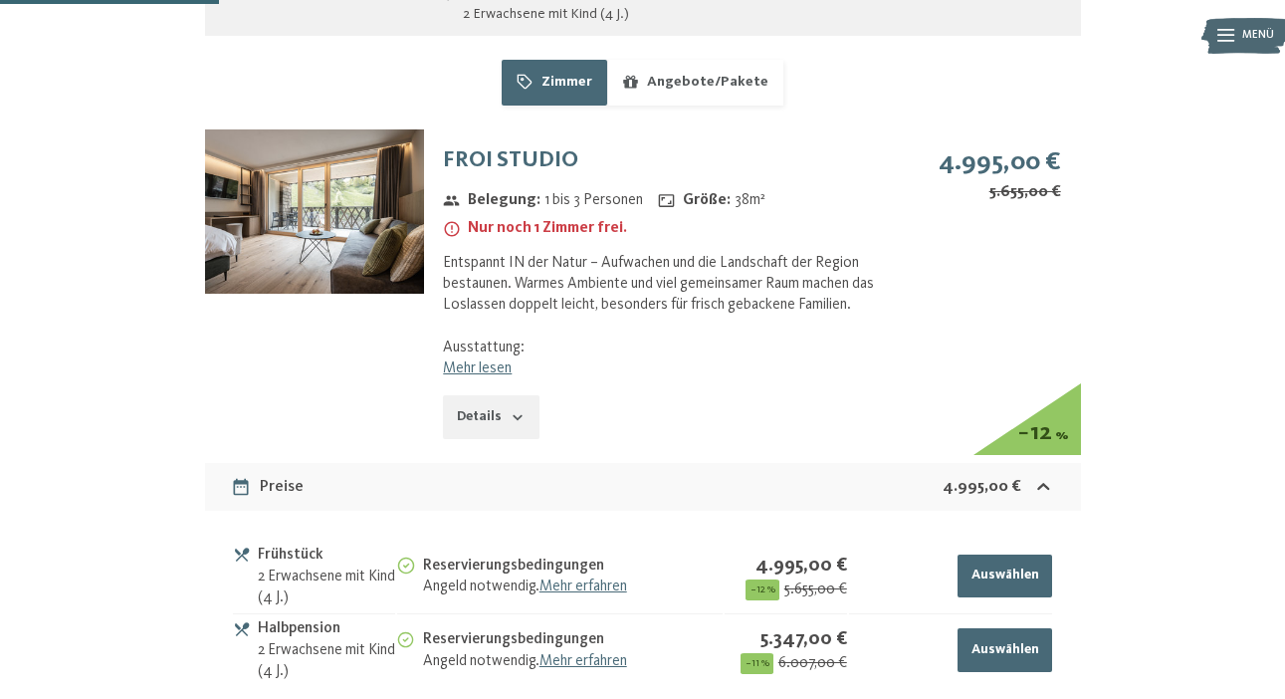
scroll to position [1992, 0]
